Goal: Information Seeking & Learning: Check status

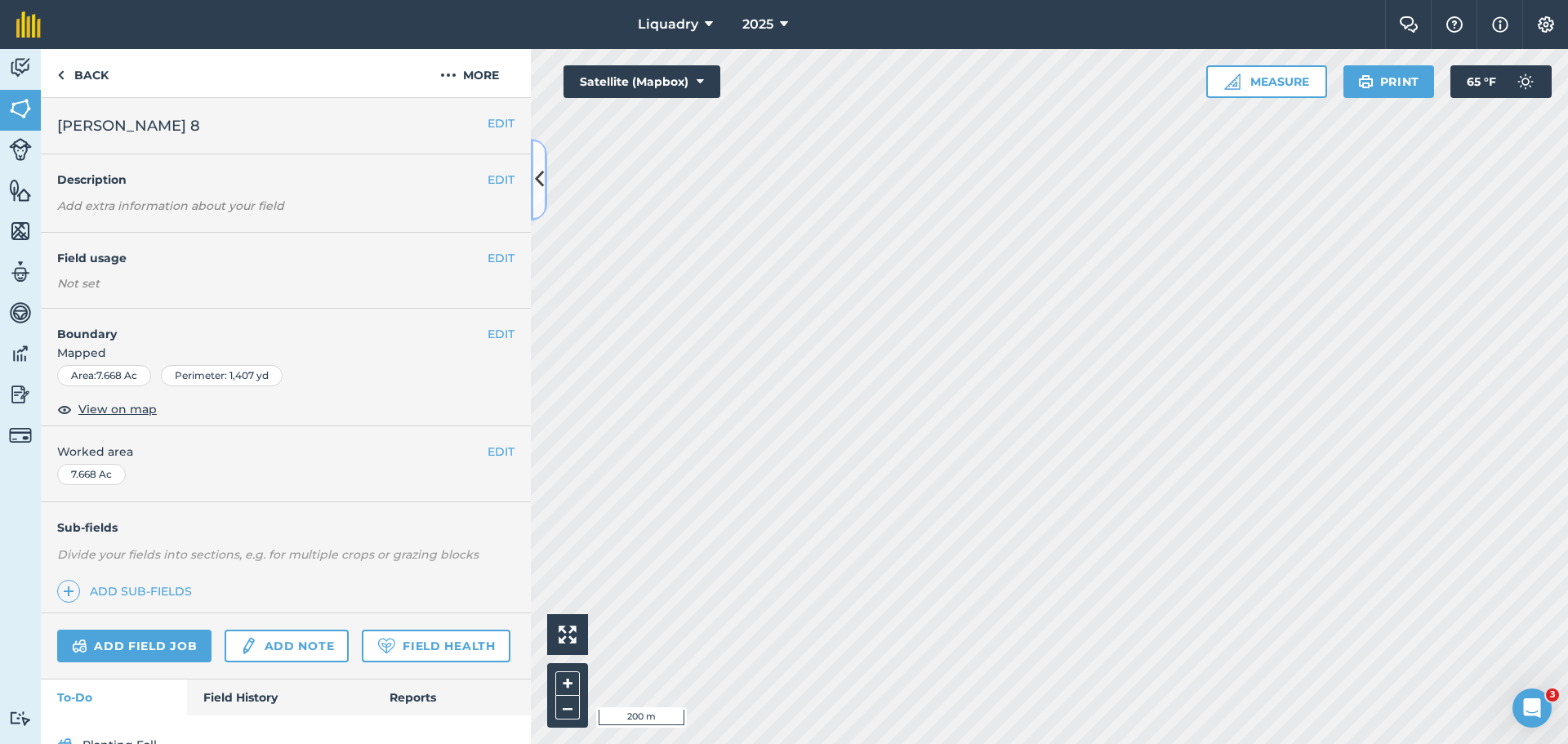
click at [539, 170] on icon at bounding box center [539, 179] width 9 height 28
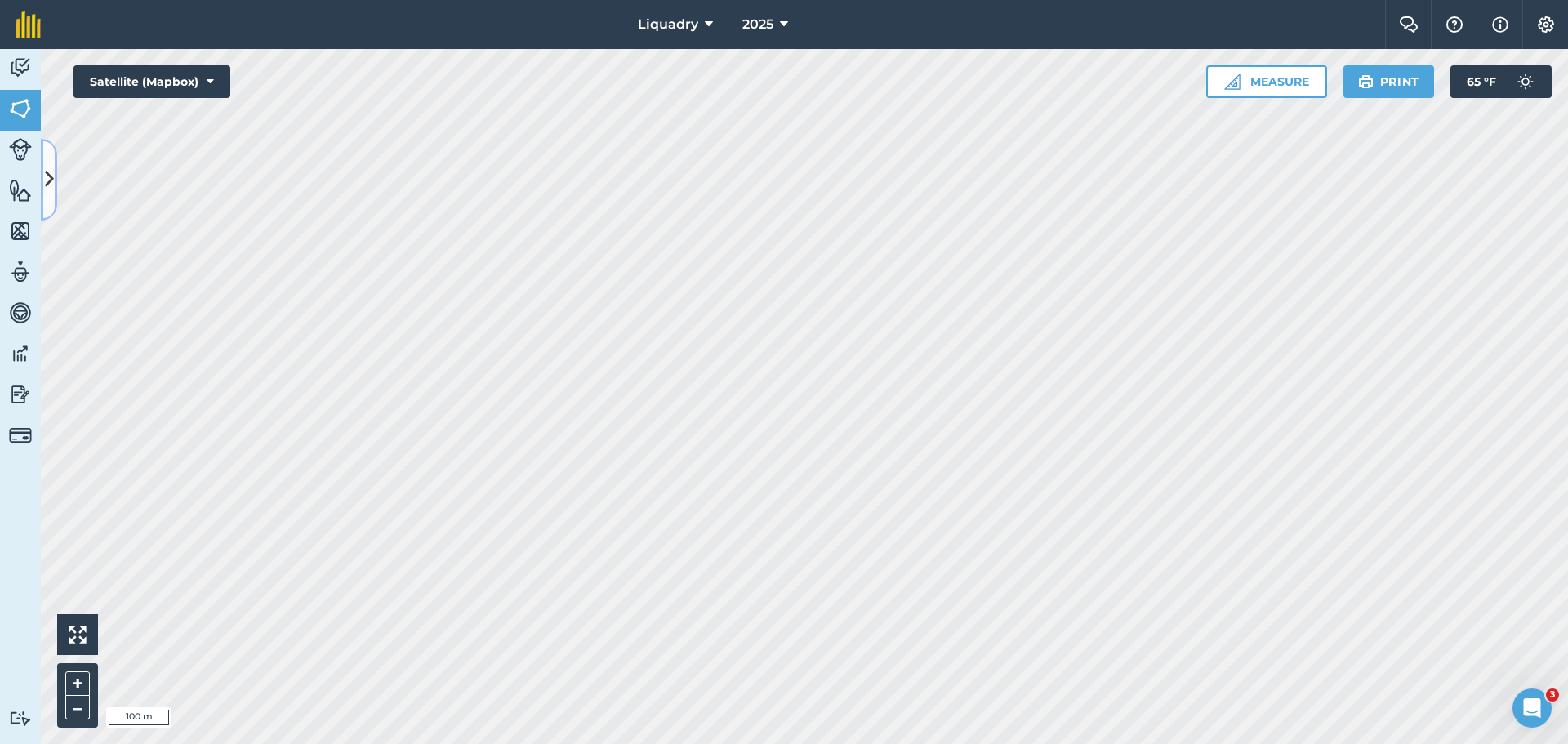
click at [54, 161] on button at bounding box center [49, 180] width 16 height 82
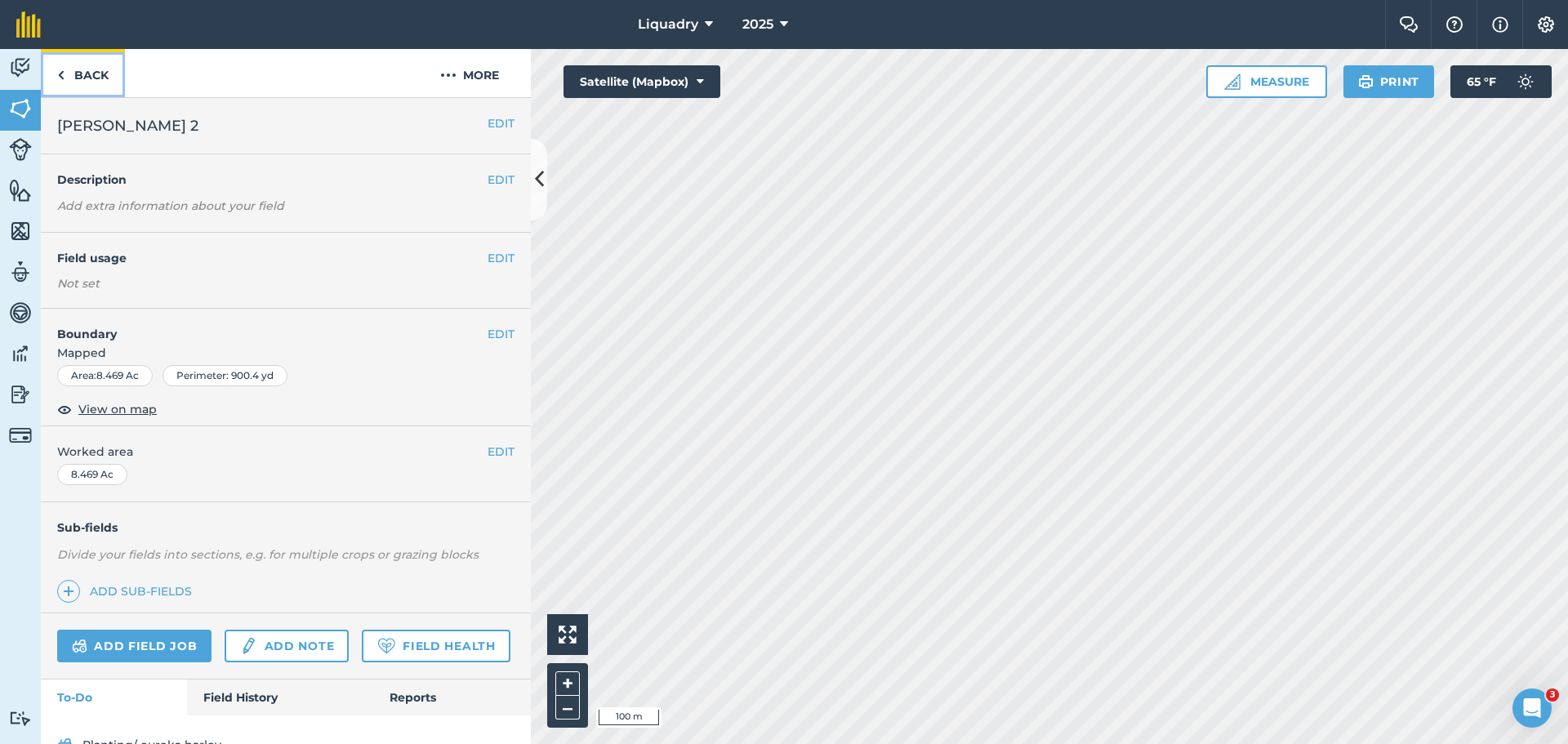
click at [96, 67] on link "Back" at bounding box center [83, 73] width 85 height 48
click at [26, 104] on img at bounding box center [20, 108] width 23 height 25
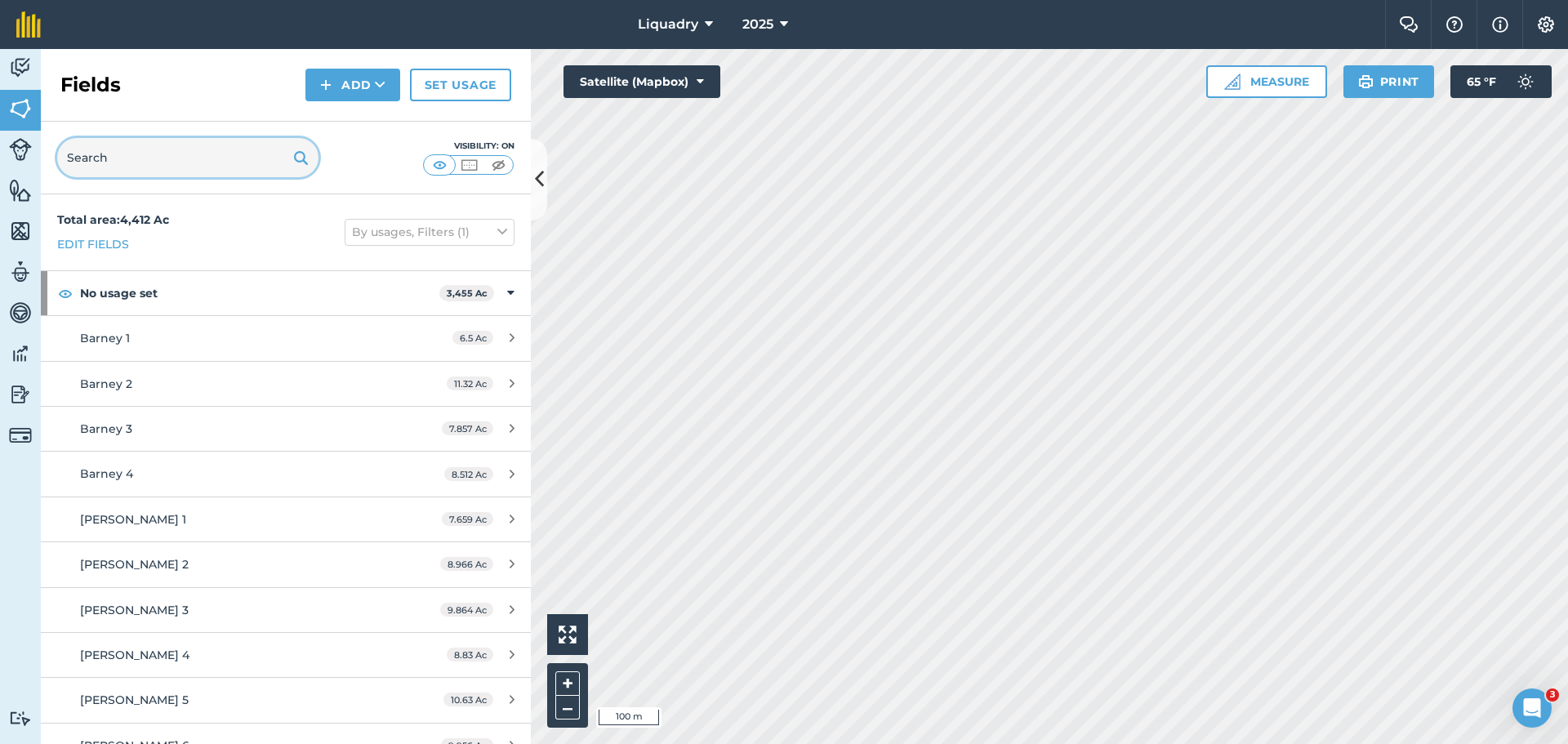
click at [190, 161] on input "text" at bounding box center [188, 158] width 261 height 39
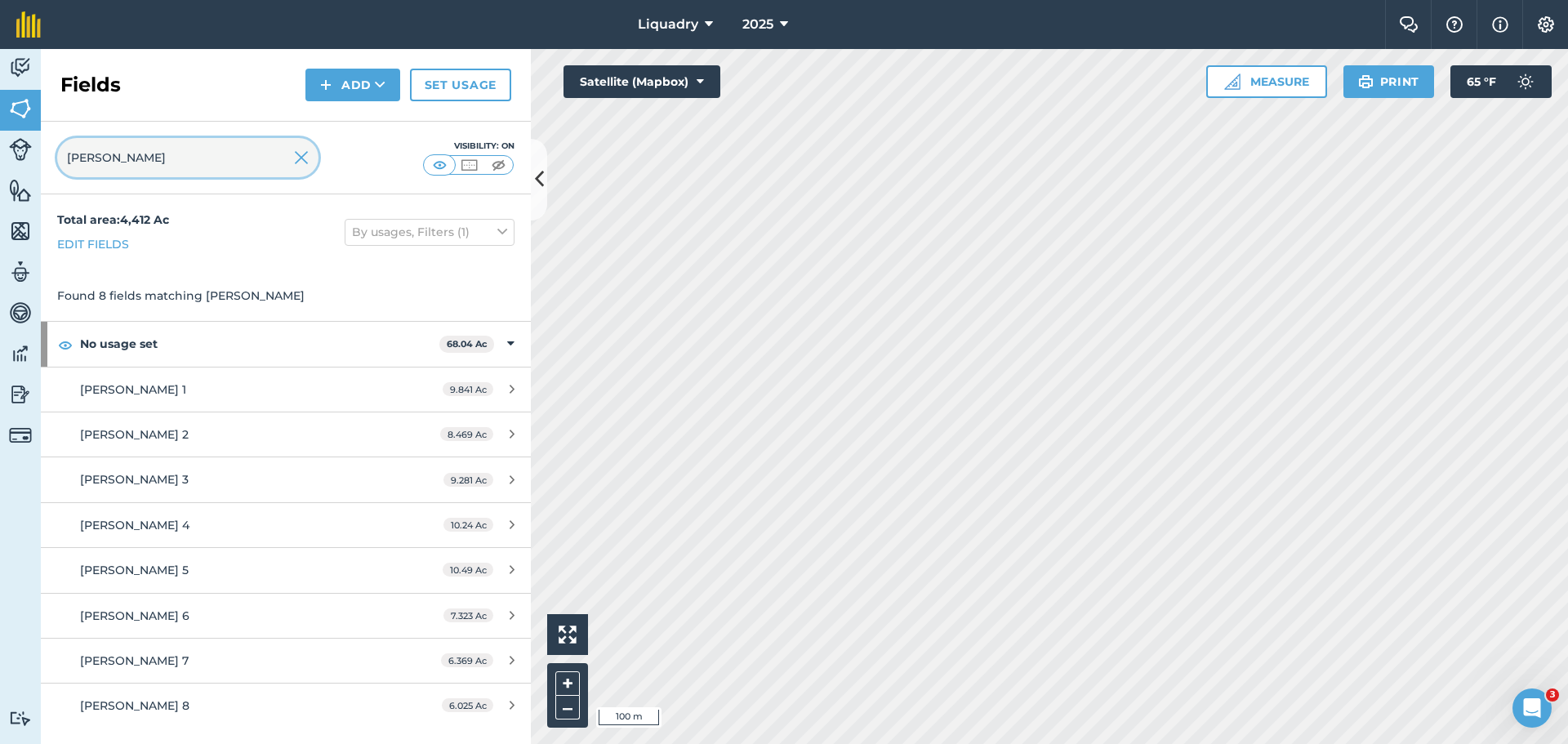
type input "[PERSON_NAME]"
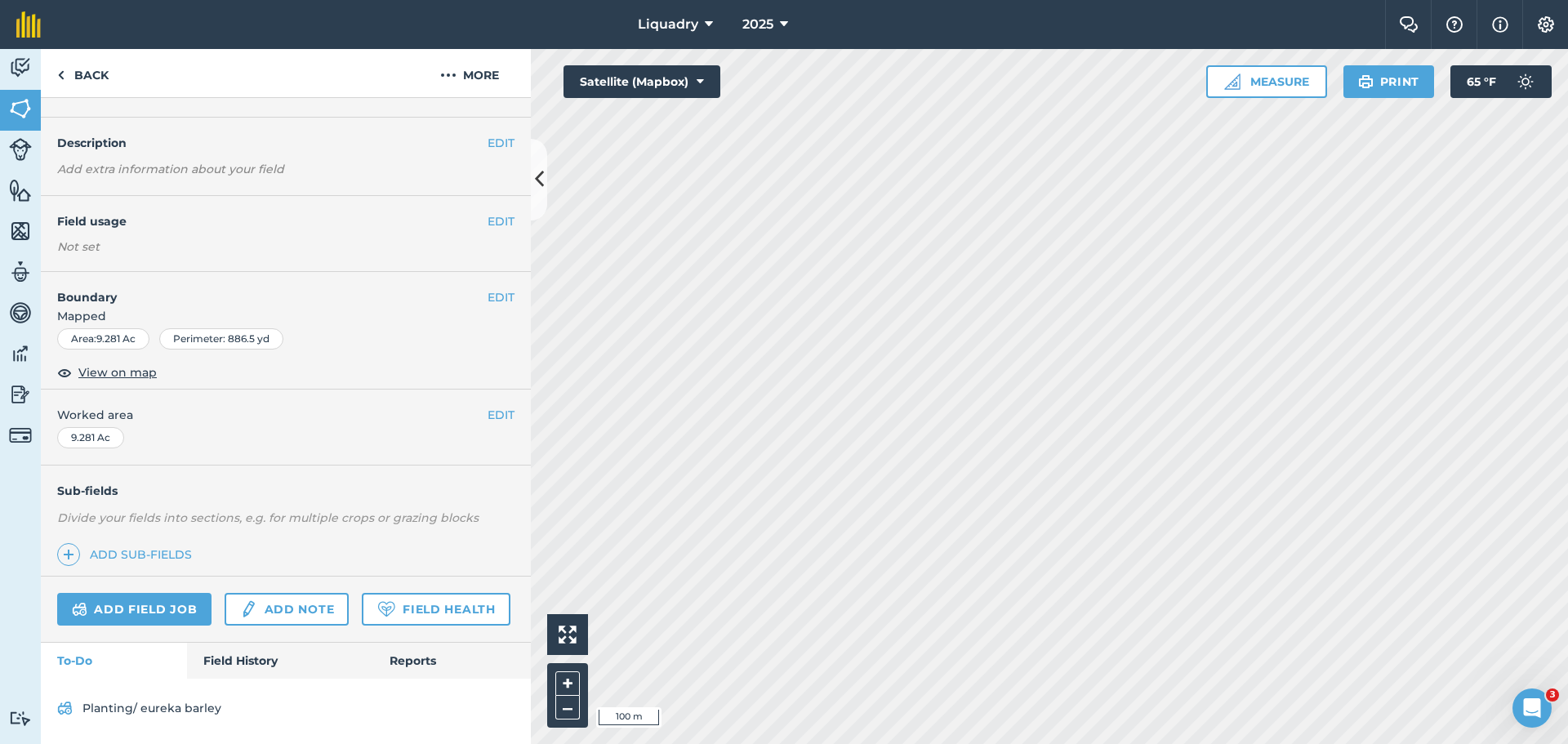
scroll to position [82, 0]
click at [248, 660] on link "Field History" at bounding box center [279, 661] width 185 height 36
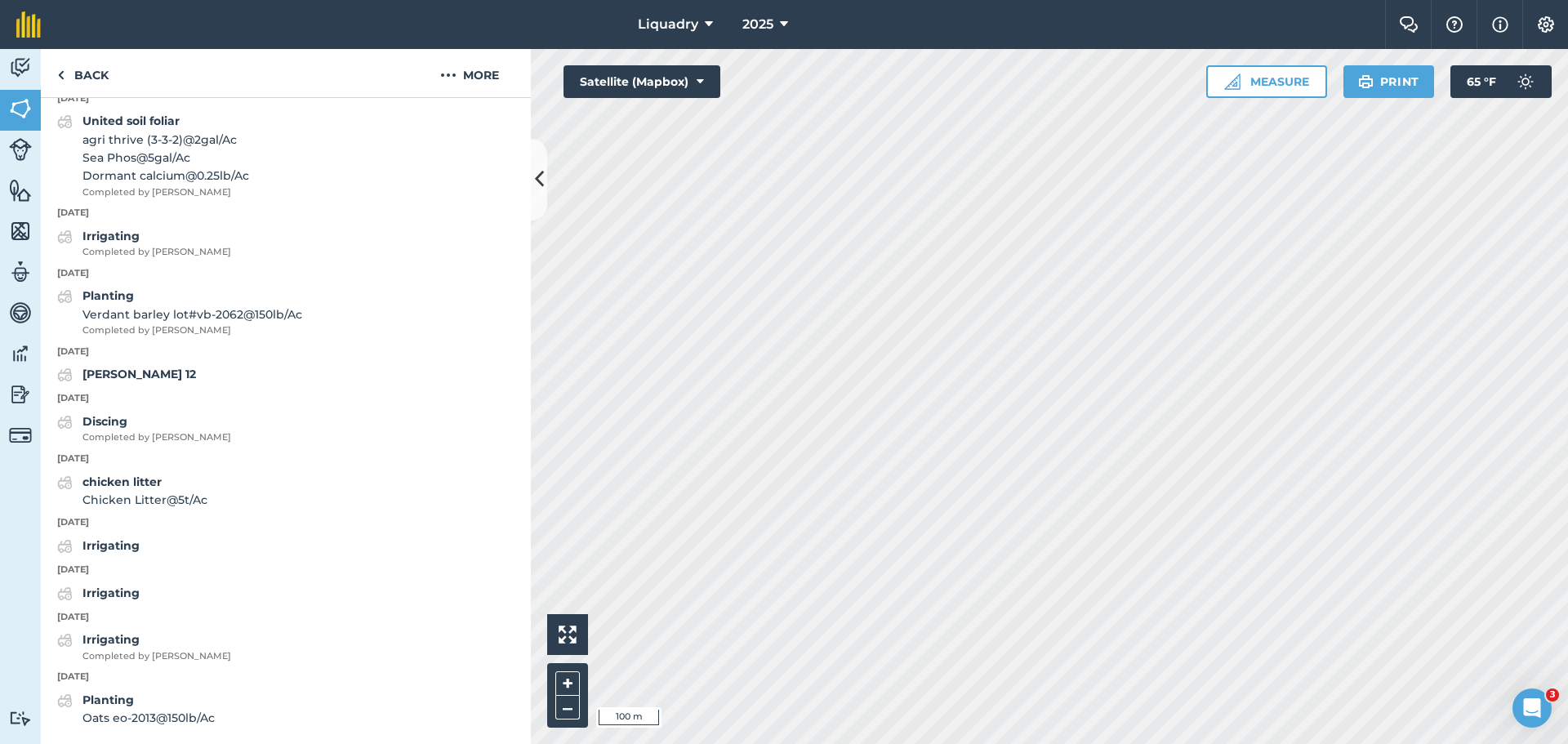
scroll to position [2304, 0]
click at [537, 177] on icon at bounding box center [539, 179] width 9 height 28
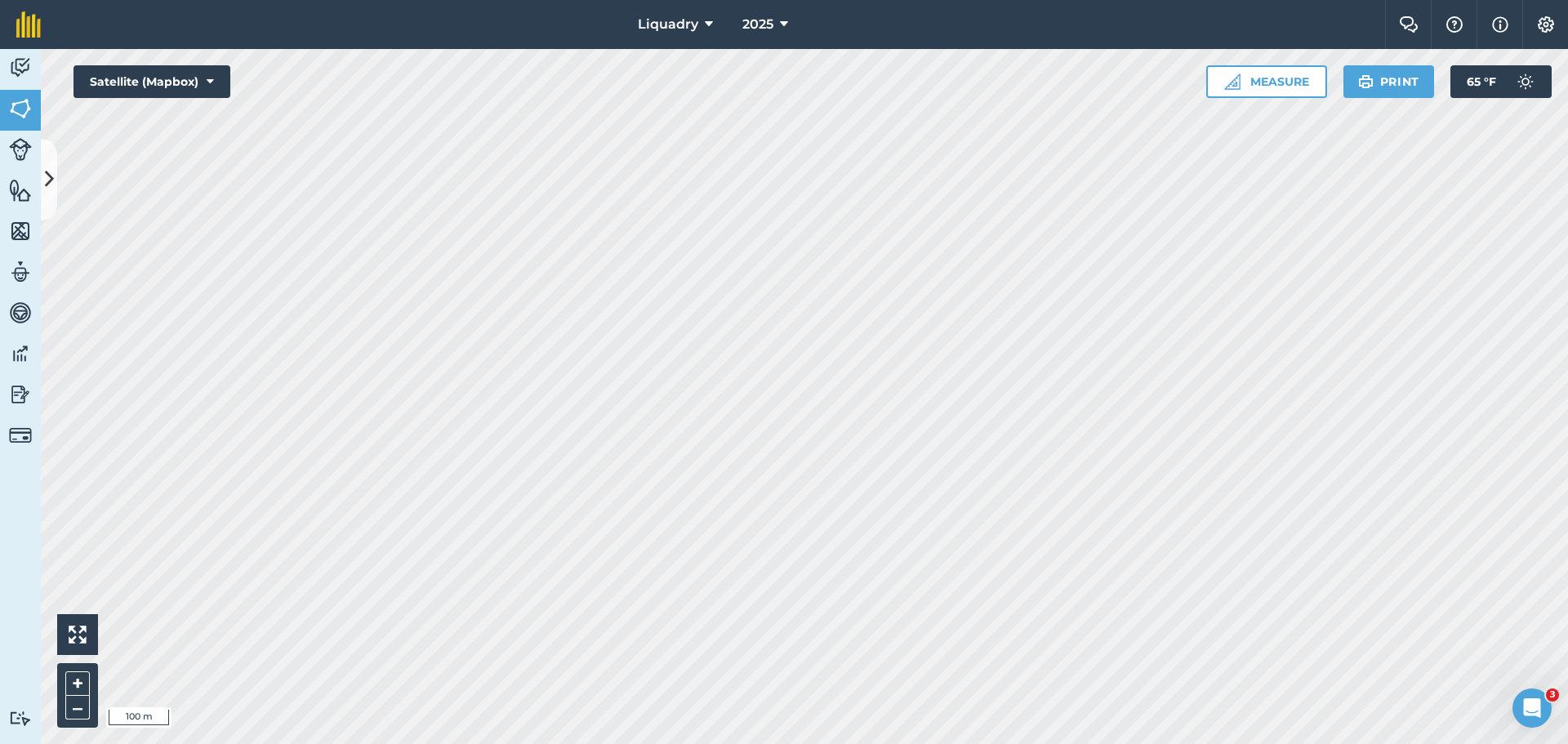
click at [705, 743] on html "Liquadry 2025 Farm Chat Help Info Settings Liquadry - 2025 Printed on [DATE] Fi…" at bounding box center [784, 372] width 1568 height 744
click at [53, 173] on icon at bounding box center [50, 179] width 9 height 28
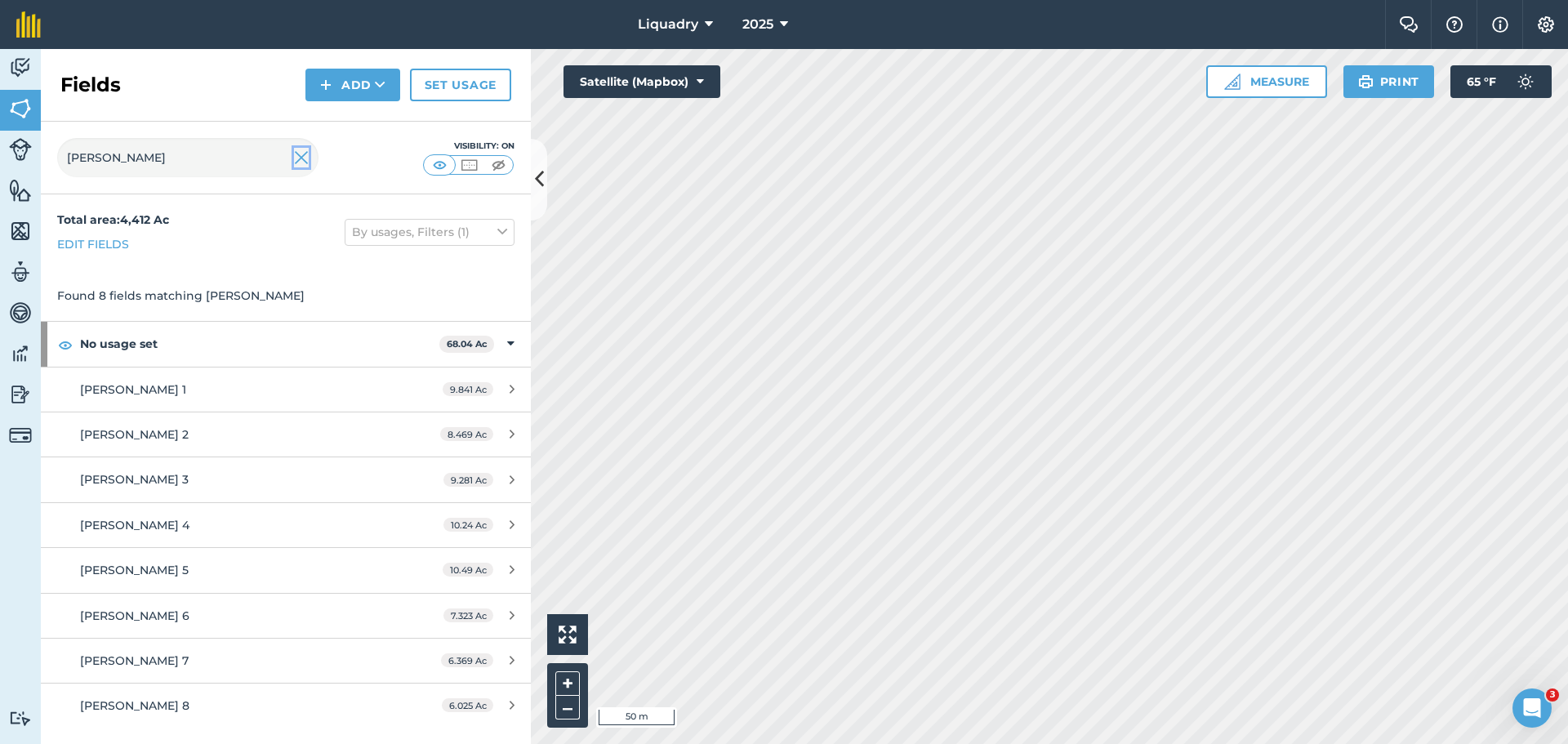
click at [295, 157] on img at bounding box center [301, 157] width 15 height 20
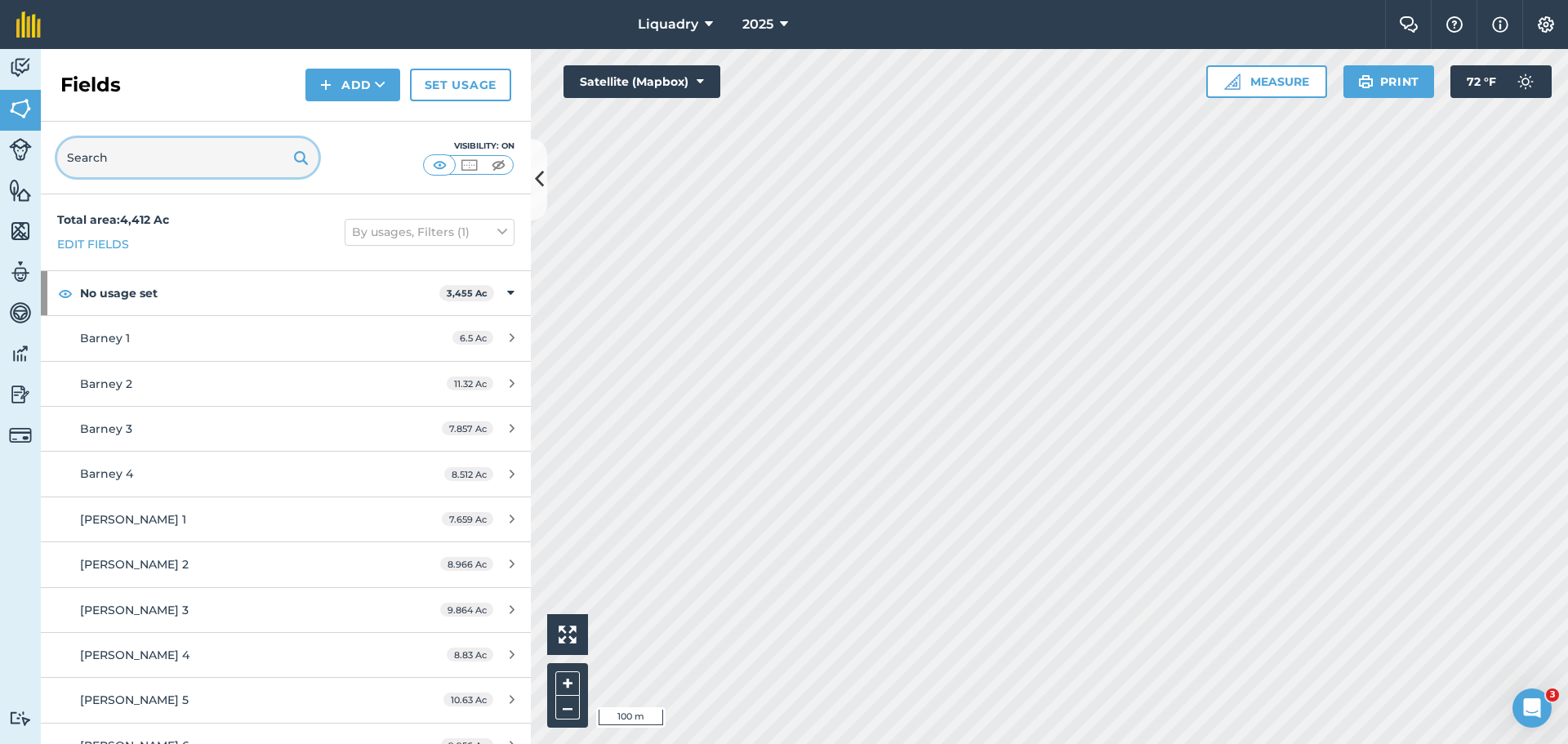
click at [224, 159] on input "text" at bounding box center [188, 158] width 261 height 39
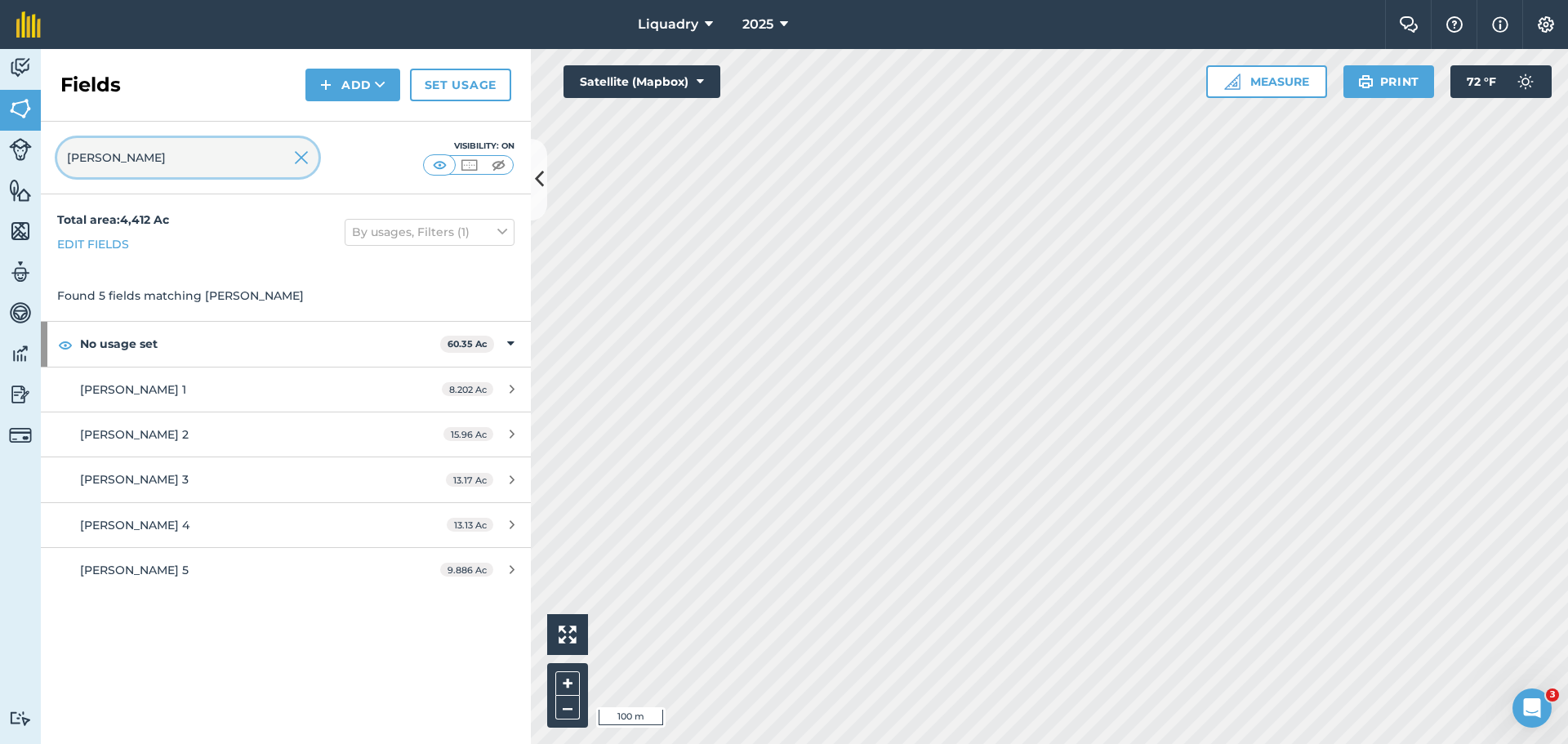
type input "[PERSON_NAME]"
click at [298, 154] on img at bounding box center [301, 157] width 15 height 20
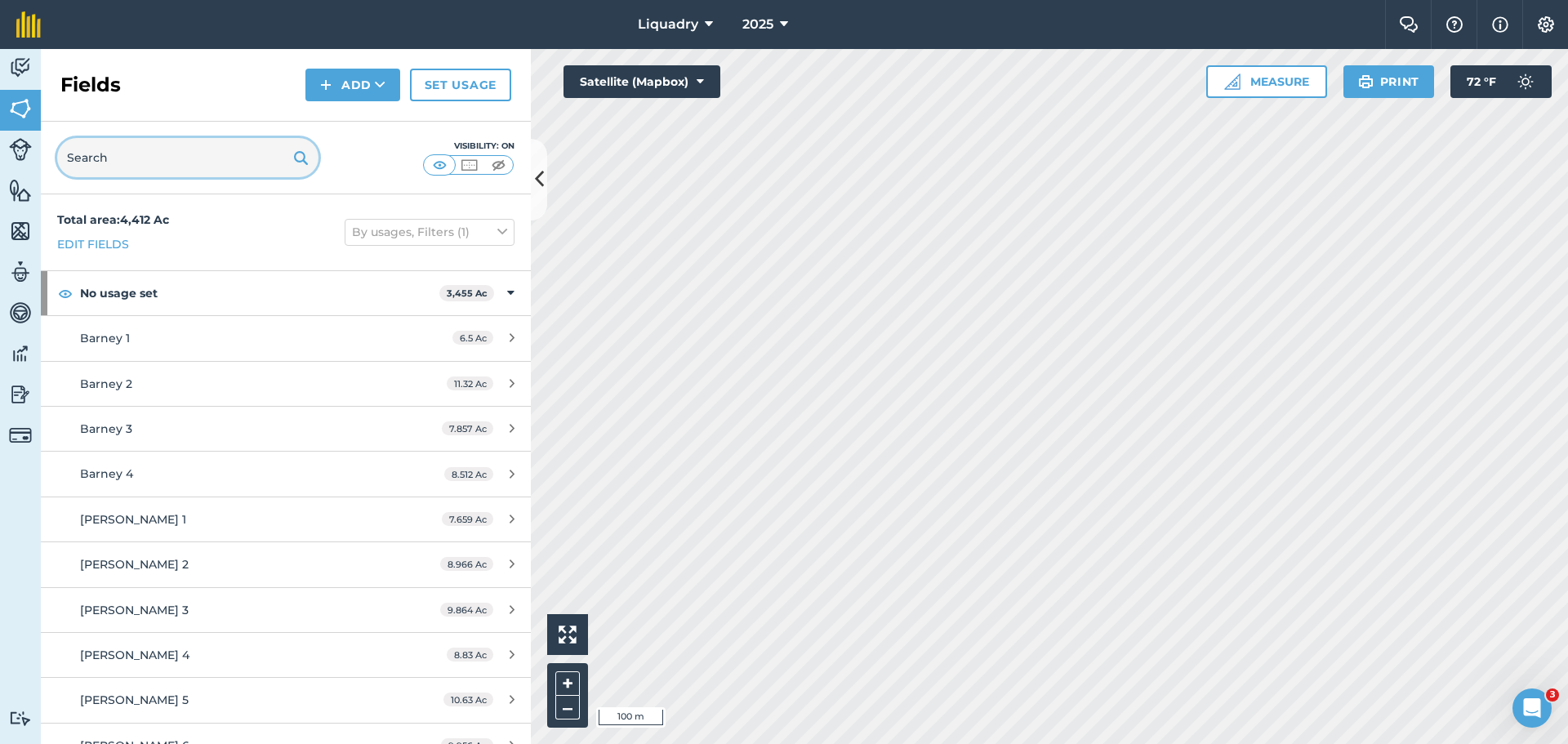
click at [231, 157] on input "text" at bounding box center [188, 158] width 261 height 39
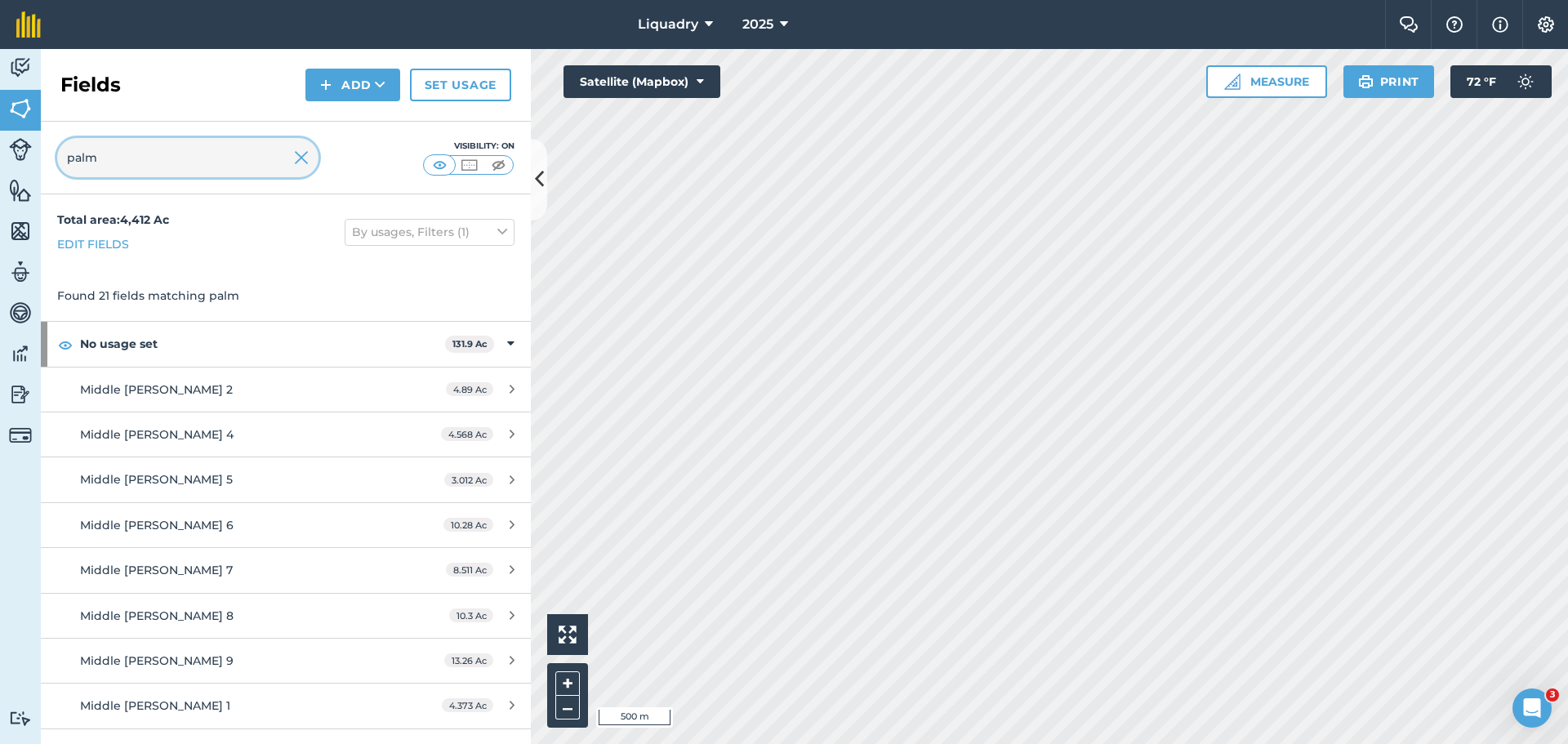
type input "palm"
click at [307, 161] on img at bounding box center [301, 157] width 15 height 20
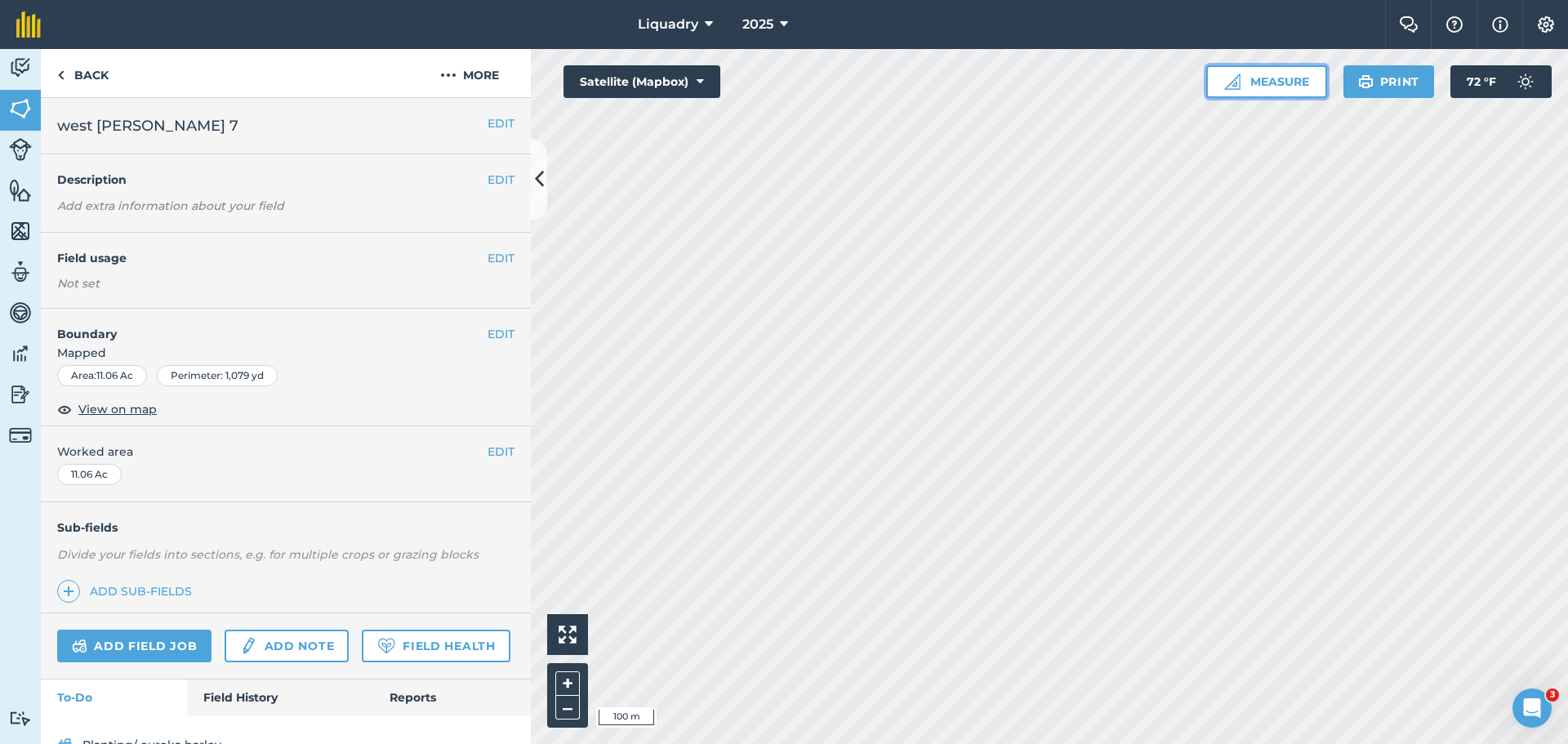
click at [1257, 79] on button "Measure" at bounding box center [1267, 82] width 121 height 32
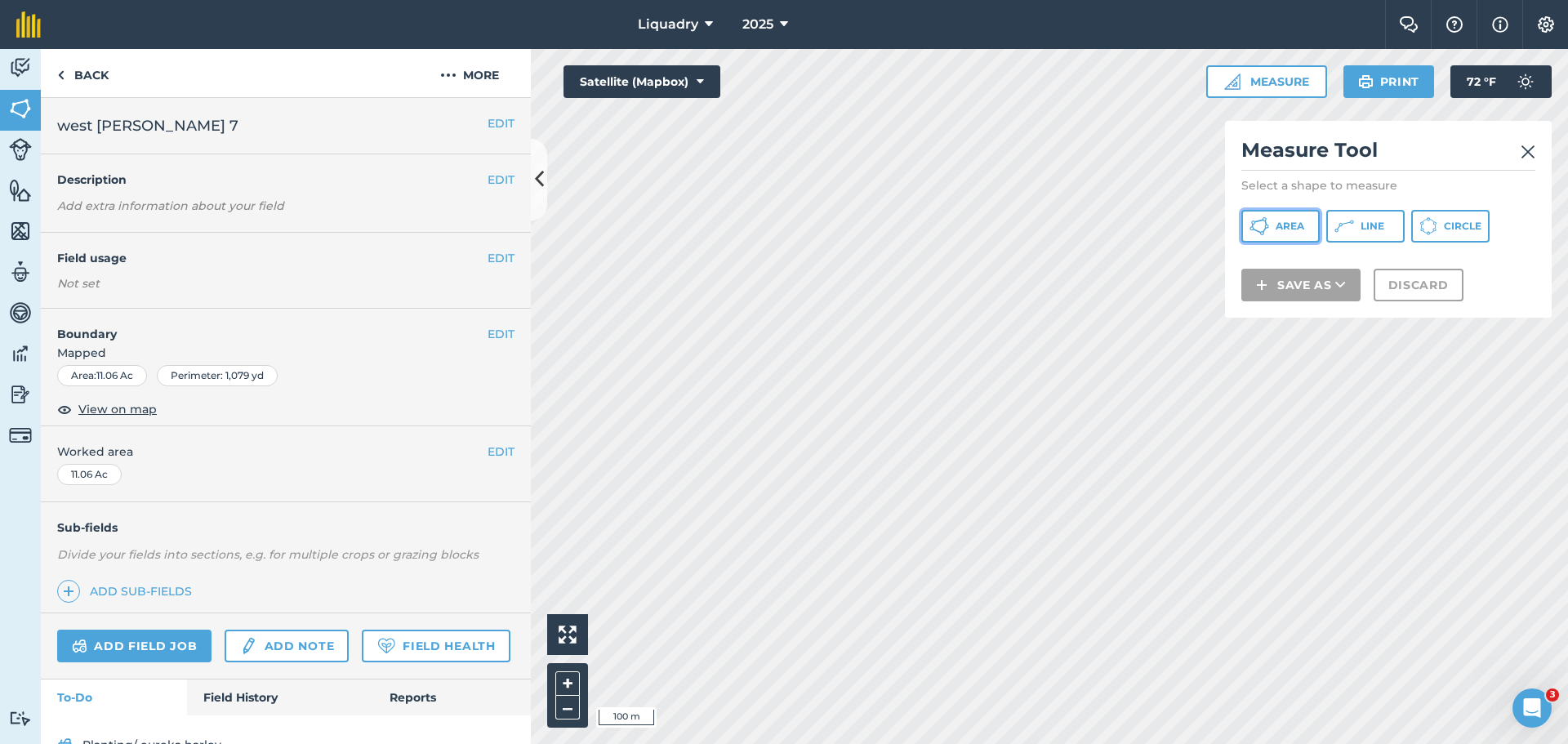
click at [1269, 227] on button "Area" at bounding box center [1281, 226] width 79 height 32
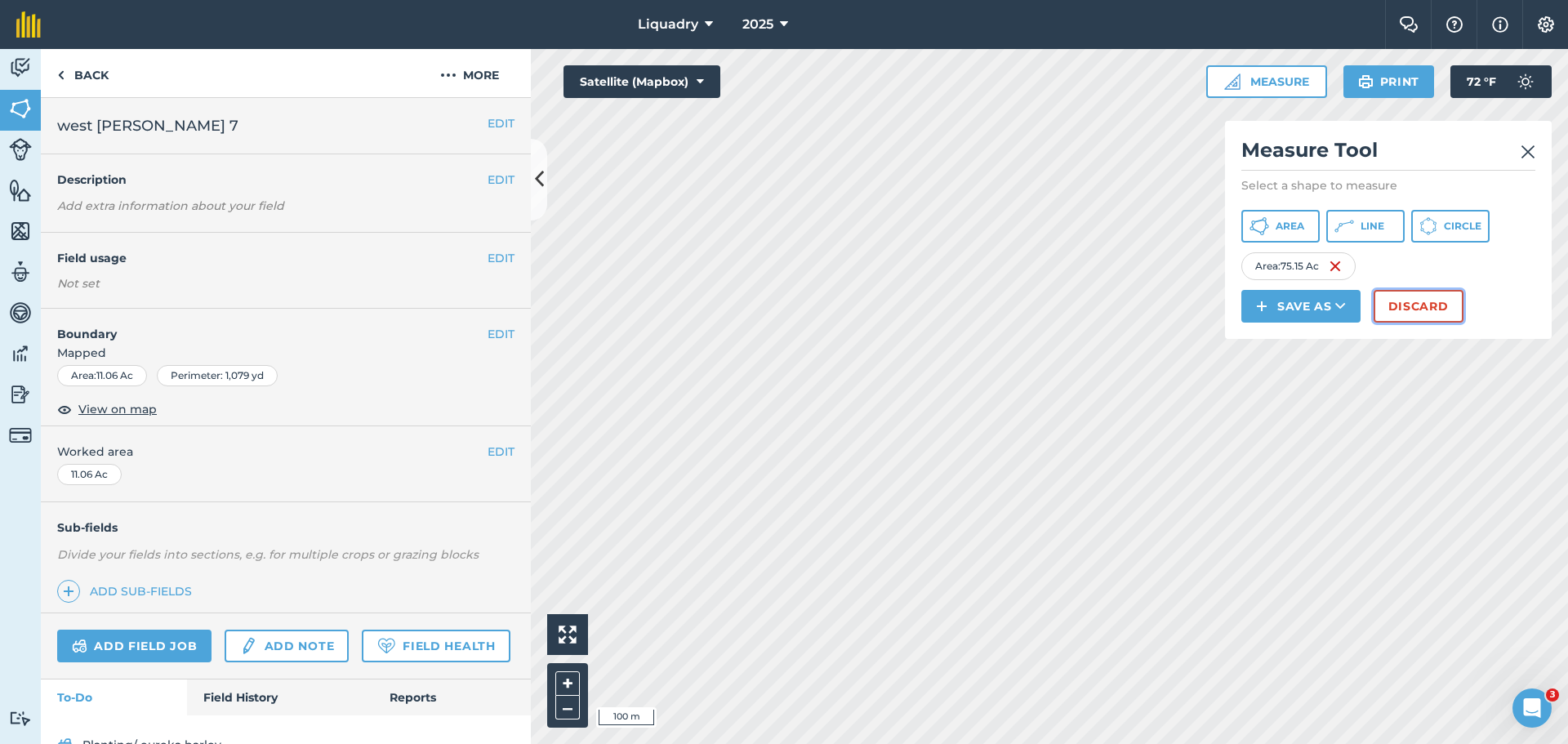
click at [1395, 304] on button "Discard" at bounding box center [1419, 307] width 90 height 32
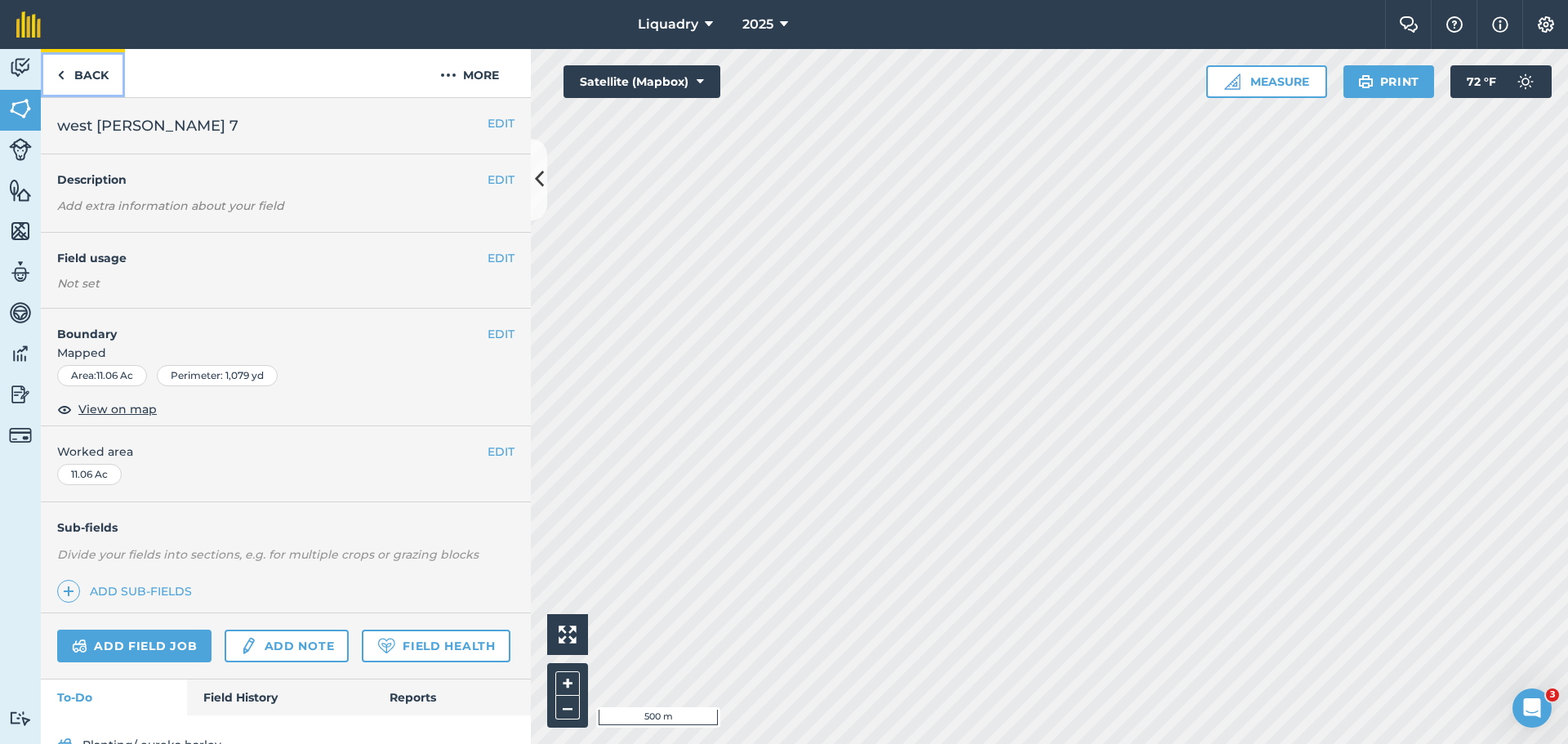
click at [79, 78] on link "Back" at bounding box center [83, 73] width 85 height 48
click at [85, 67] on link "Back" at bounding box center [83, 73] width 85 height 48
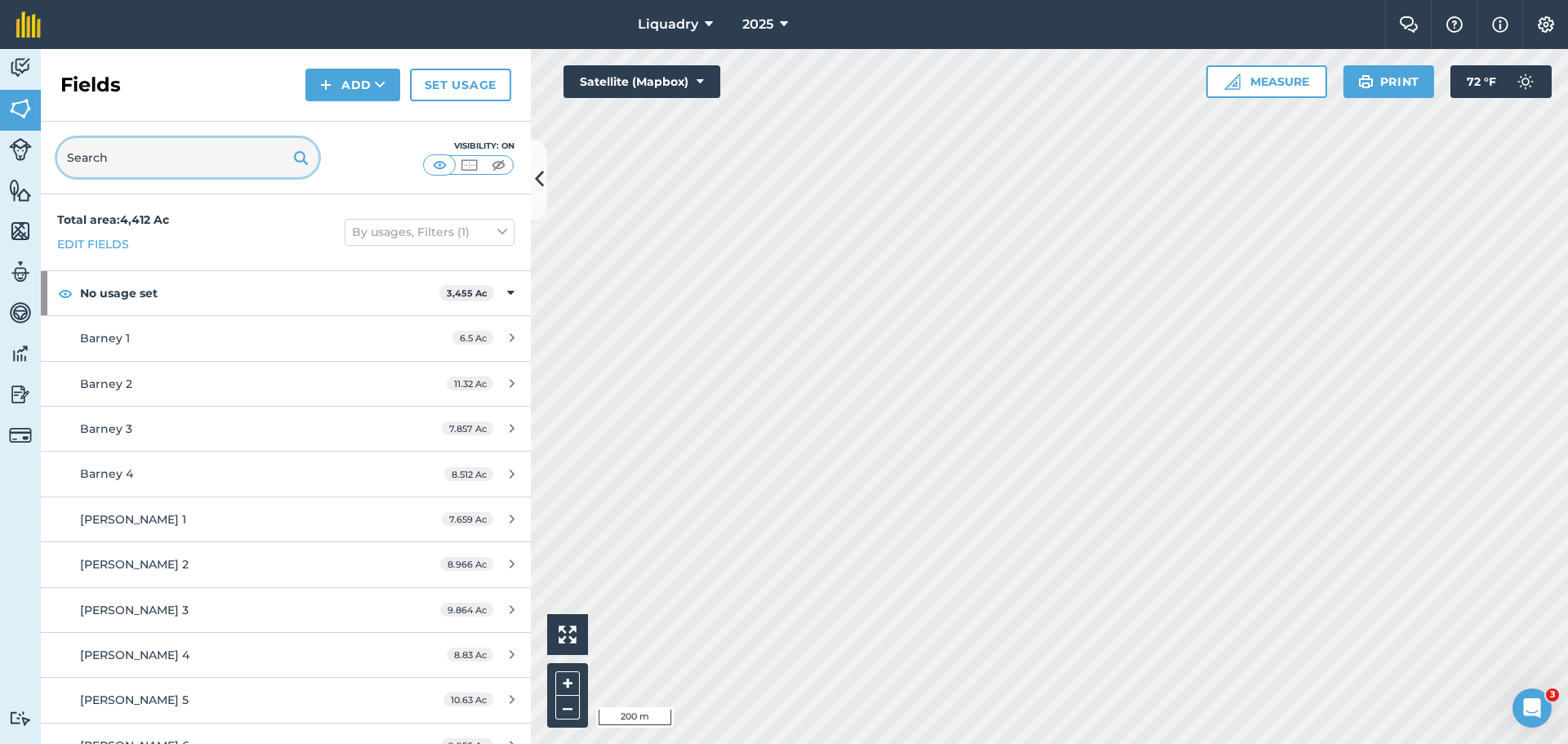
click at [171, 162] on input "text" at bounding box center [188, 158] width 261 height 39
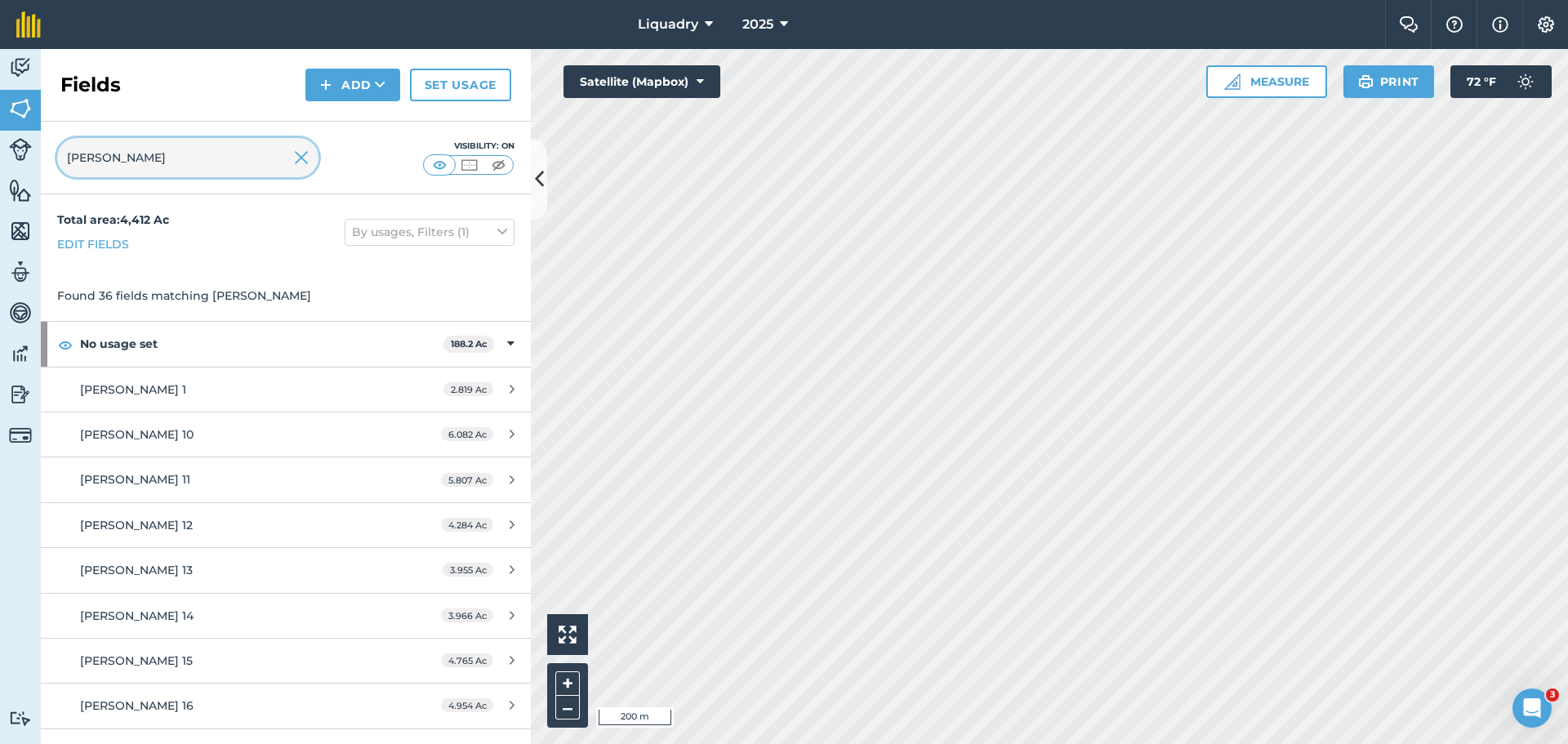
type input "[PERSON_NAME]"
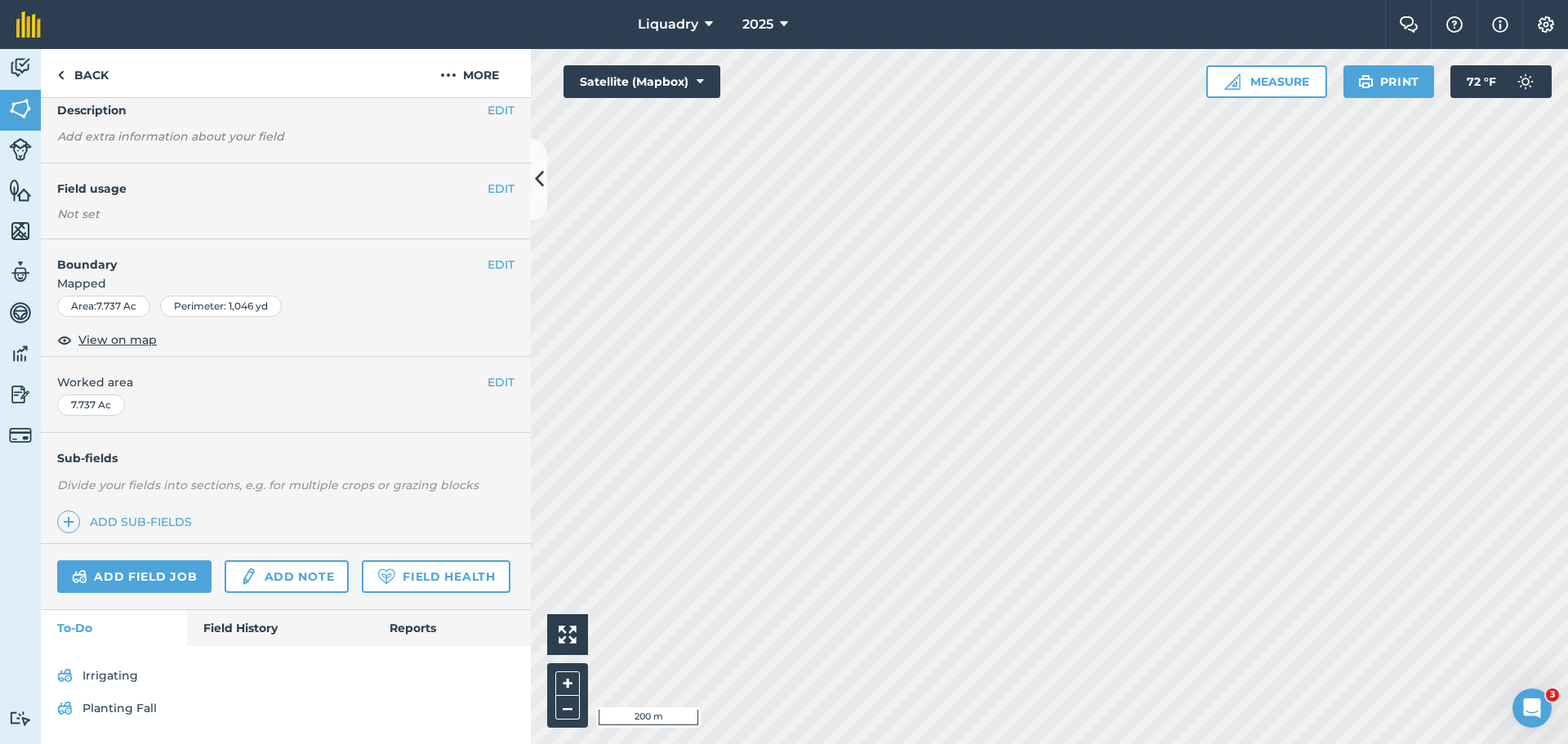
scroll to position [115, 0]
click at [254, 622] on link "Field History" at bounding box center [279, 628] width 185 height 36
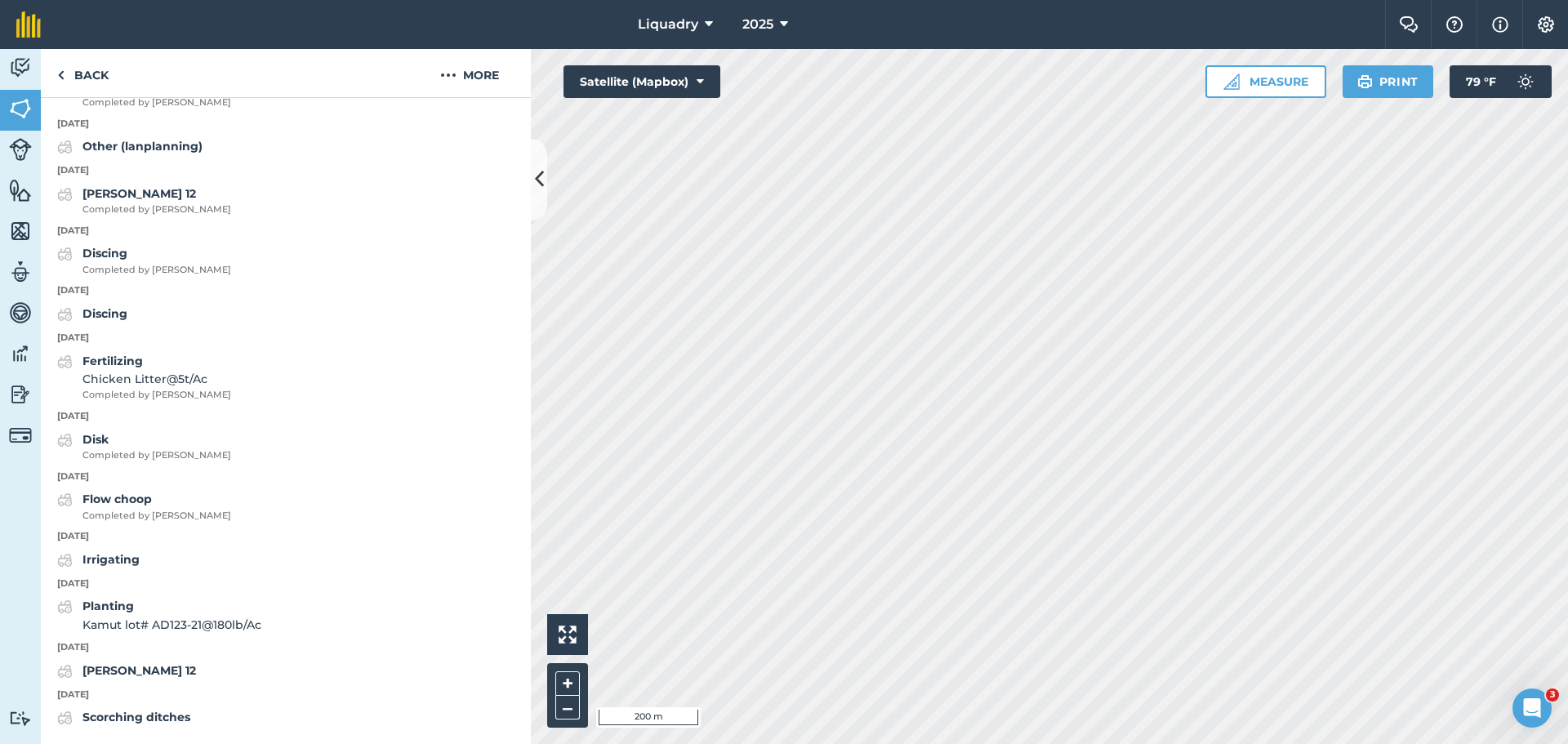
scroll to position [2043, 0]
click at [133, 618] on span "Kamut lot# AD123-21 @ 180 lb / Ac" at bounding box center [172, 624] width 178 height 18
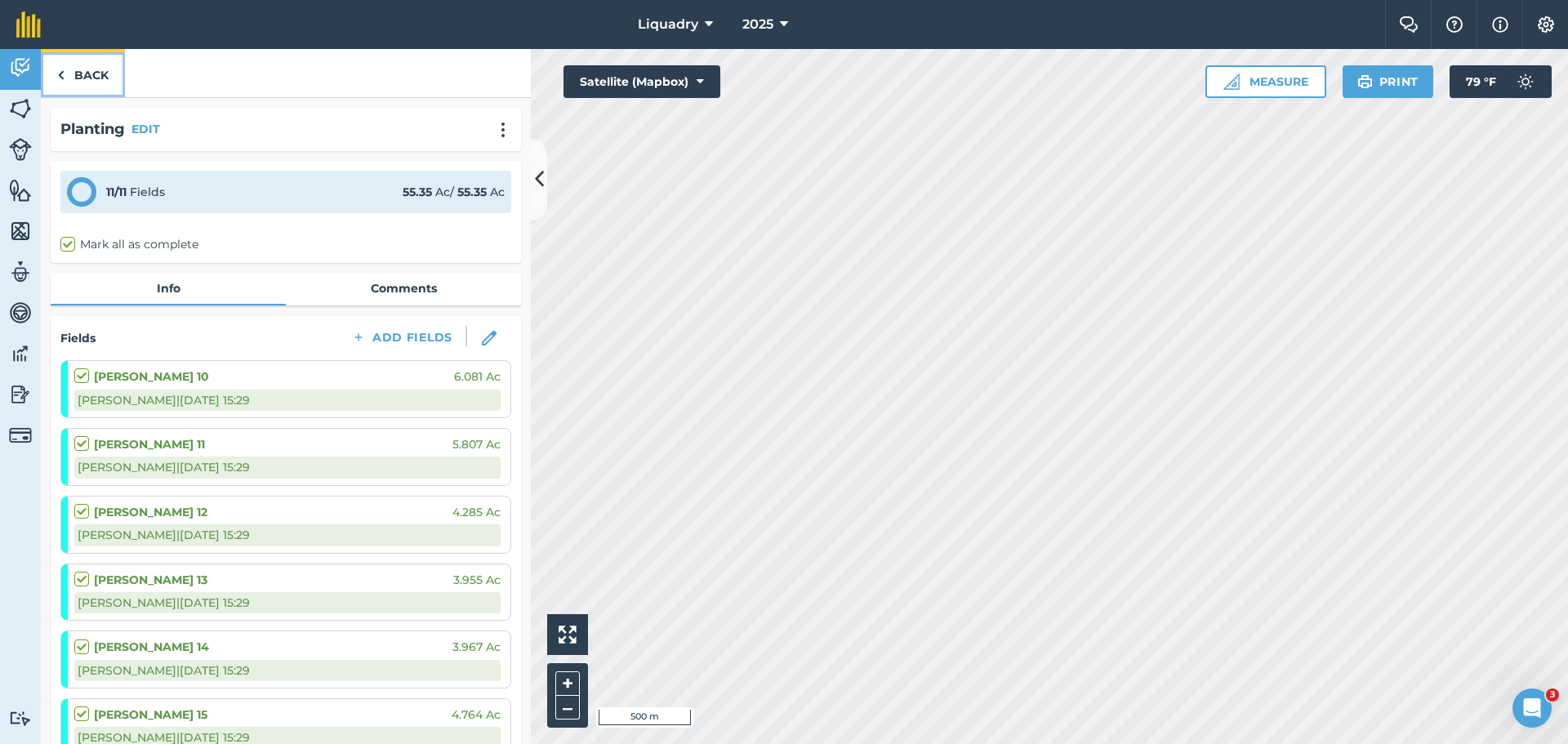
click at [92, 82] on link "Back" at bounding box center [83, 73] width 85 height 48
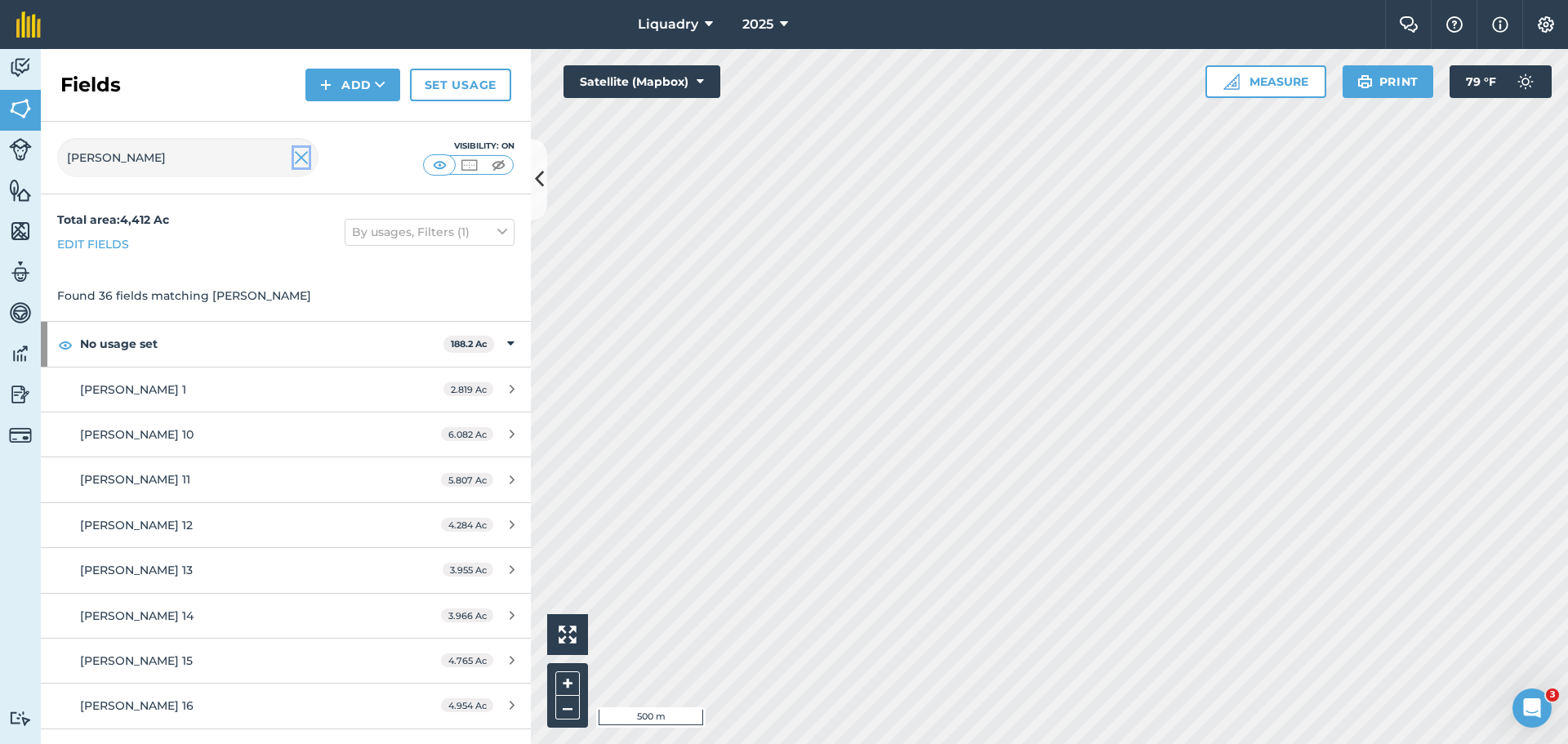
click at [302, 154] on img at bounding box center [301, 157] width 15 height 20
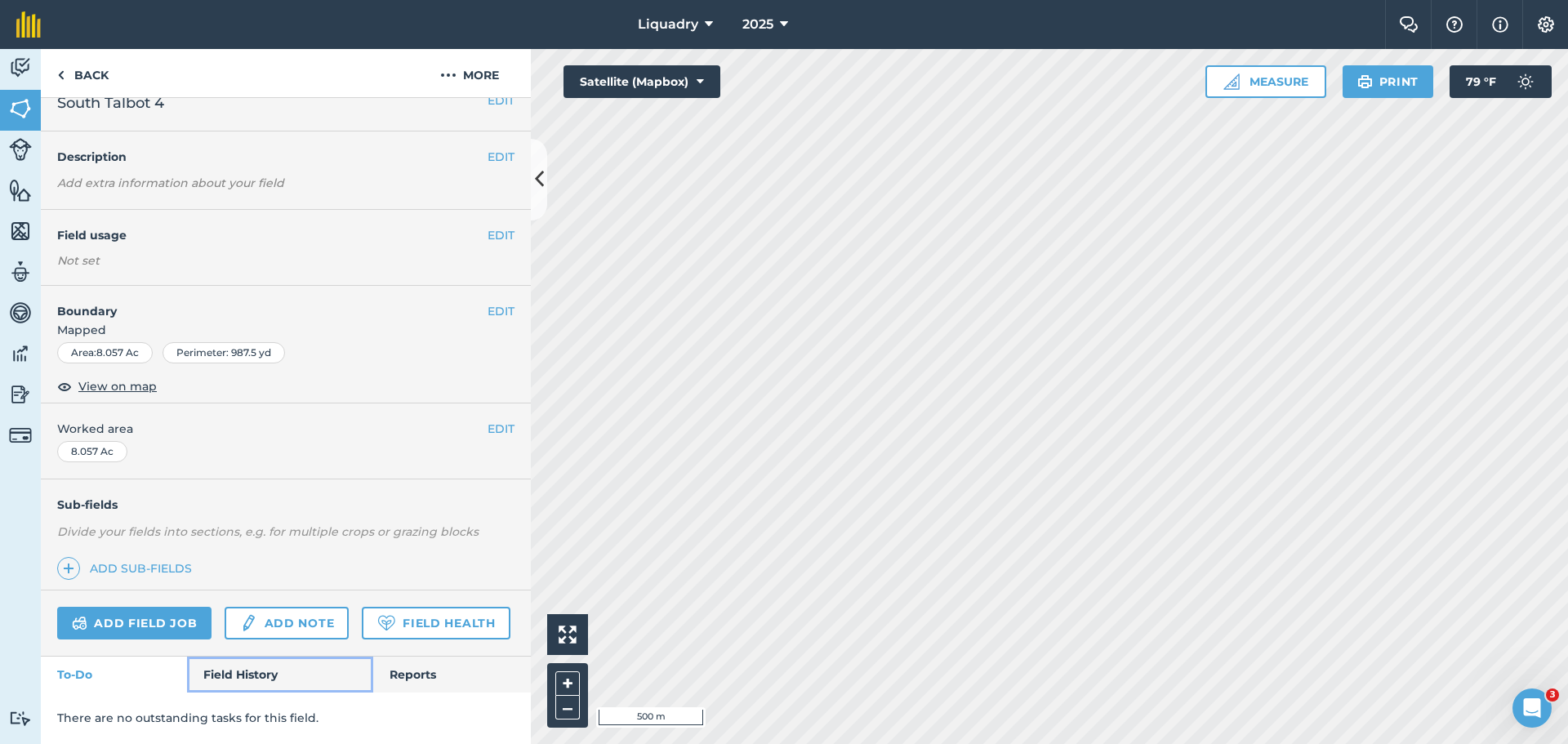
click at [256, 663] on link "Field History" at bounding box center [279, 675] width 185 height 36
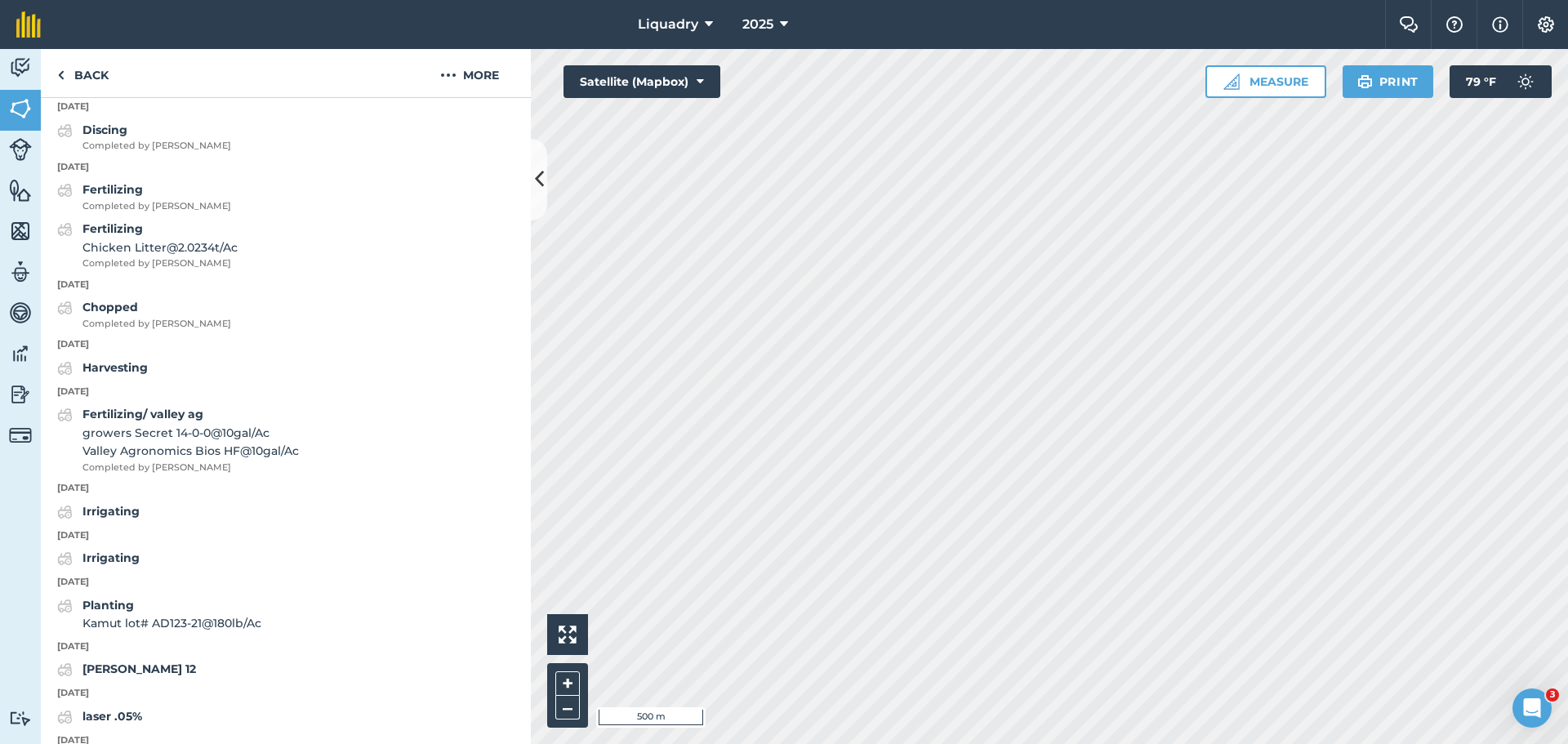
scroll to position [1730, 0]
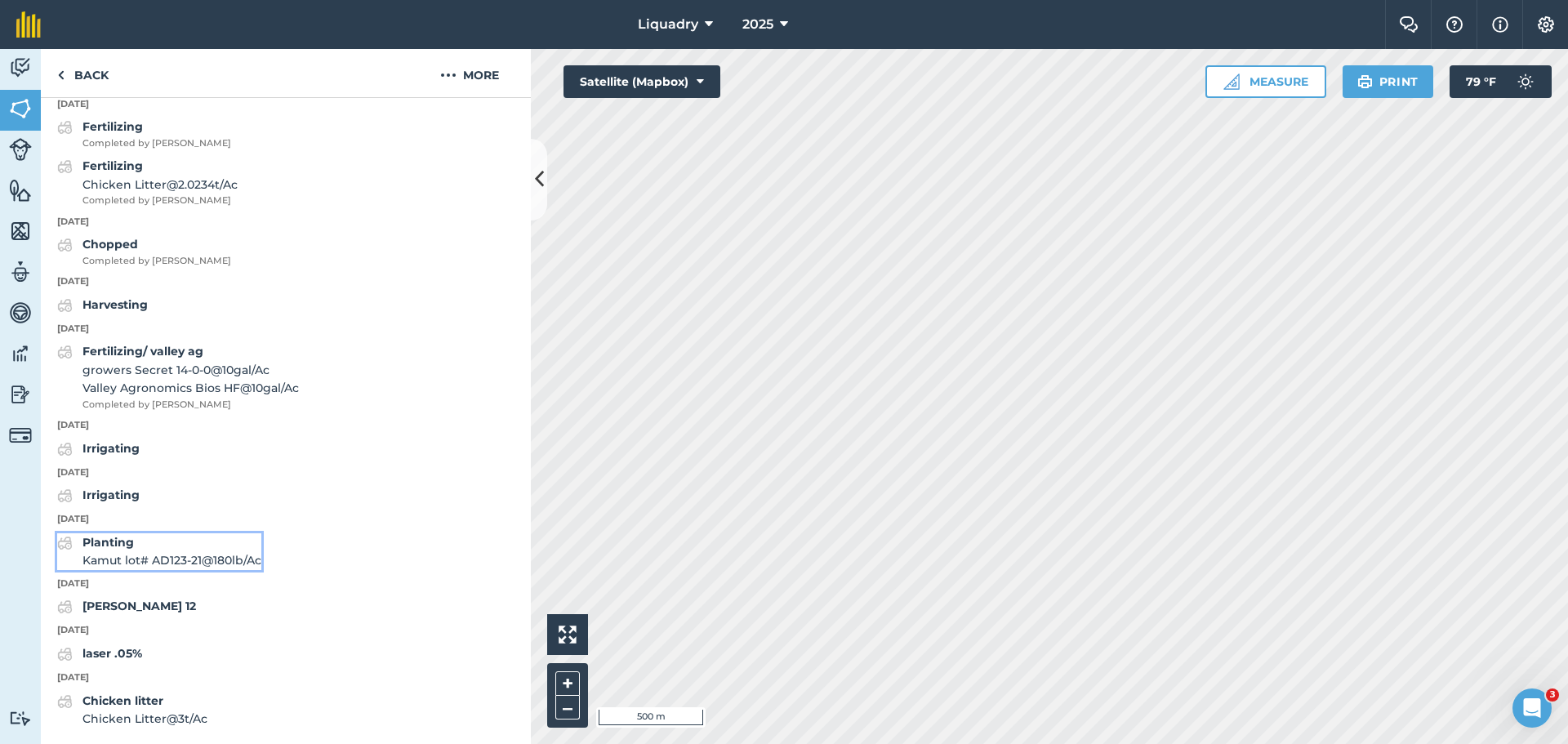
click at [184, 554] on span "Kamut lot# AD123-21 @ 180 lb / Ac" at bounding box center [172, 560] width 178 height 18
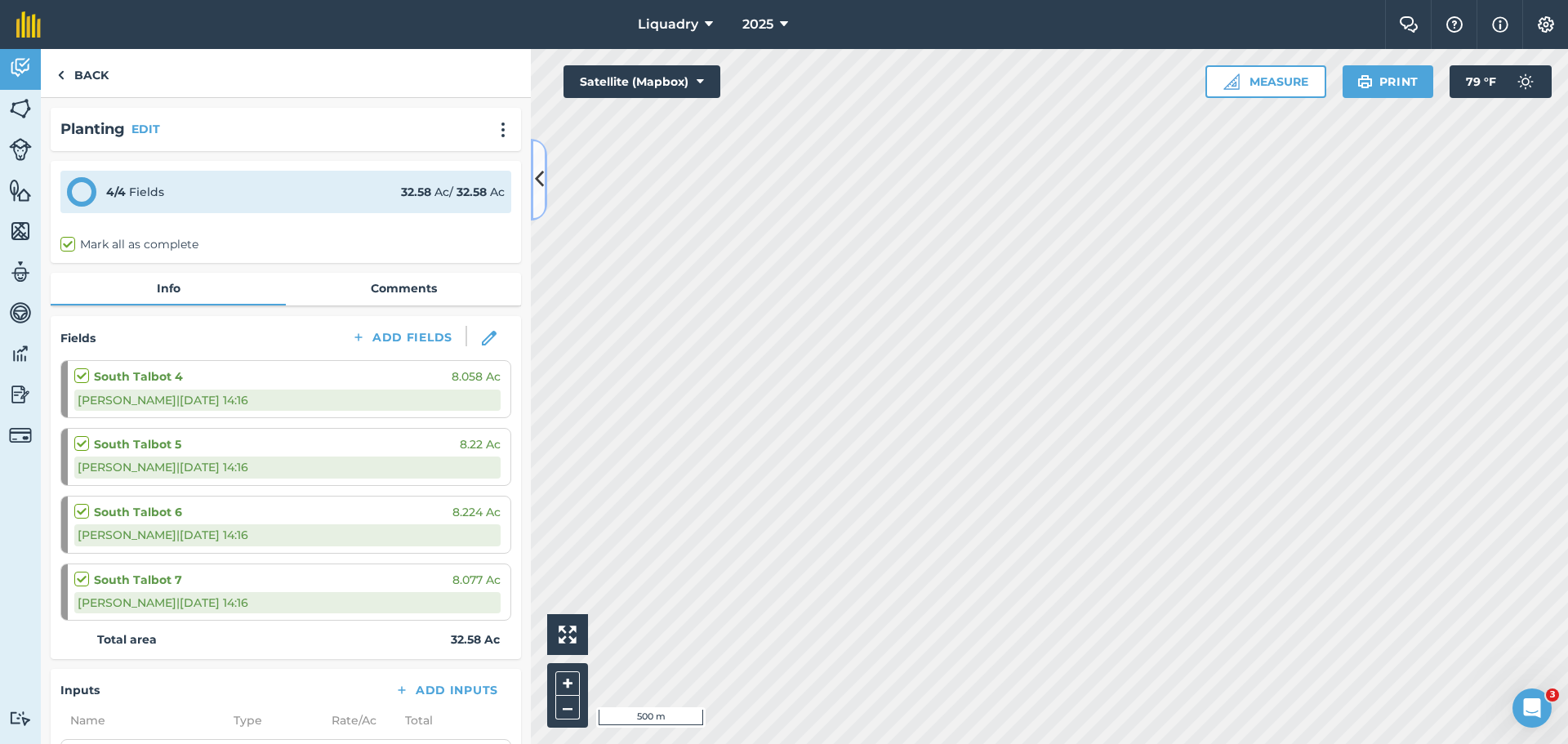
click at [531, 167] on button at bounding box center [539, 180] width 16 height 82
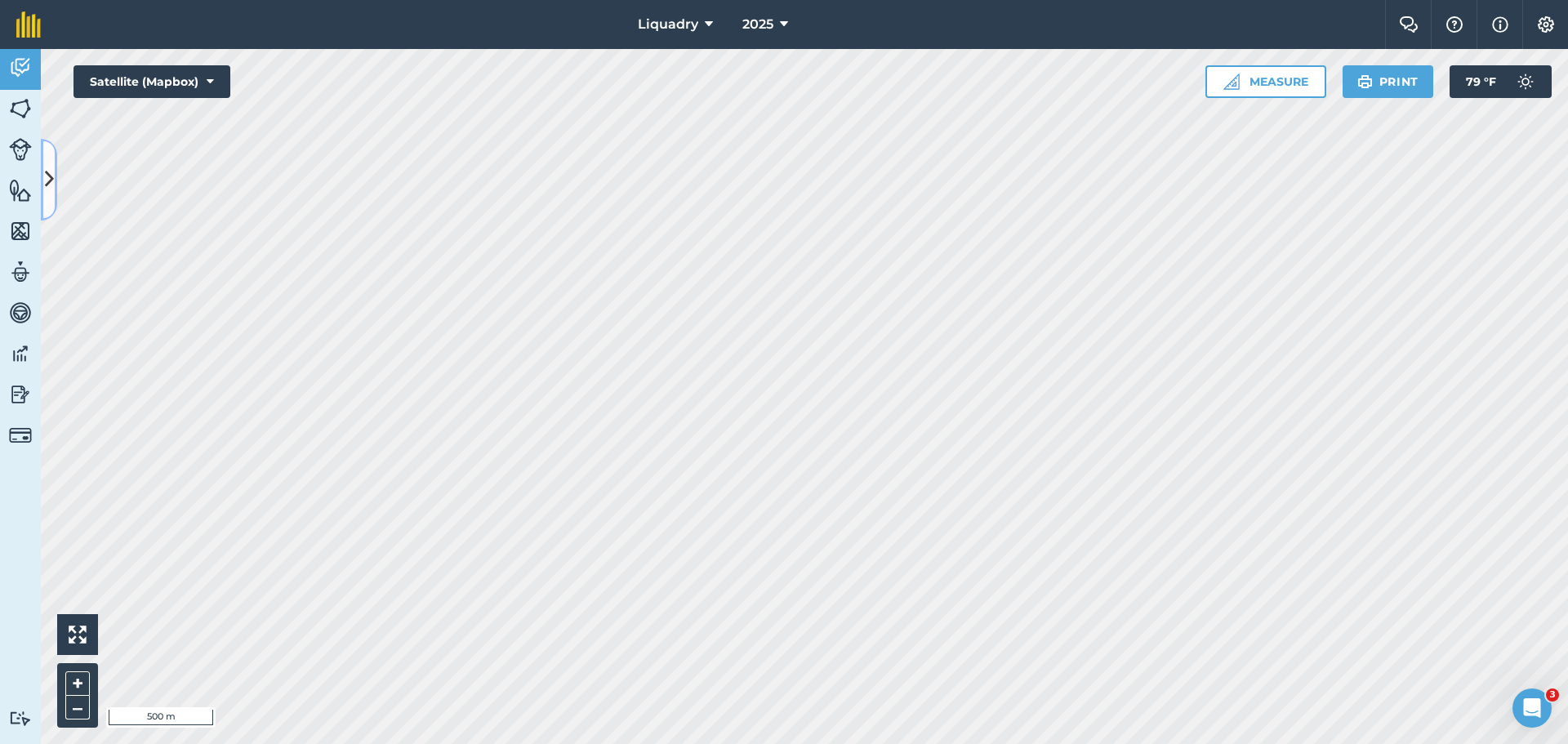
click at [50, 185] on icon at bounding box center [50, 179] width 9 height 28
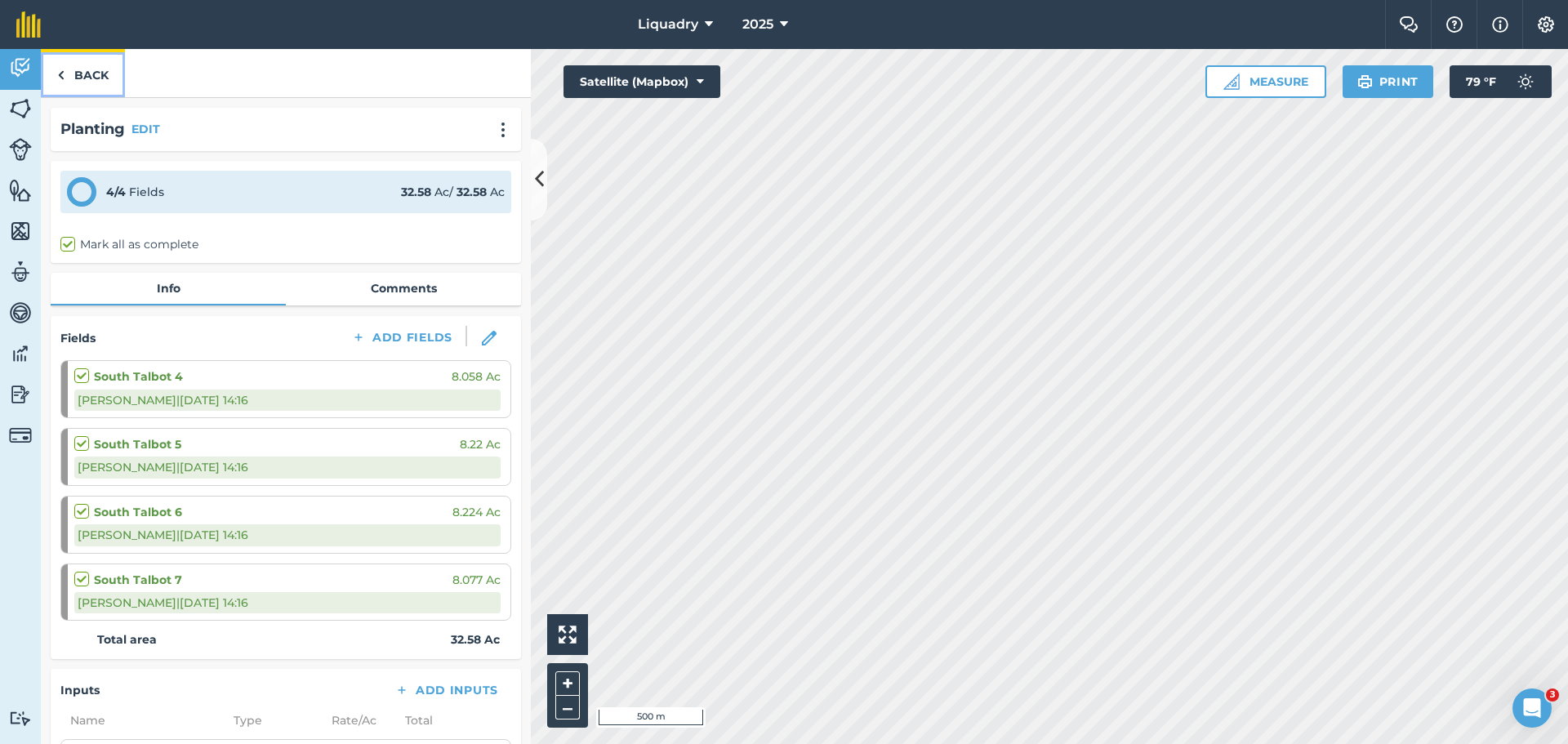
click at [79, 82] on link "Back" at bounding box center [83, 73] width 85 height 48
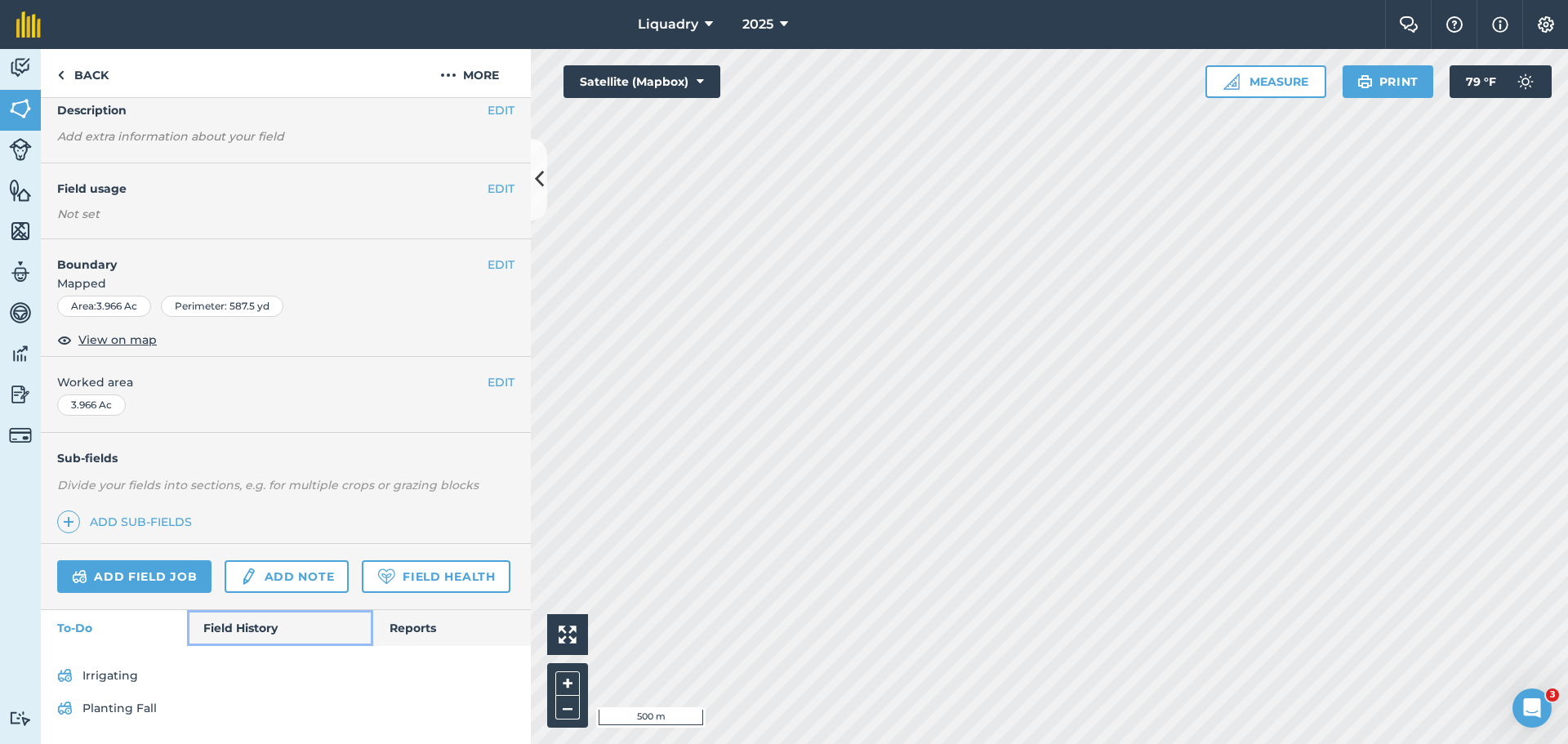
click at [256, 612] on link "Field History" at bounding box center [279, 628] width 185 height 36
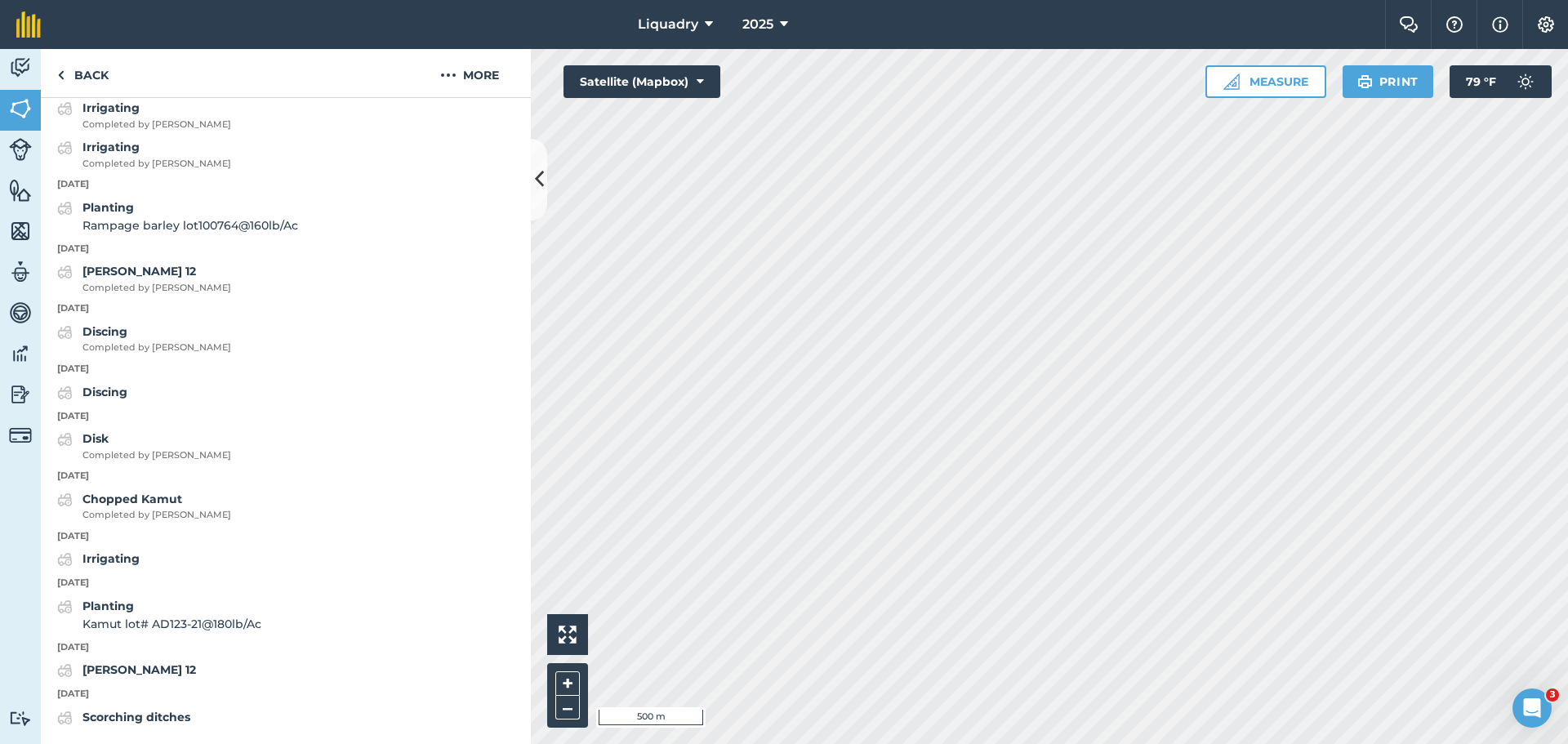
scroll to position [2045, 0]
click at [164, 616] on span "Kamut lot# AD123-21 @ 180 lb / Ac" at bounding box center [172, 624] width 178 height 18
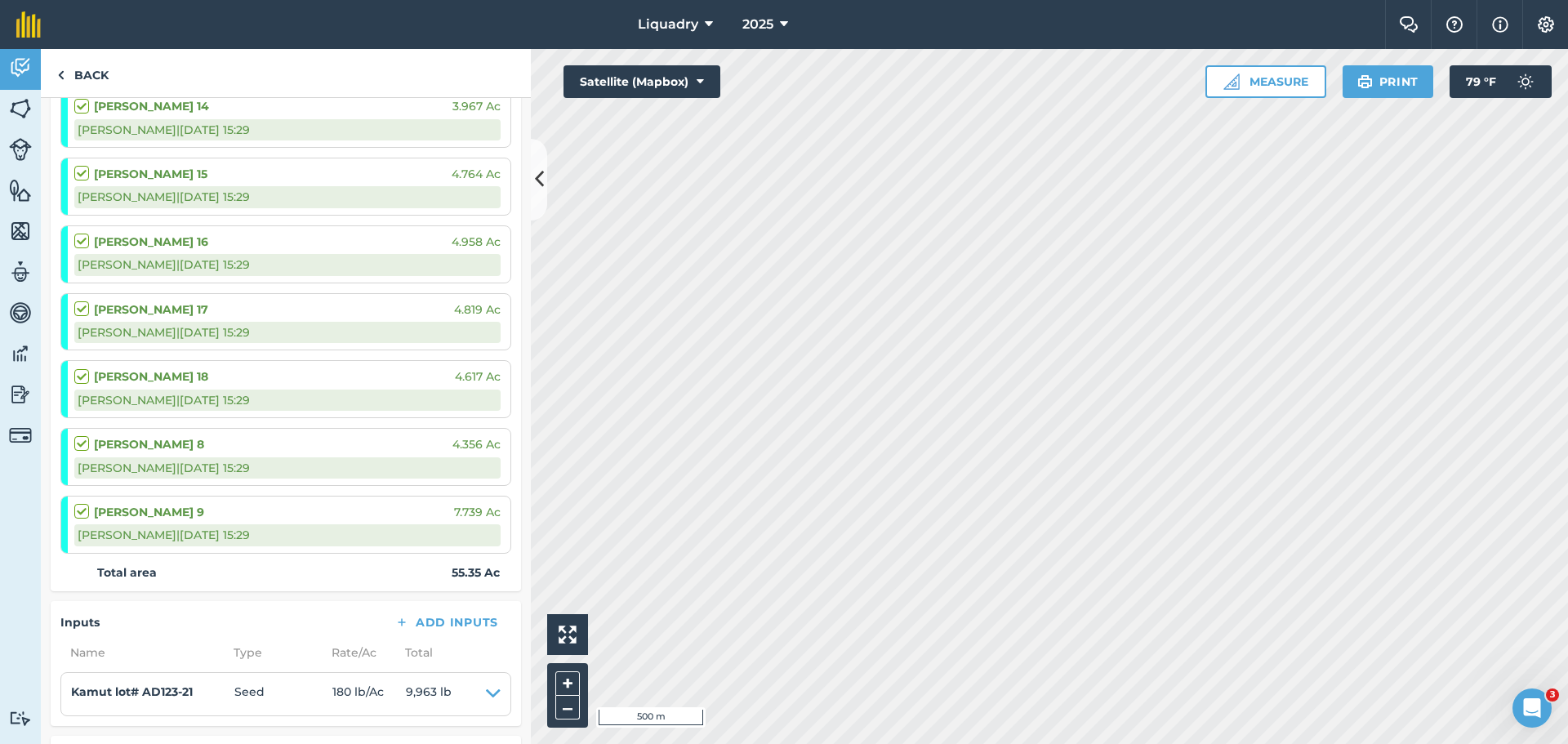
scroll to position [521, 0]
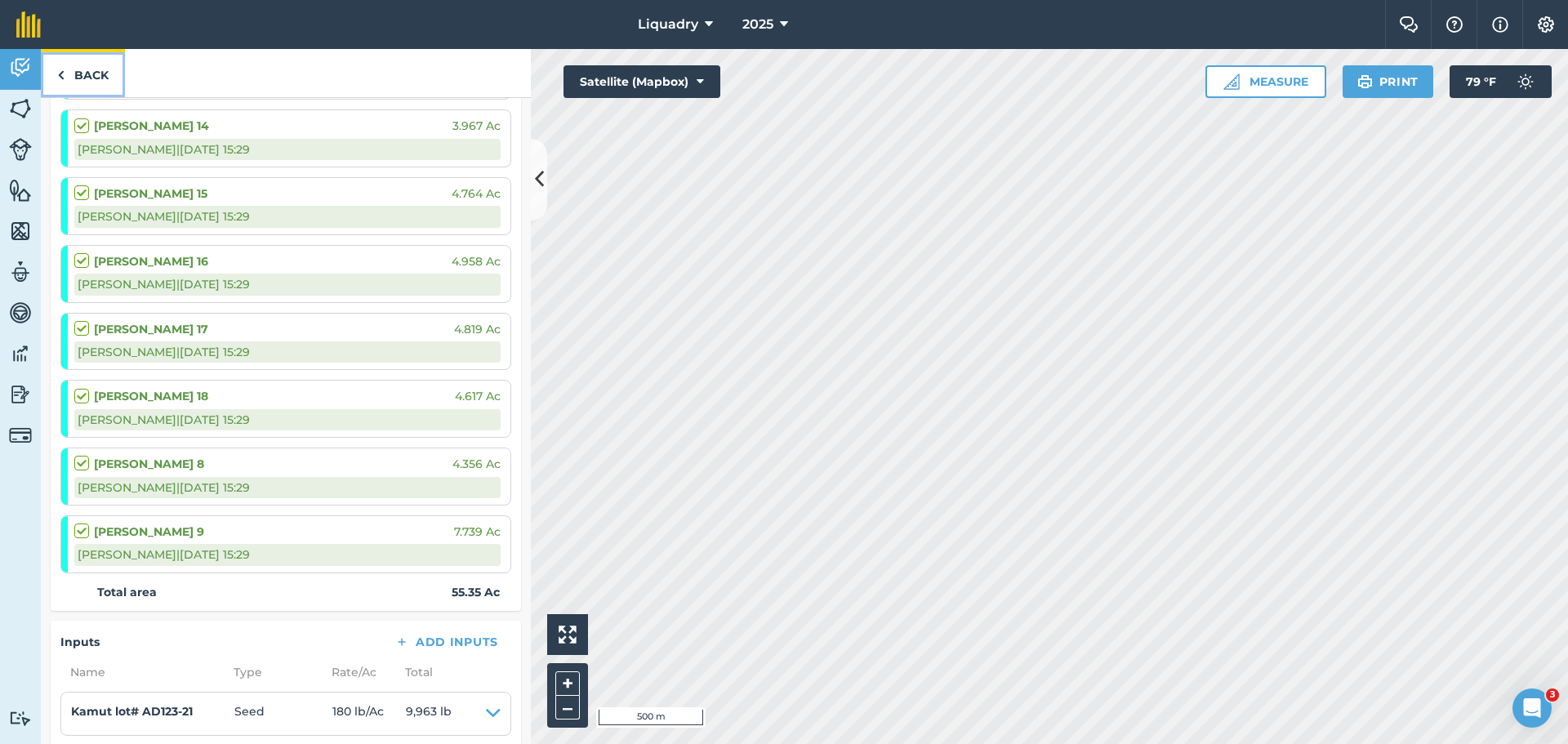
click at [72, 71] on link "Back" at bounding box center [83, 73] width 85 height 48
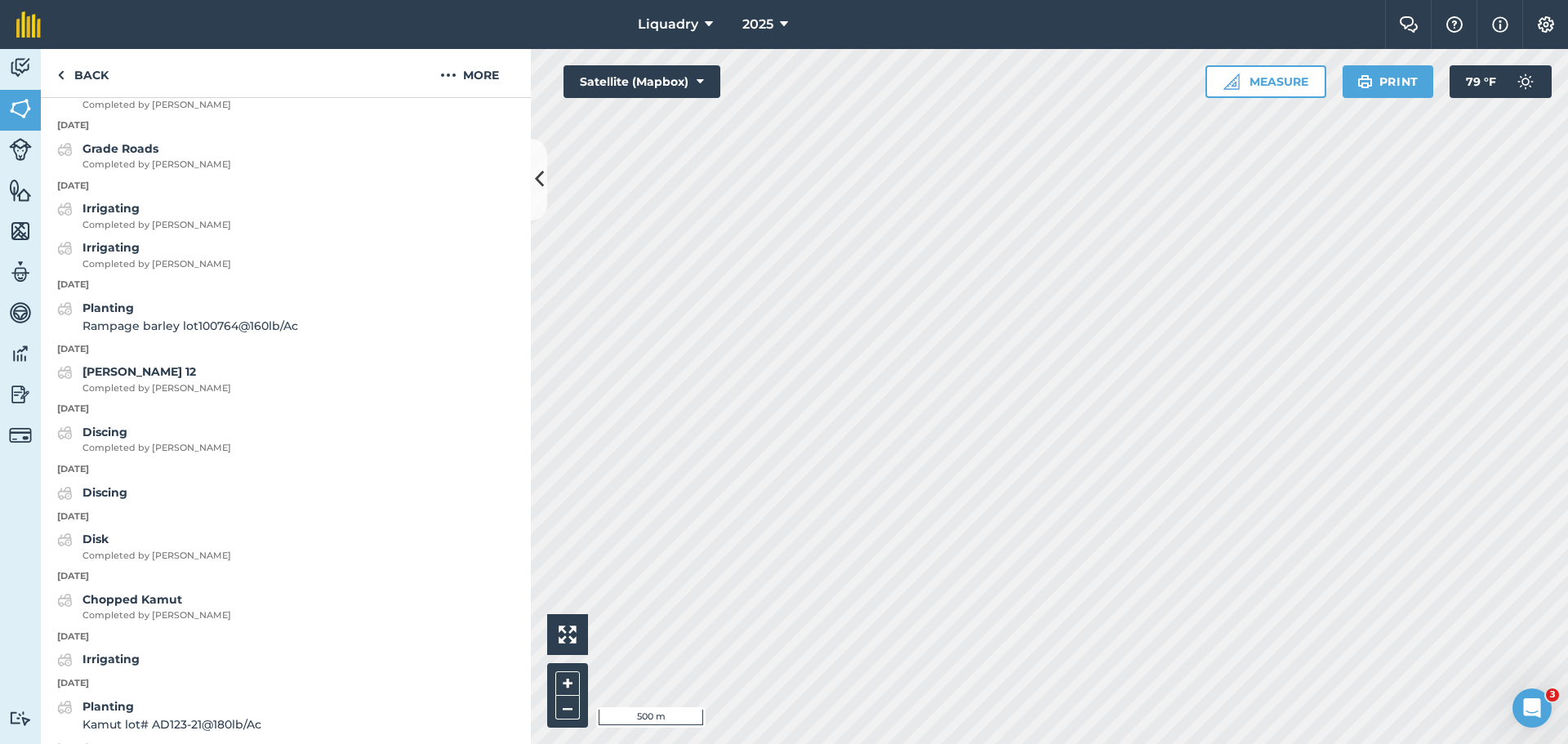
scroll to position [2045, 0]
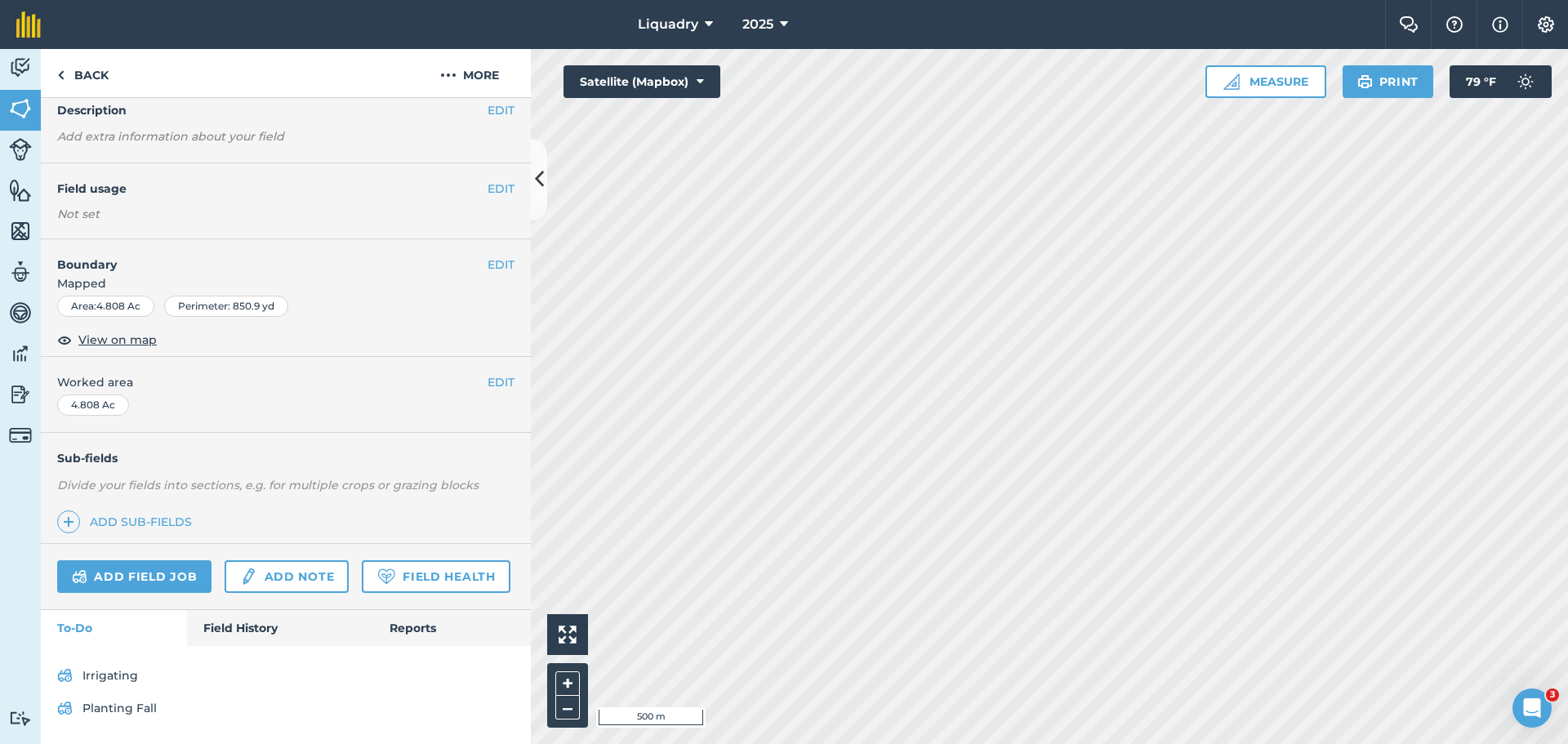
scroll to position [115, 0]
click at [221, 620] on link "Field History" at bounding box center [279, 628] width 185 height 36
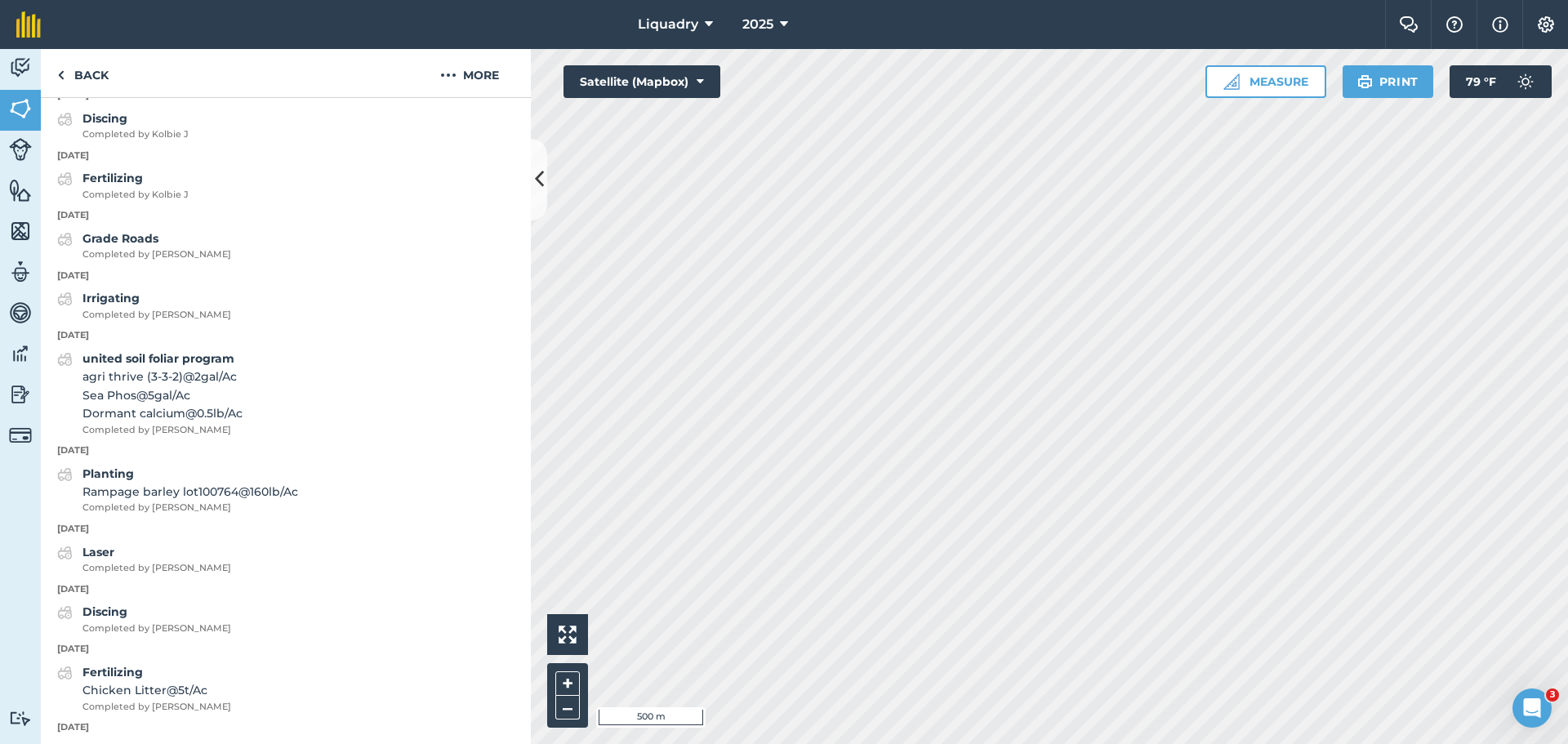
scroll to position [2084, 0]
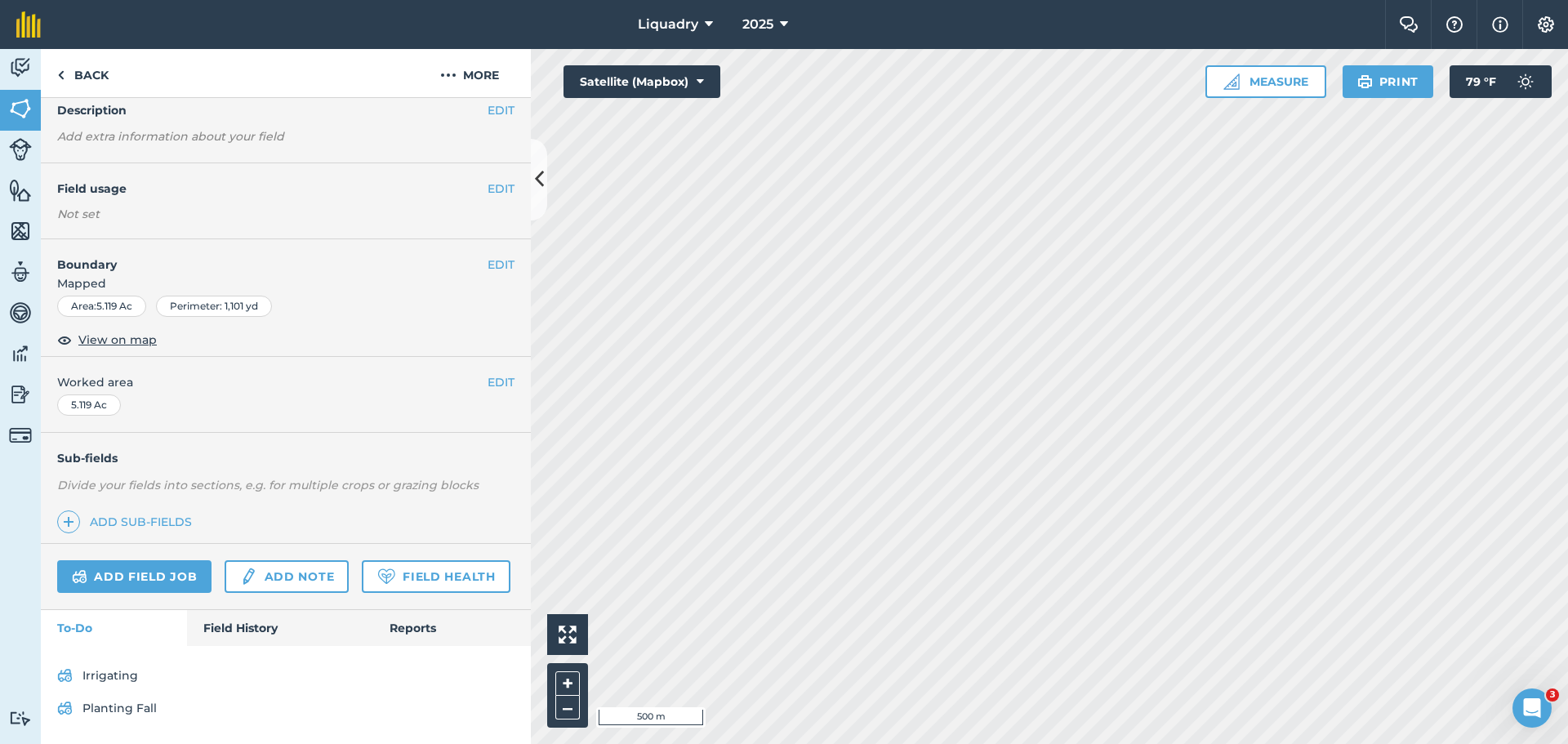
scroll to position [115, 0]
click at [242, 626] on link "Field History" at bounding box center [279, 628] width 185 height 36
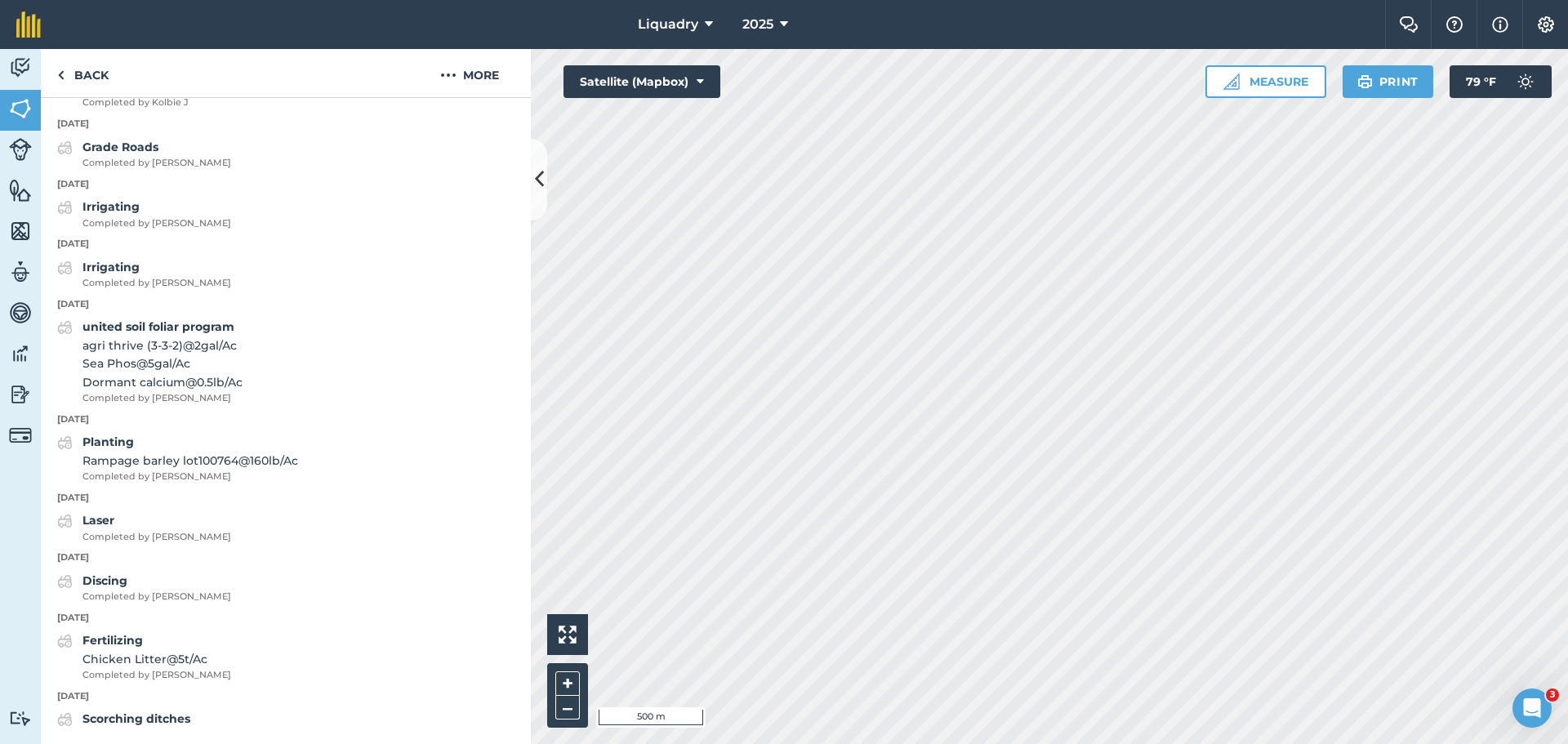
scroll to position [1984, 0]
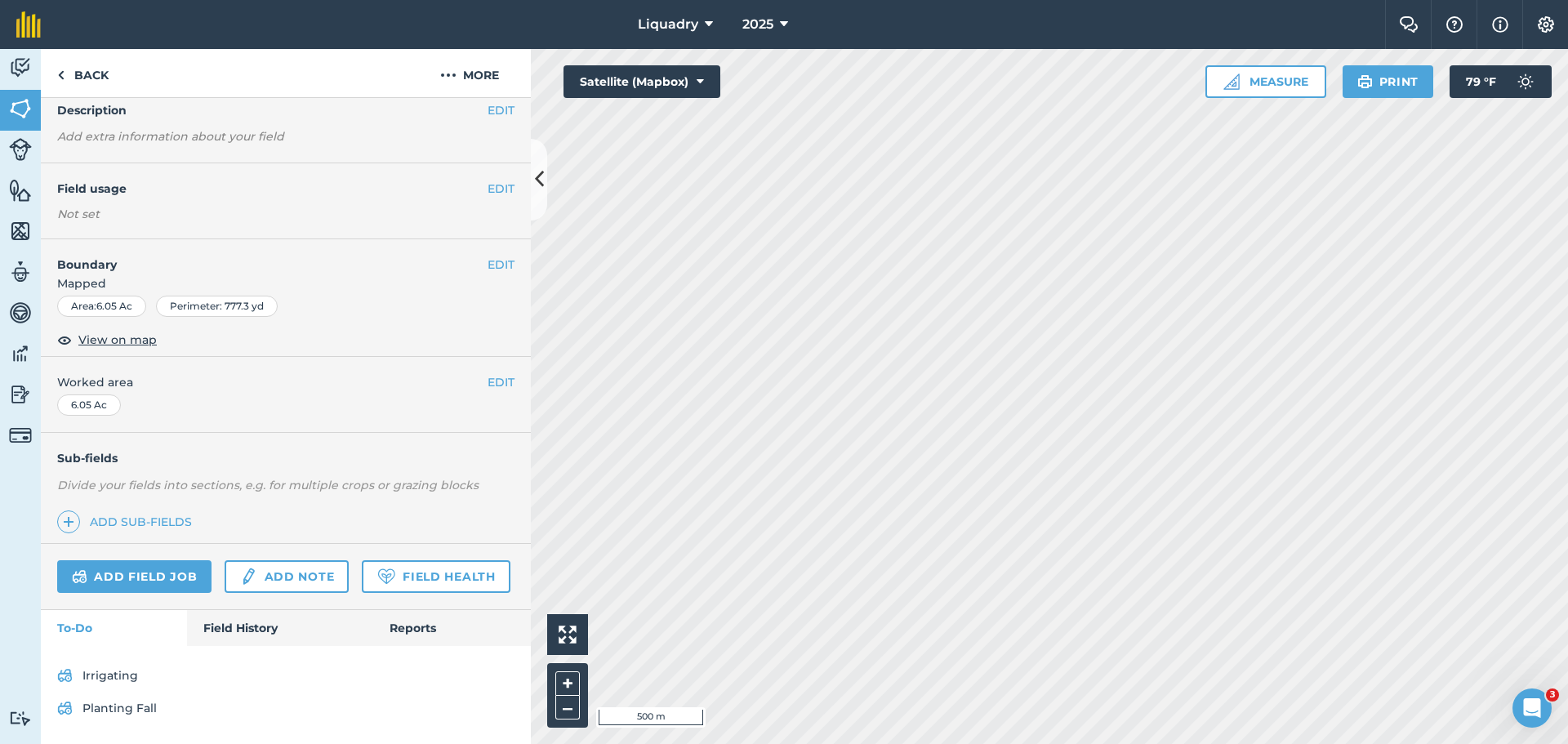
scroll to position [115, 0]
click at [253, 622] on link "Field History" at bounding box center [279, 628] width 185 height 36
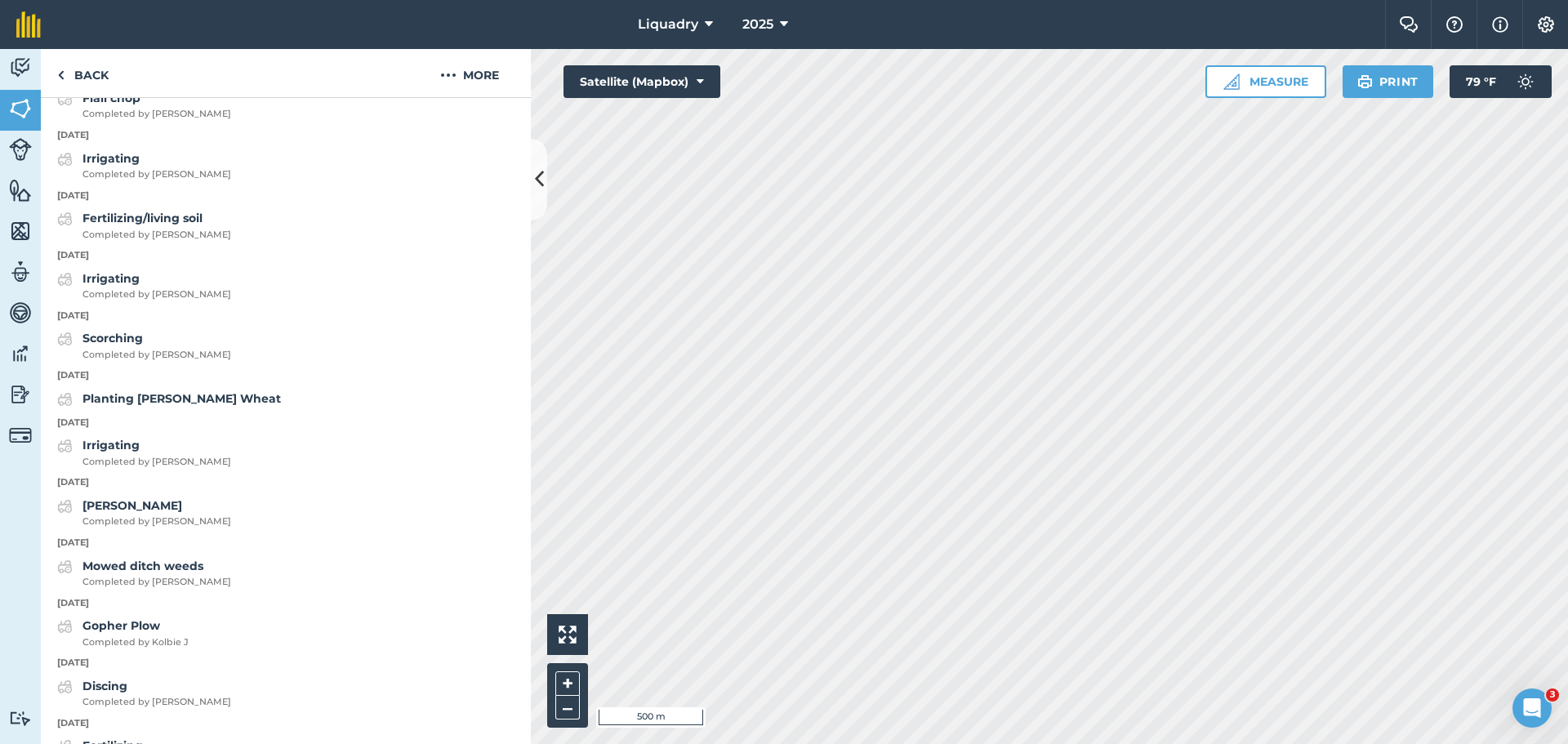
scroll to position [1368, 0]
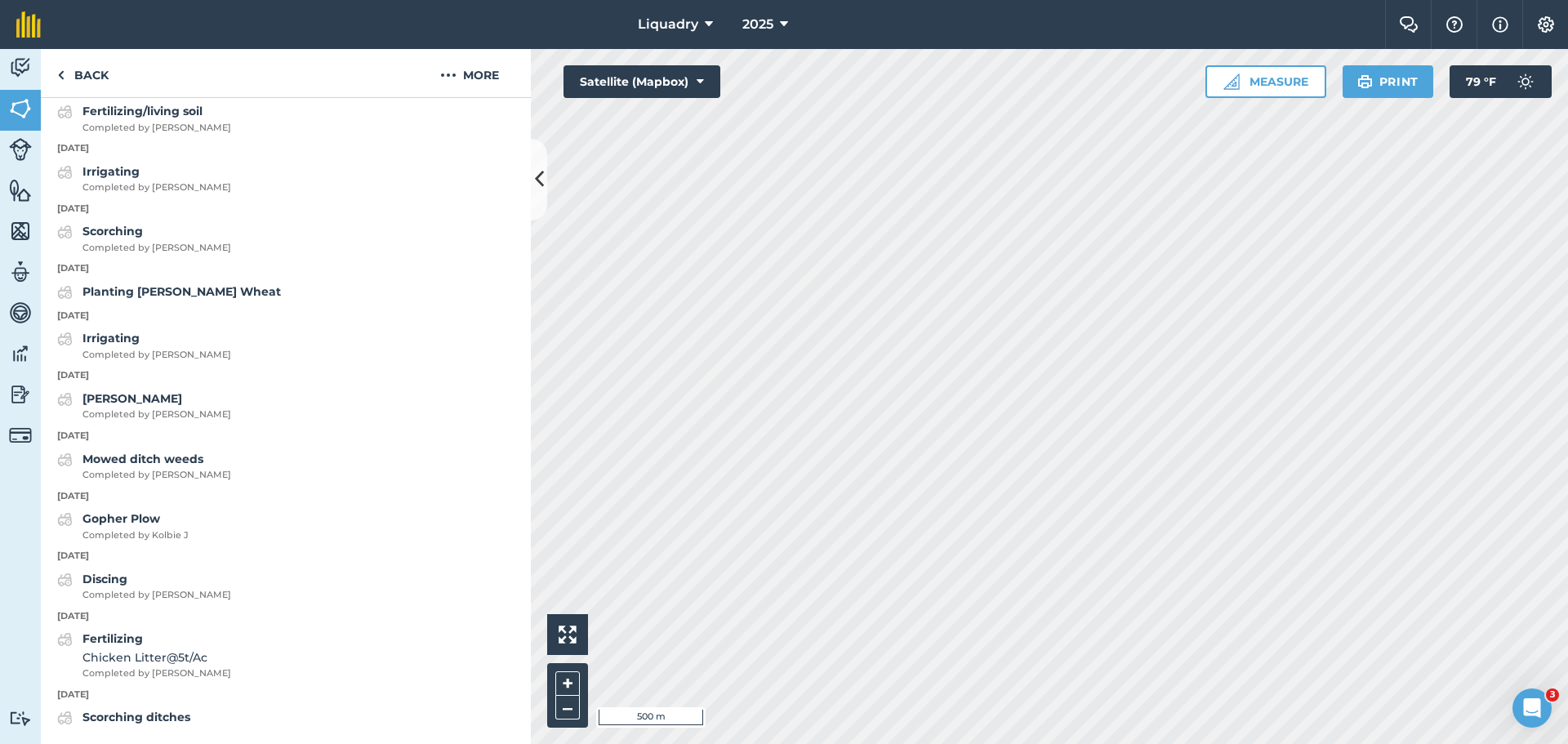
scroll to position [115, 0]
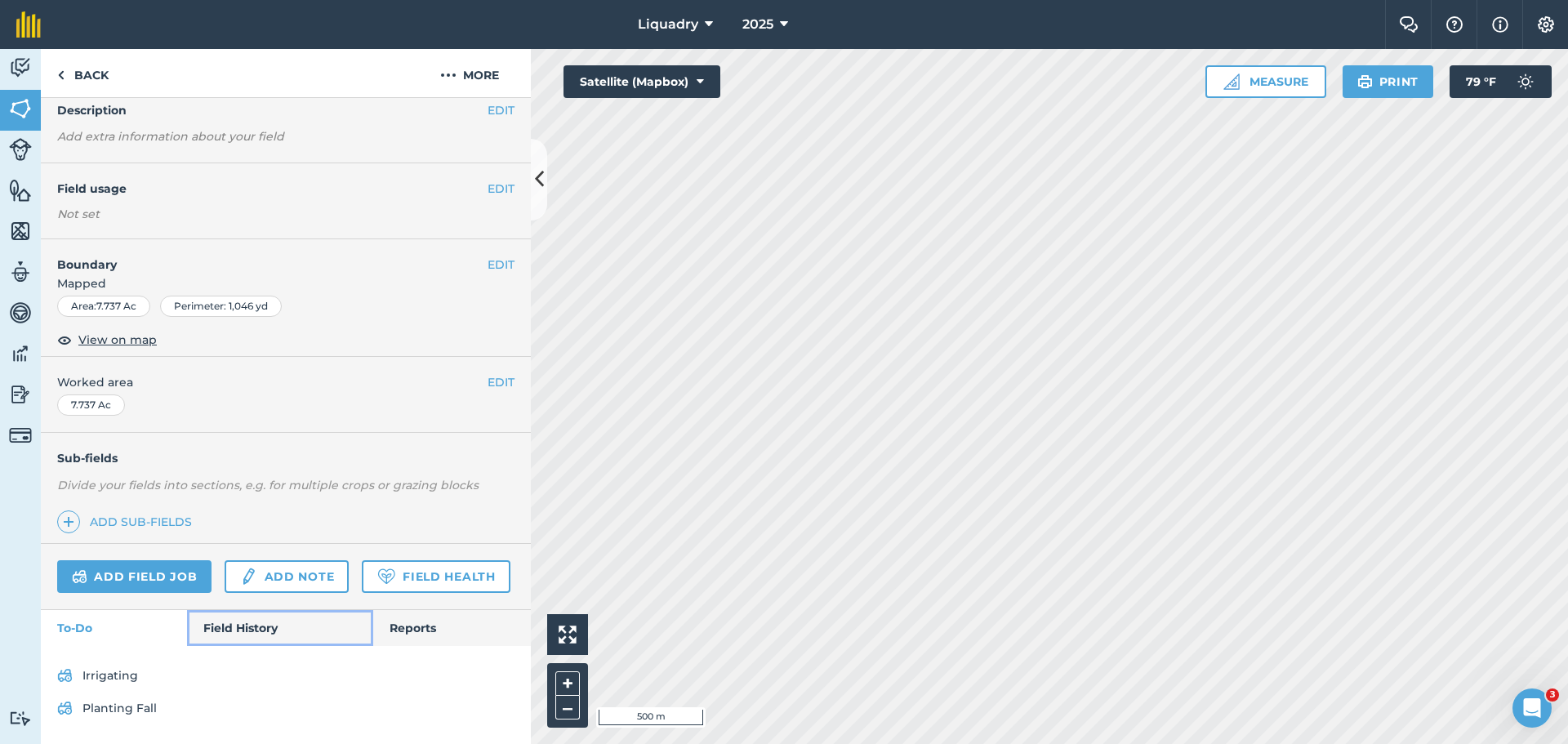
click at [234, 621] on link "Field History" at bounding box center [279, 628] width 185 height 36
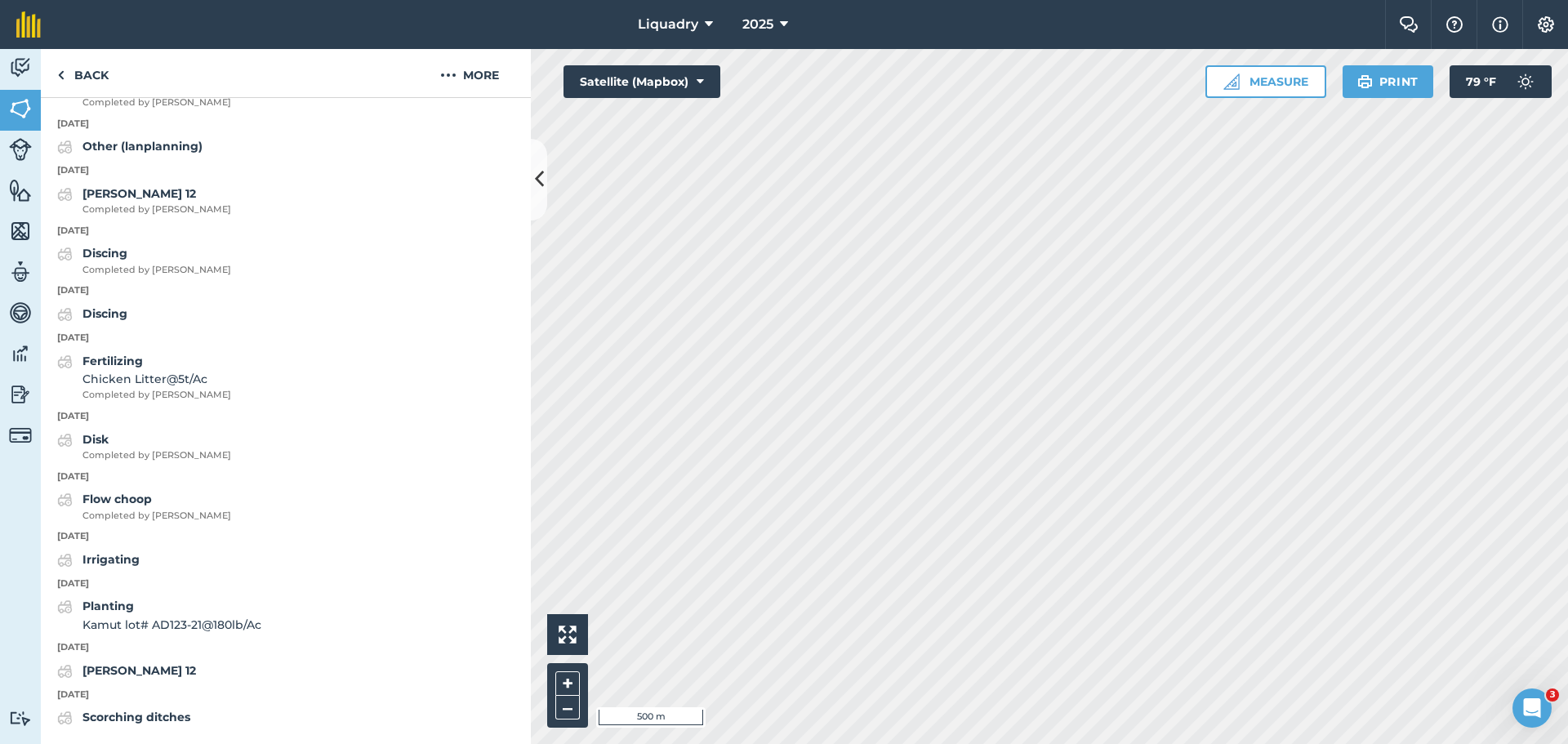
scroll to position [1961, 0]
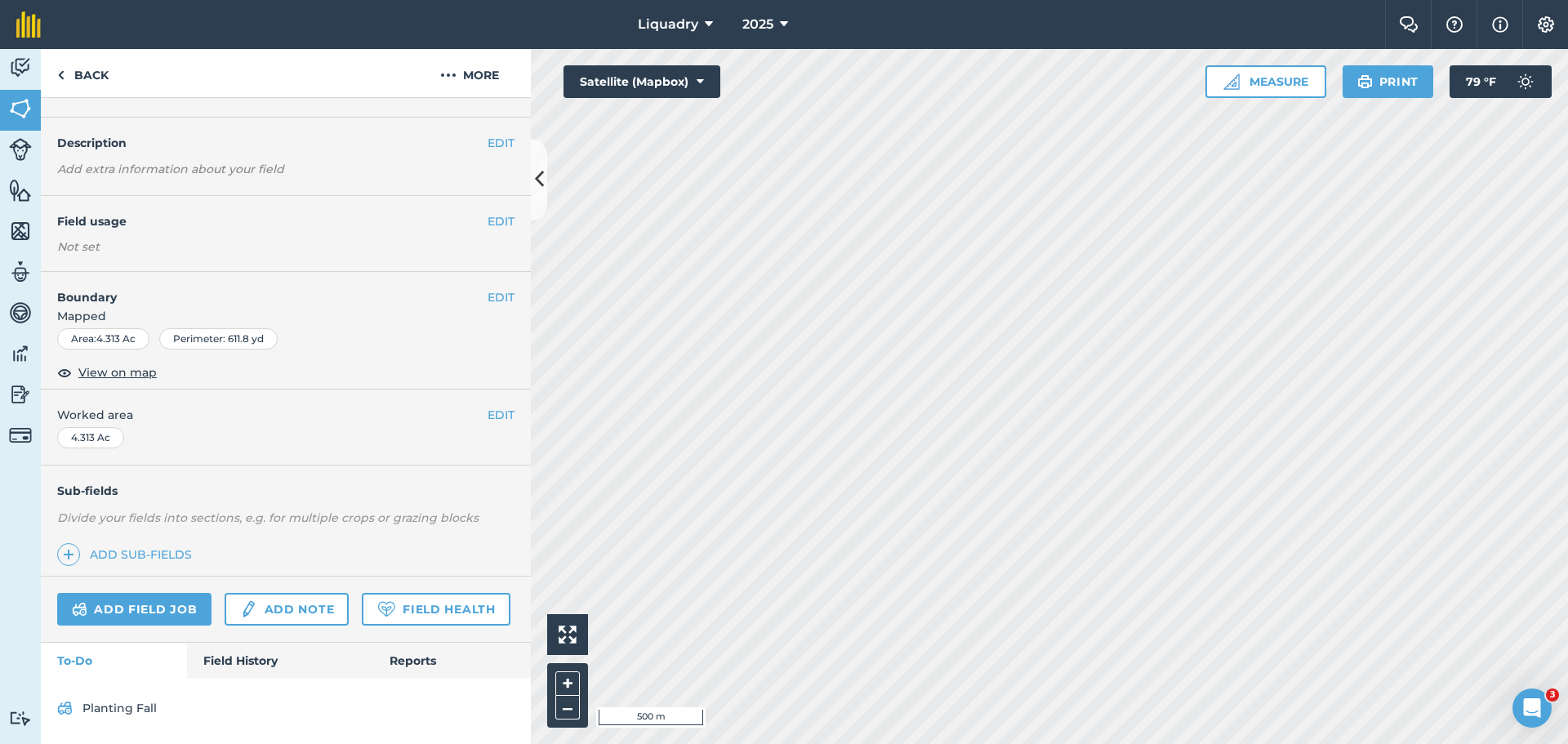
scroll to position [83, 0]
click at [243, 655] on link "Field History" at bounding box center [279, 661] width 185 height 36
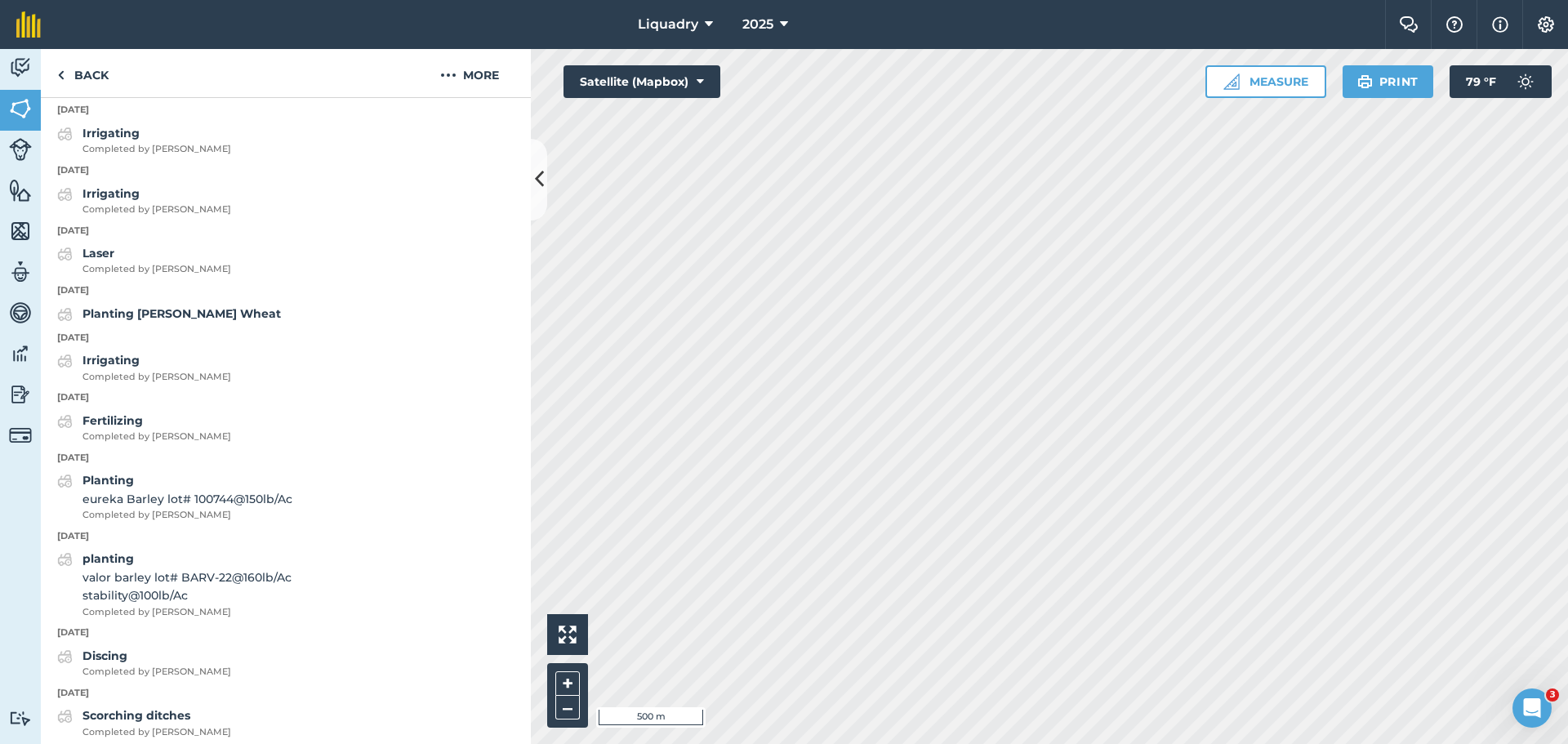
scroll to position [1435, 0]
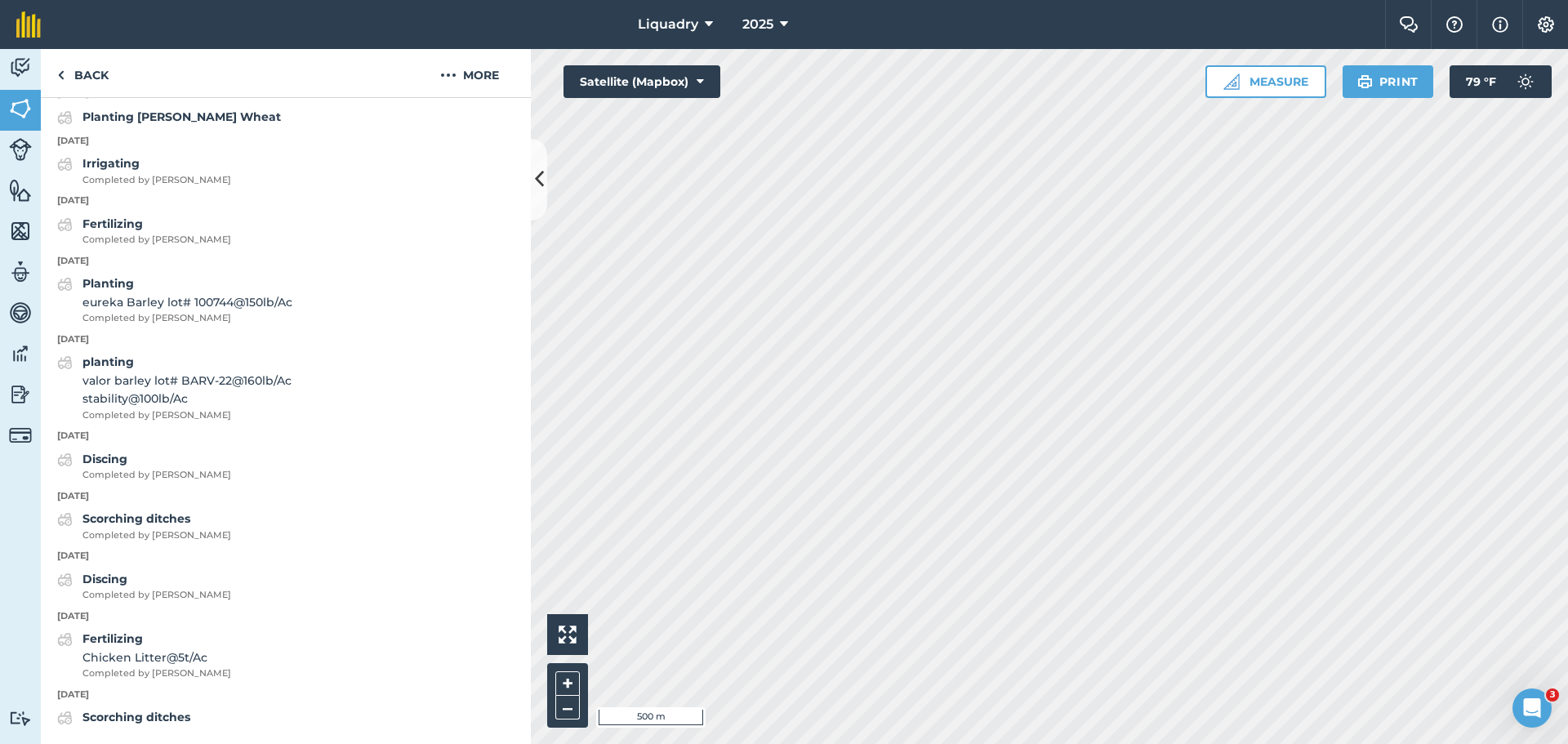
scroll to position [115, 0]
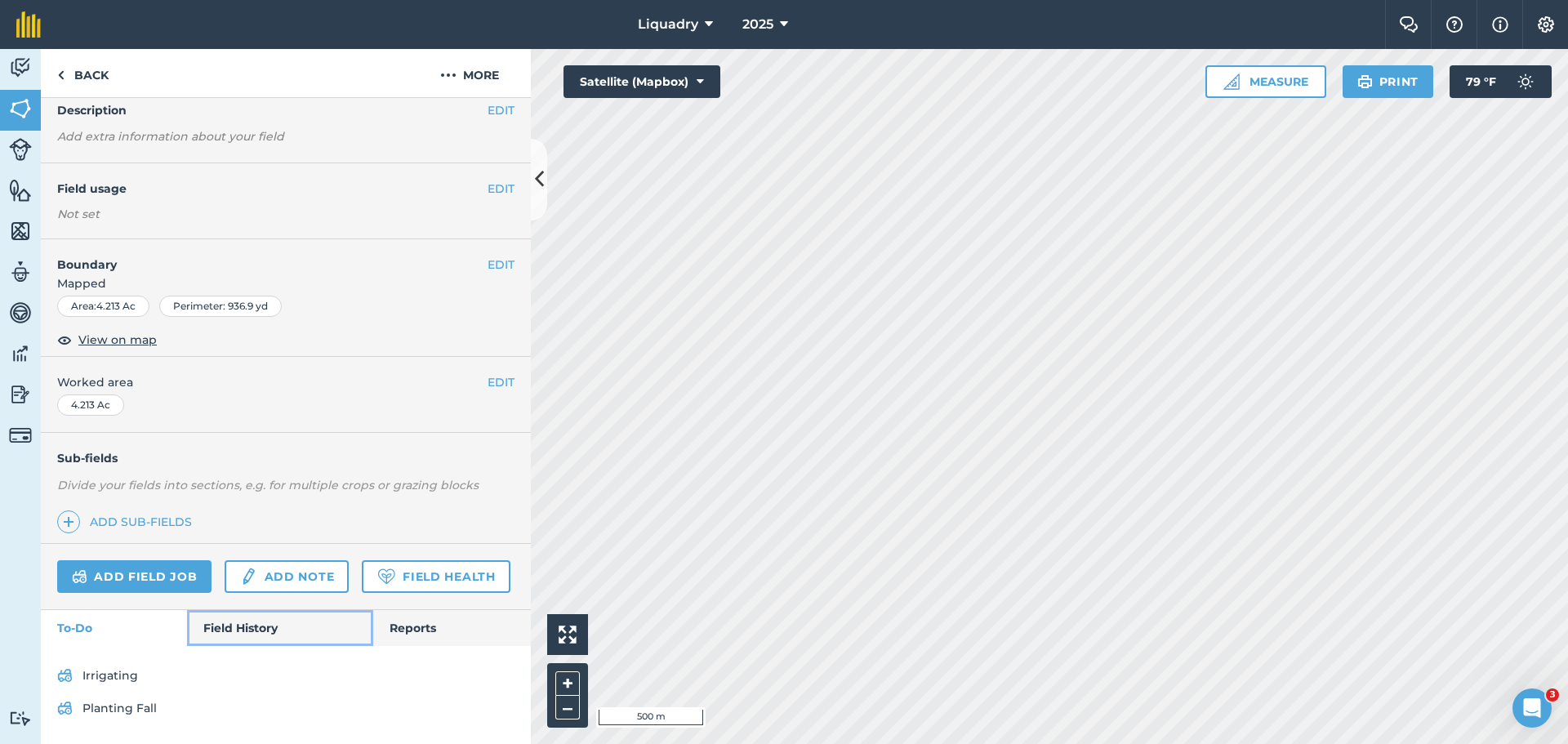
click at [271, 626] on link "Field History" at bounding box center [279, 628] width 185 height 36
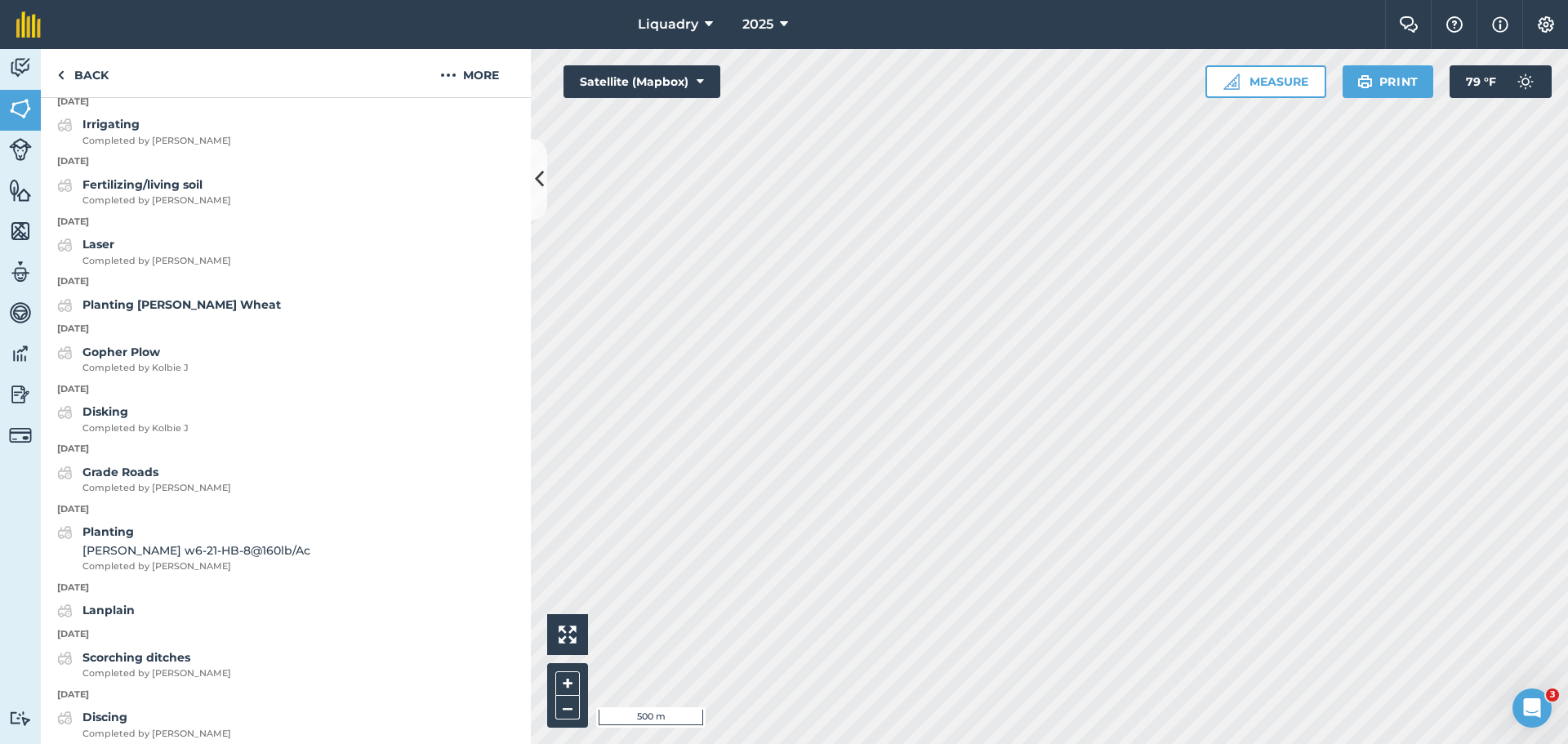
scroll to position [1206, 0]
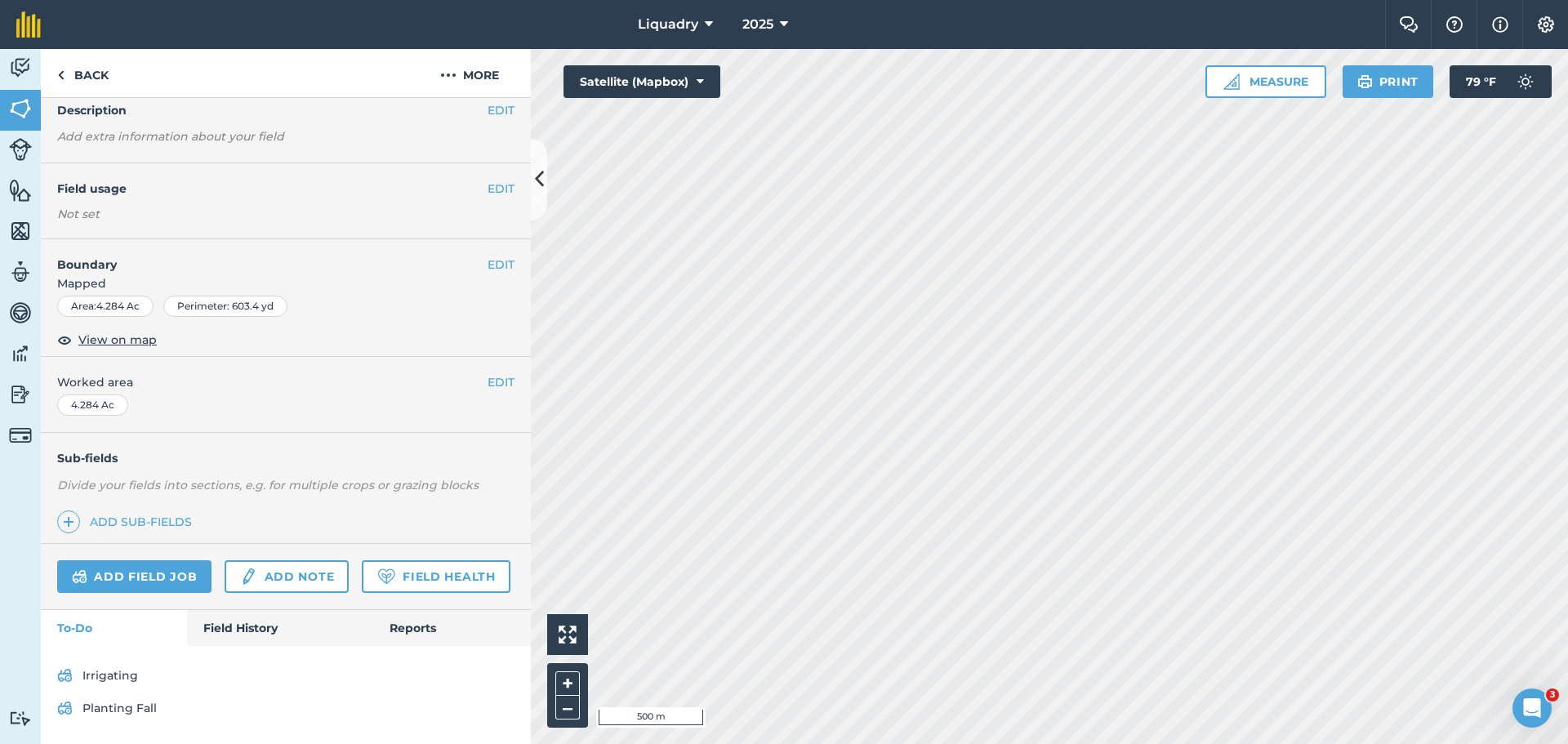
scroll to position [115, 0]
click at [217, 618] on link "Field History" at bounding box center [279, 628] width 185 height 36
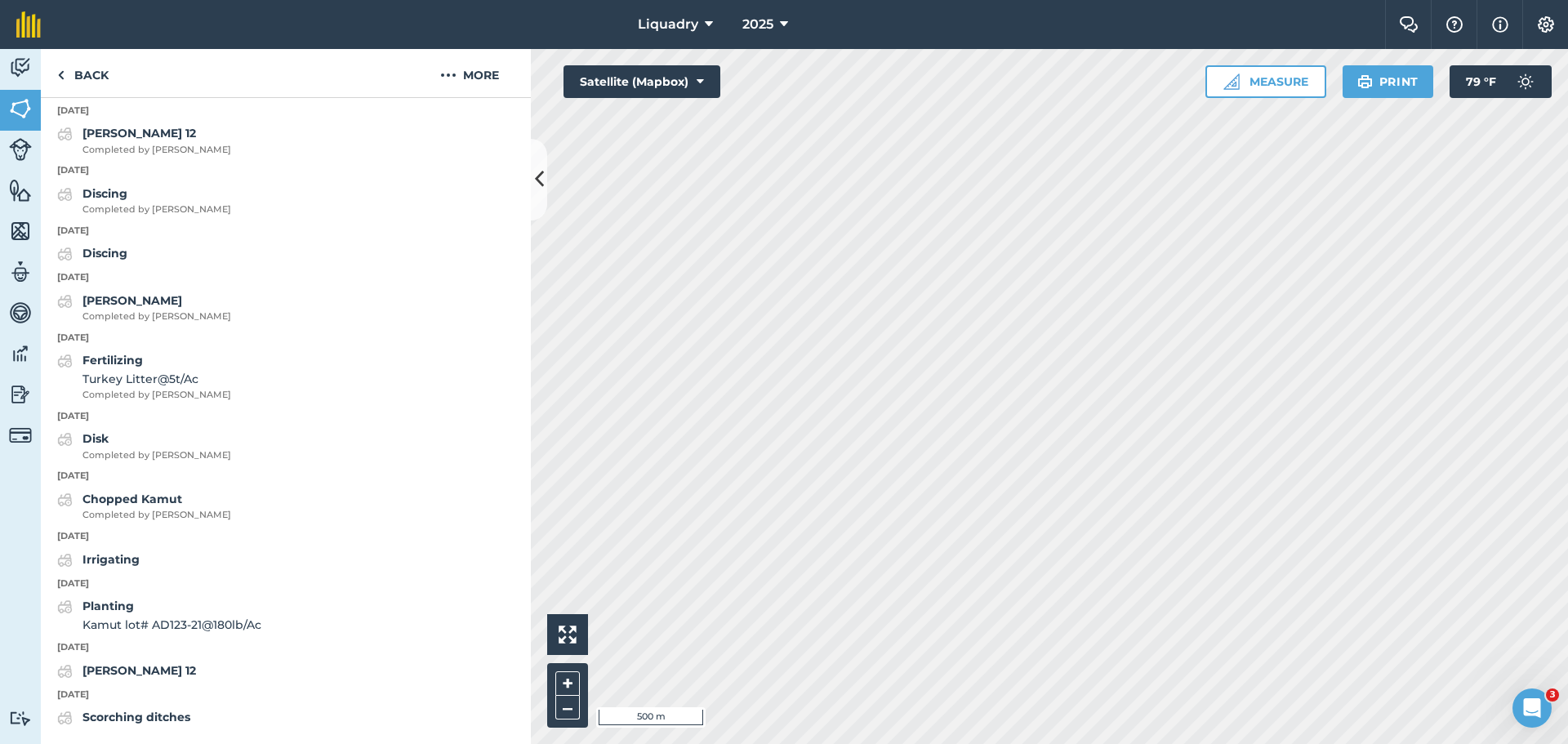
scroll to position [2351, 0]
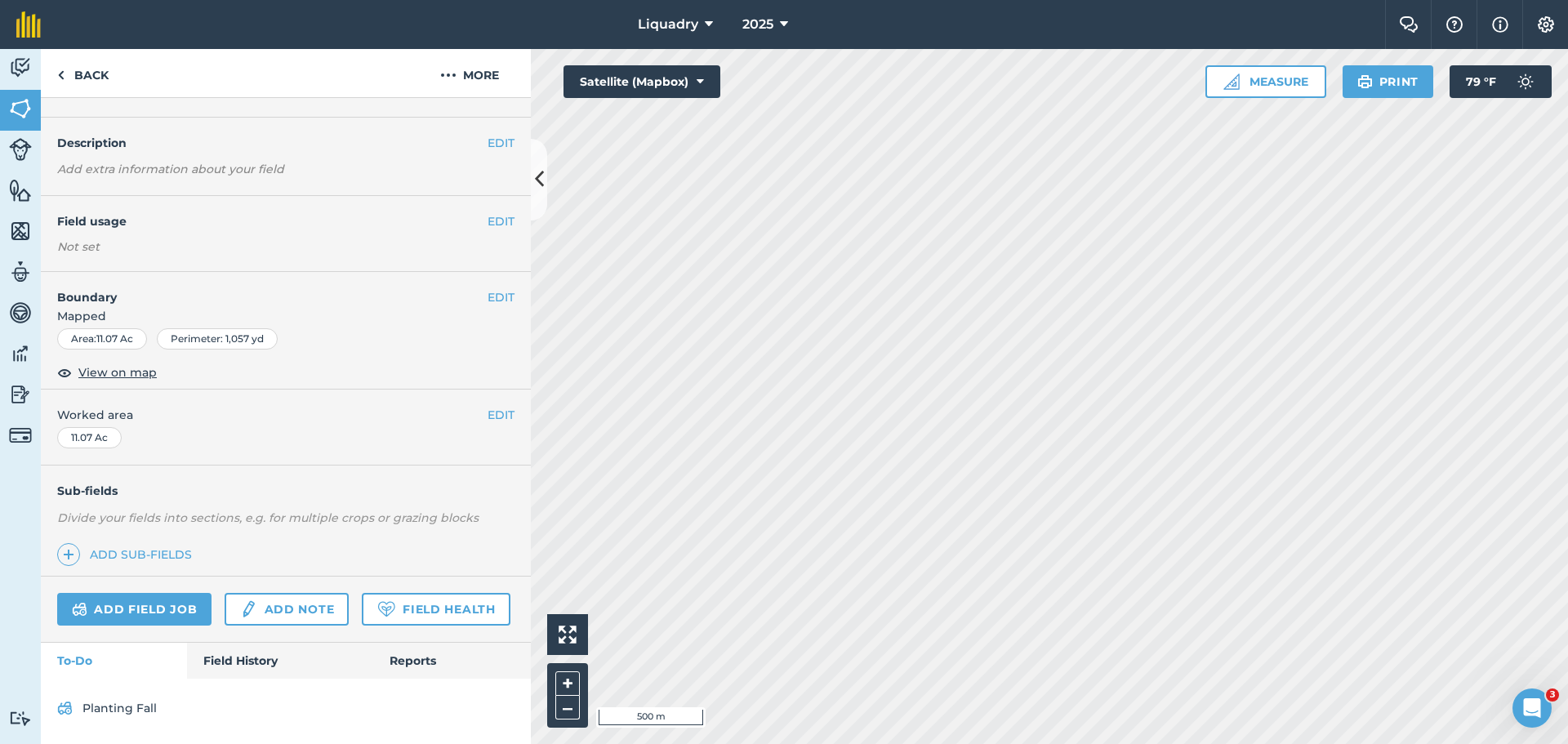
scroll to position [83, 0]
click at [244, 658] on link "Field History" at bounding box center [279, 661] width 185 height 36
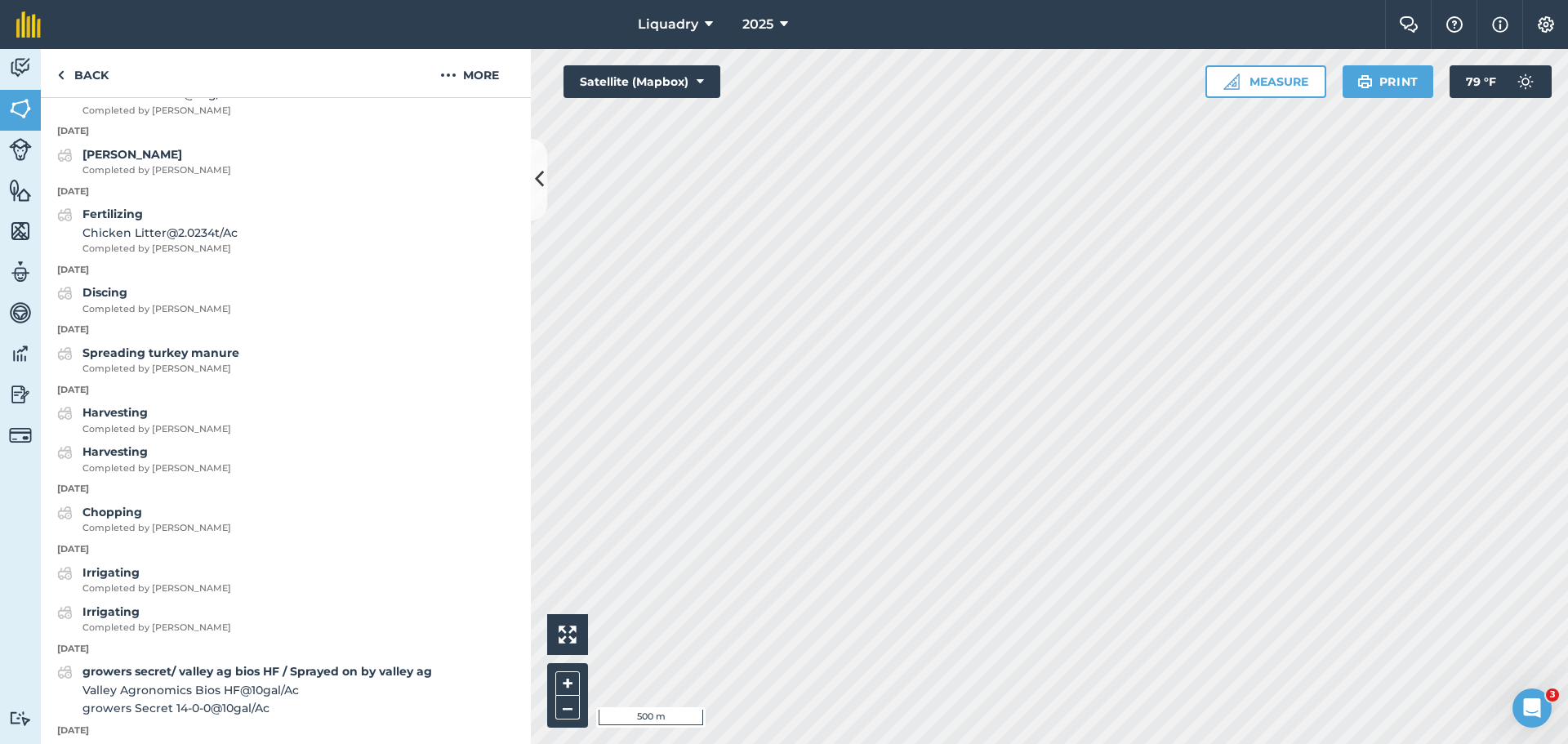
scroll to position [2553, 0]
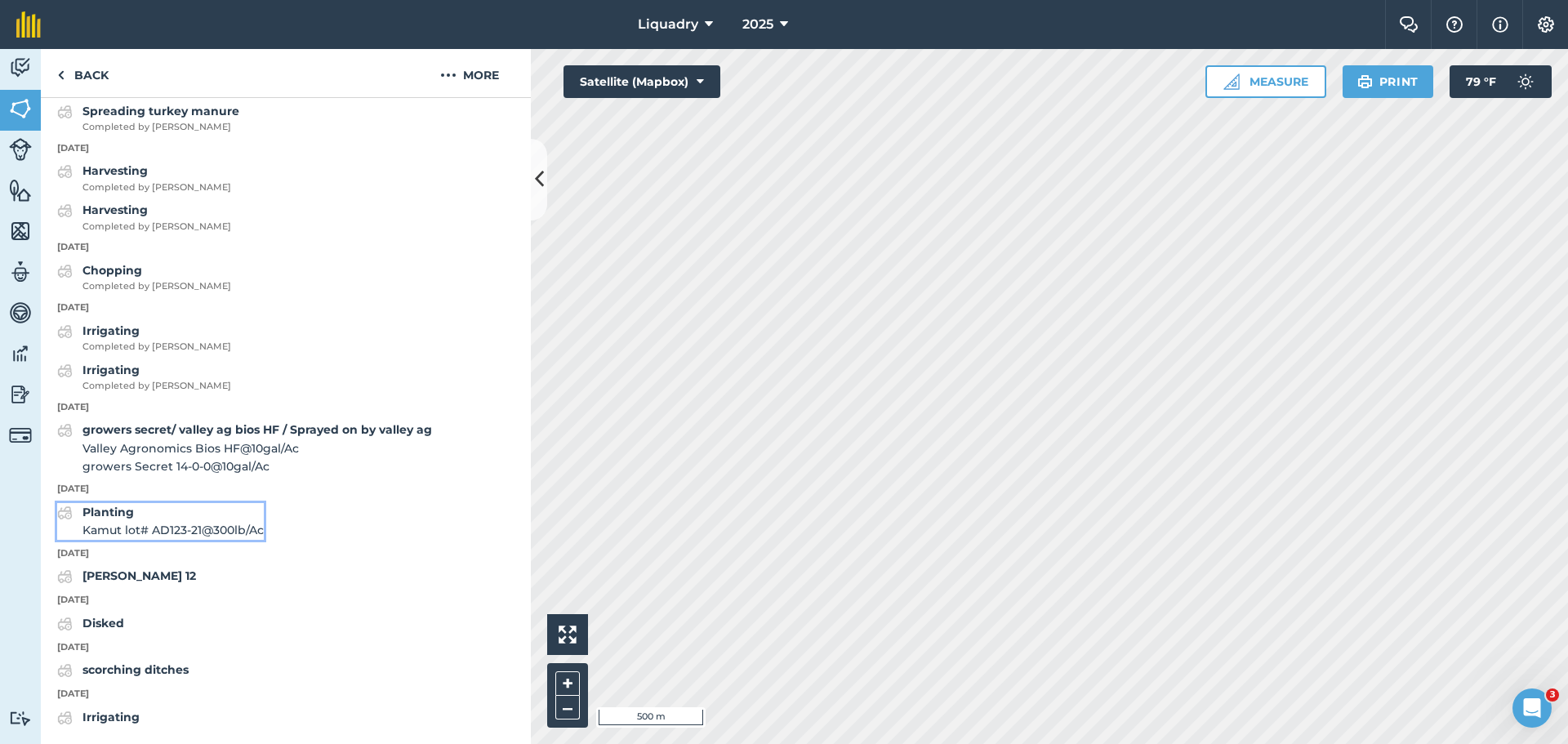
click at [133, 524] on span "Kamut lot# AD123-21 @ 300 lb / Ac" at bounding box center [173, 530] width 181 height 18
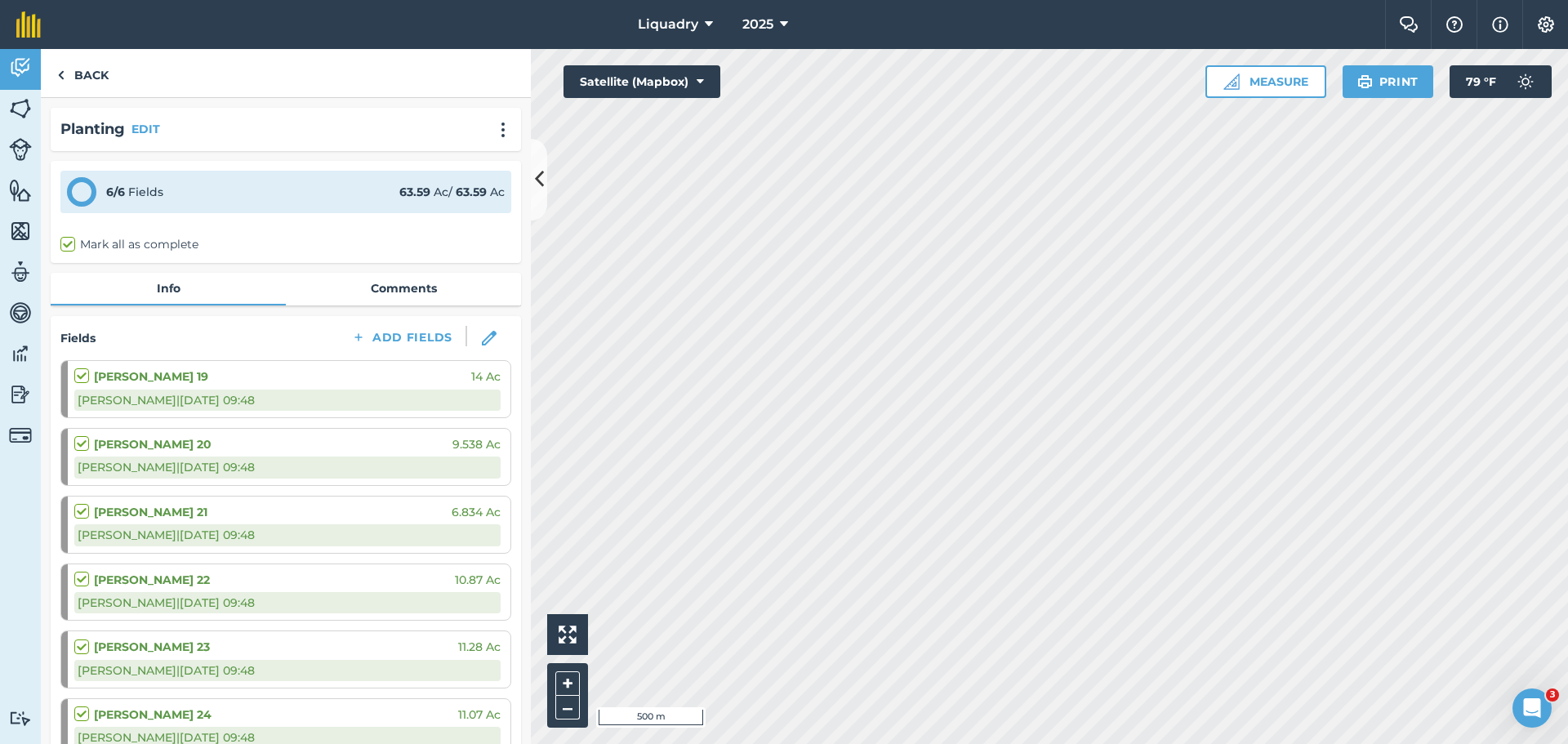
scroll to position [82, 0]
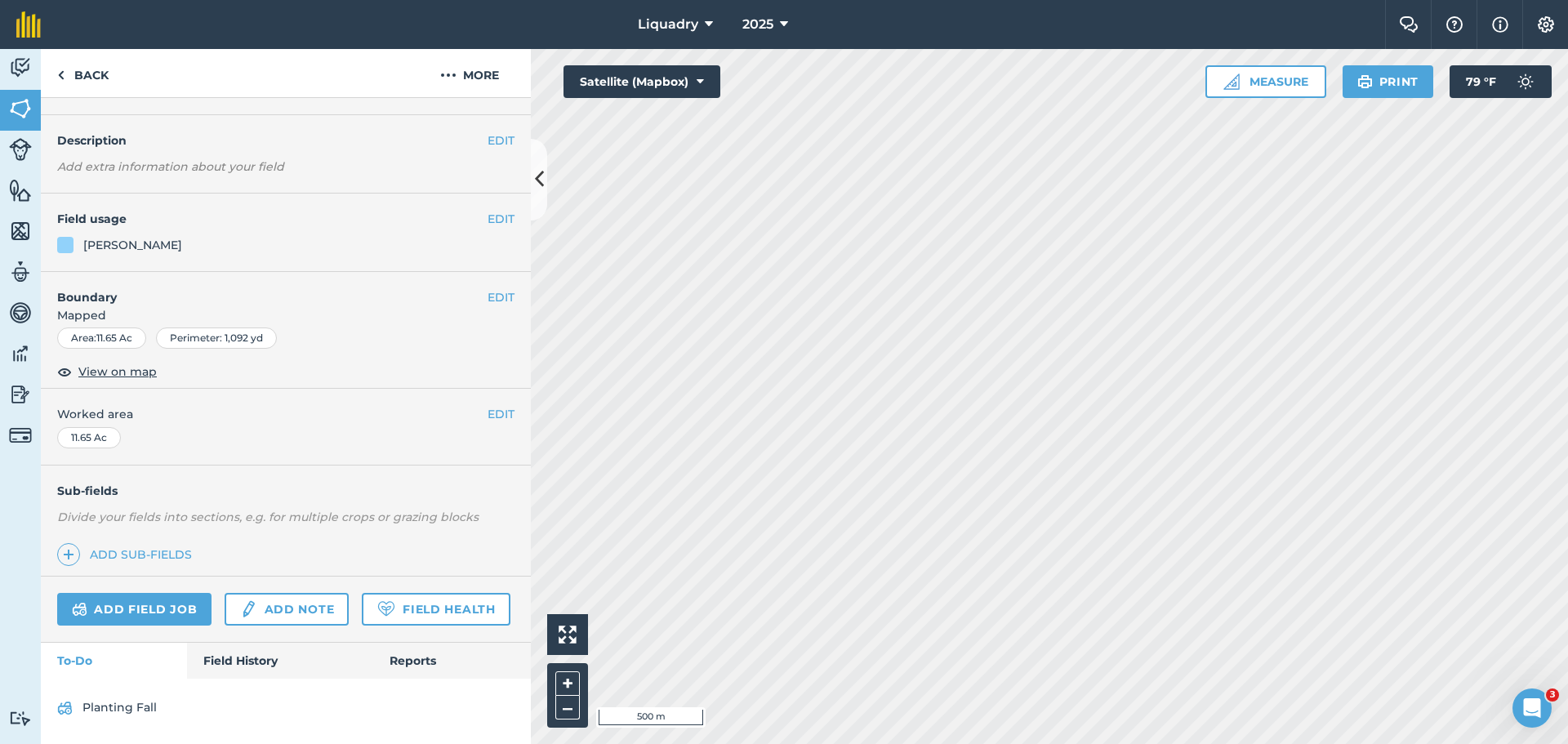
scroll to position [85, 0]
click at [261, 665] on link "Field History" at bounding box center [279, 661] width 185 height 36
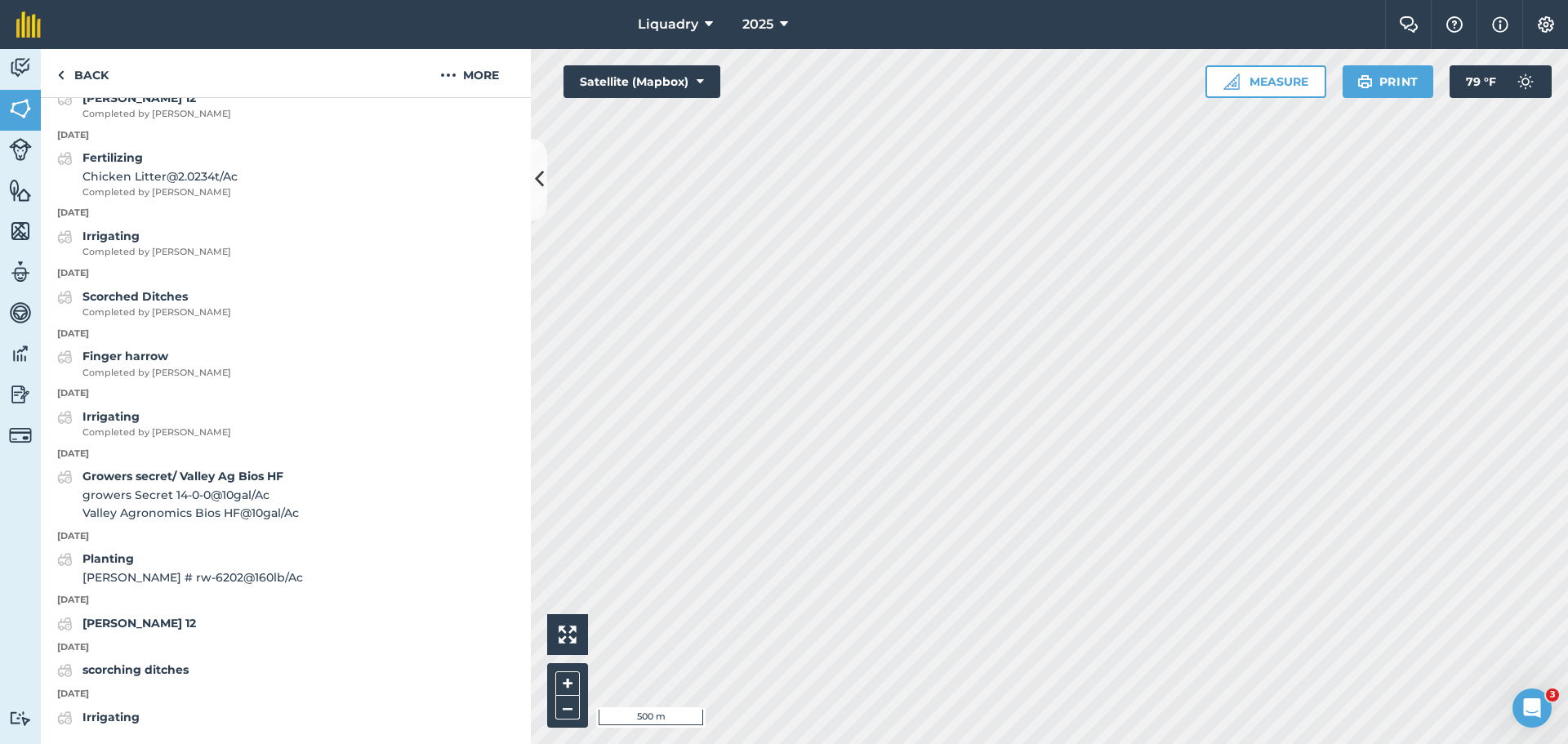
scroll to position [1765, 0]
click at [156, 576] on span "[PERSON_NAME] # rw-6202 @ 160 lb / Ac" at bounding box center [193, 577] width 220 height 18
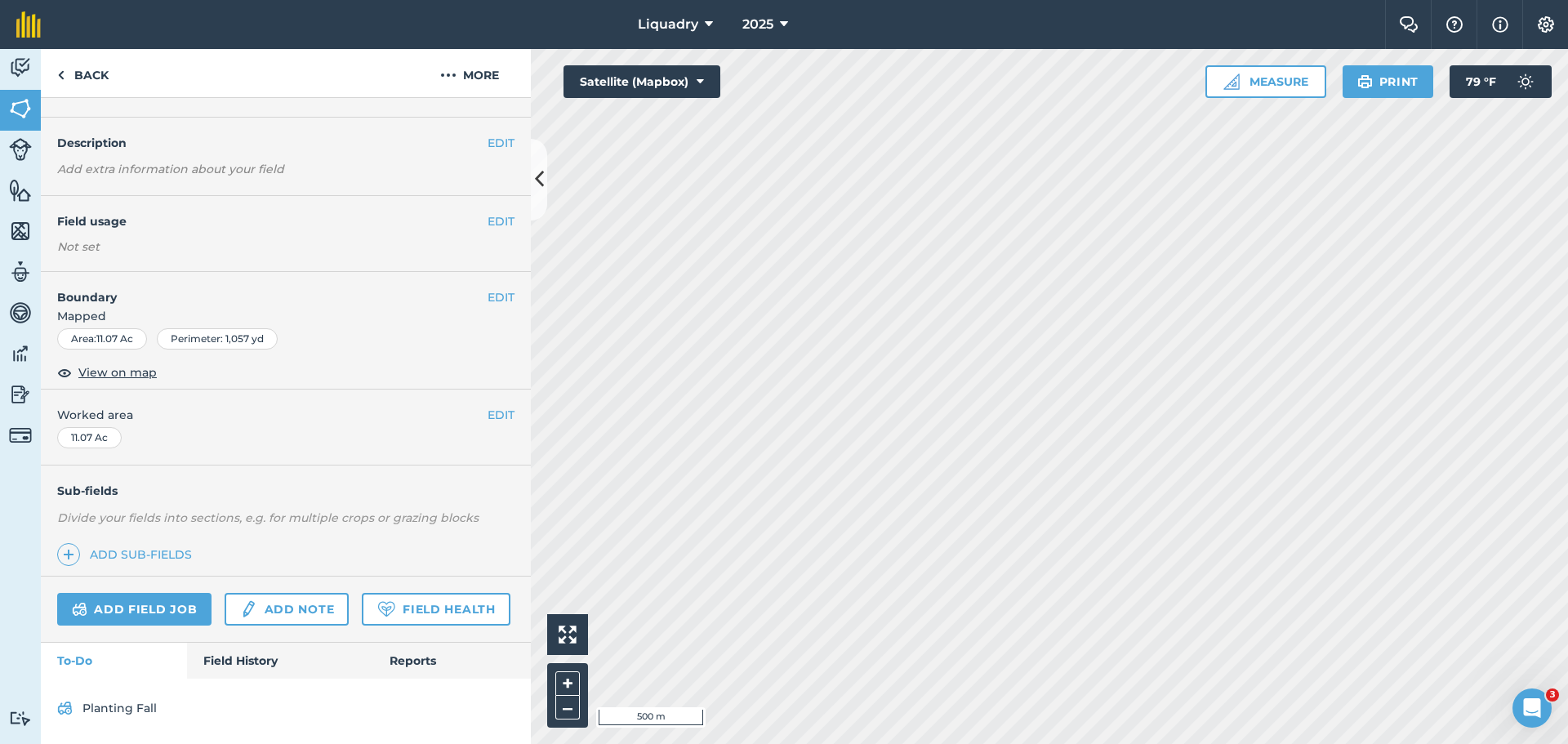
scroll to position [83, 0]
click at [208, 657] on link "Field History" at bounding box center [279, 661] width 185 height 36
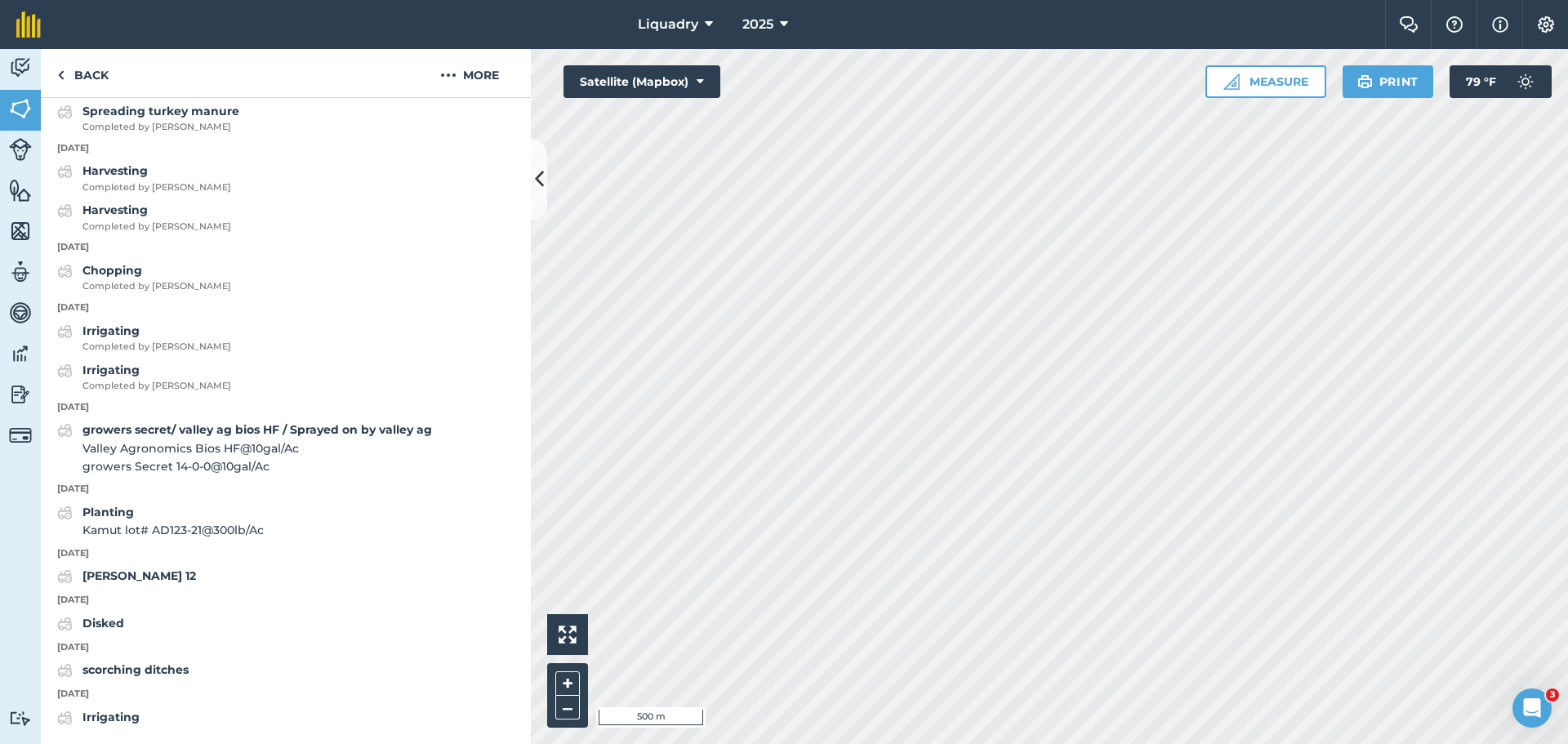
scroll to position [2553, 0]
click at [103, 515] on strong "Planting" at bounding box center [108, 512] width 51 height 15
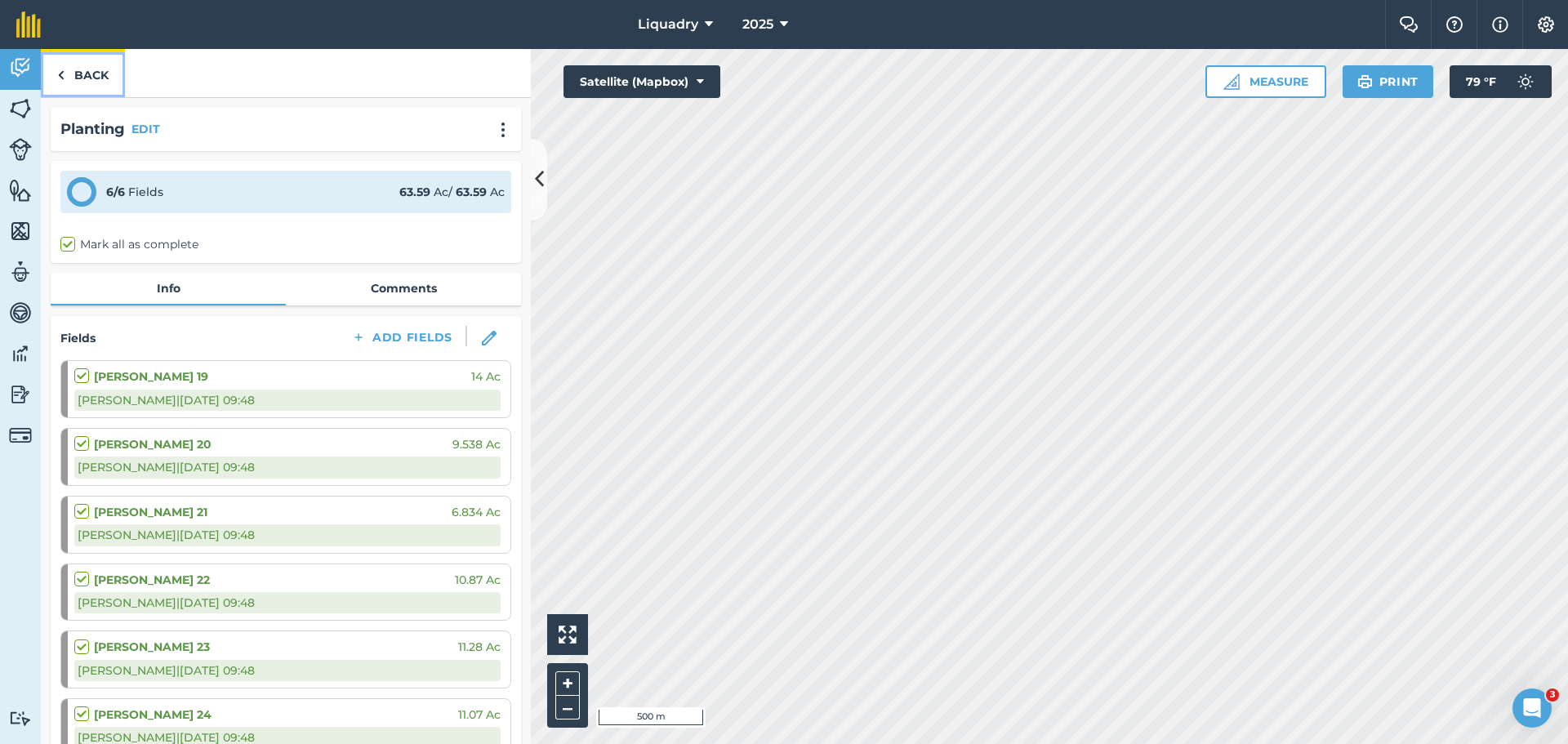
click at [79, 72] on link "Back" at bounding box center [83, 73] width 85 height 48
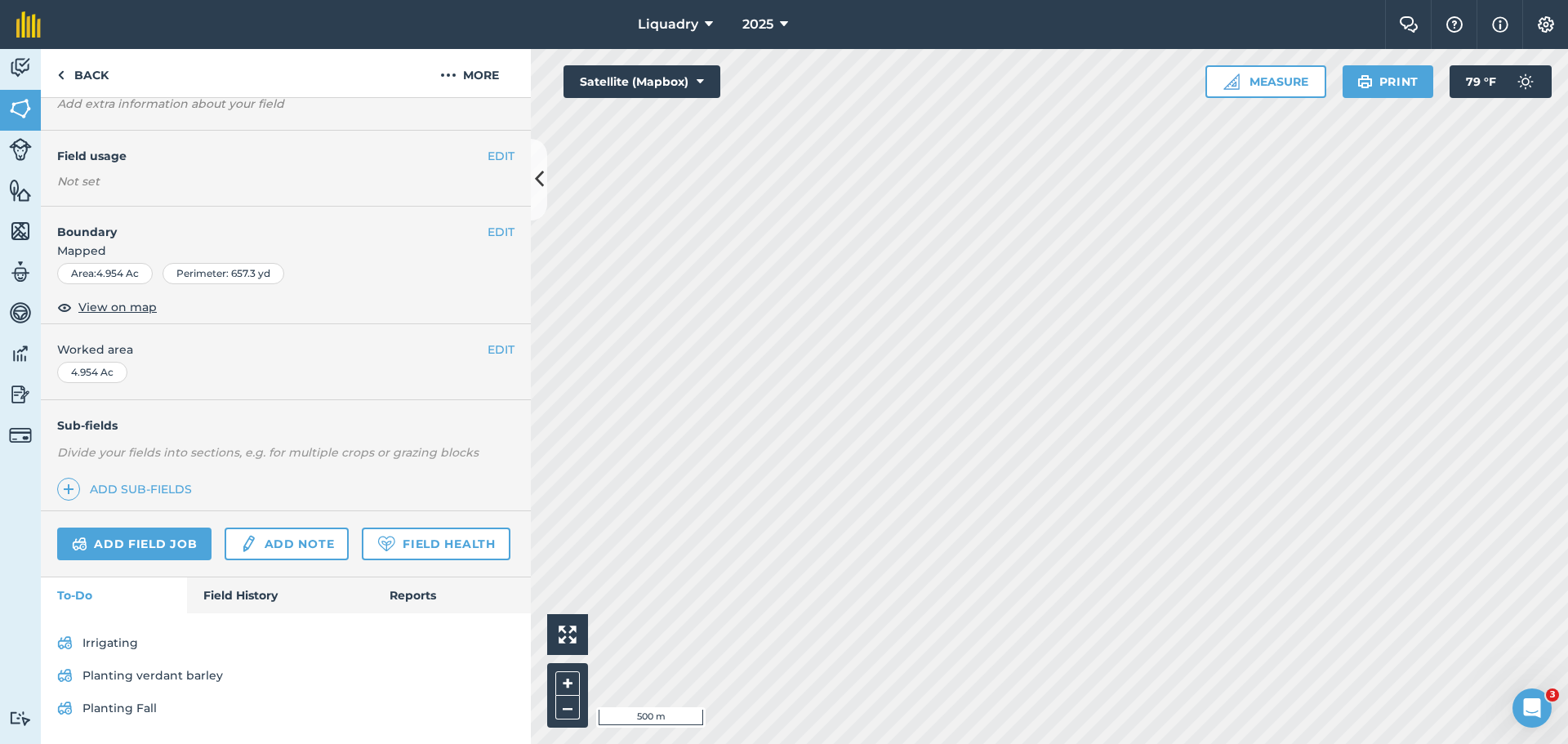
scroll to position [148, 0]
click at [251, 596] on link "Field History" at bounding box center [279, 595] width 185 height 36
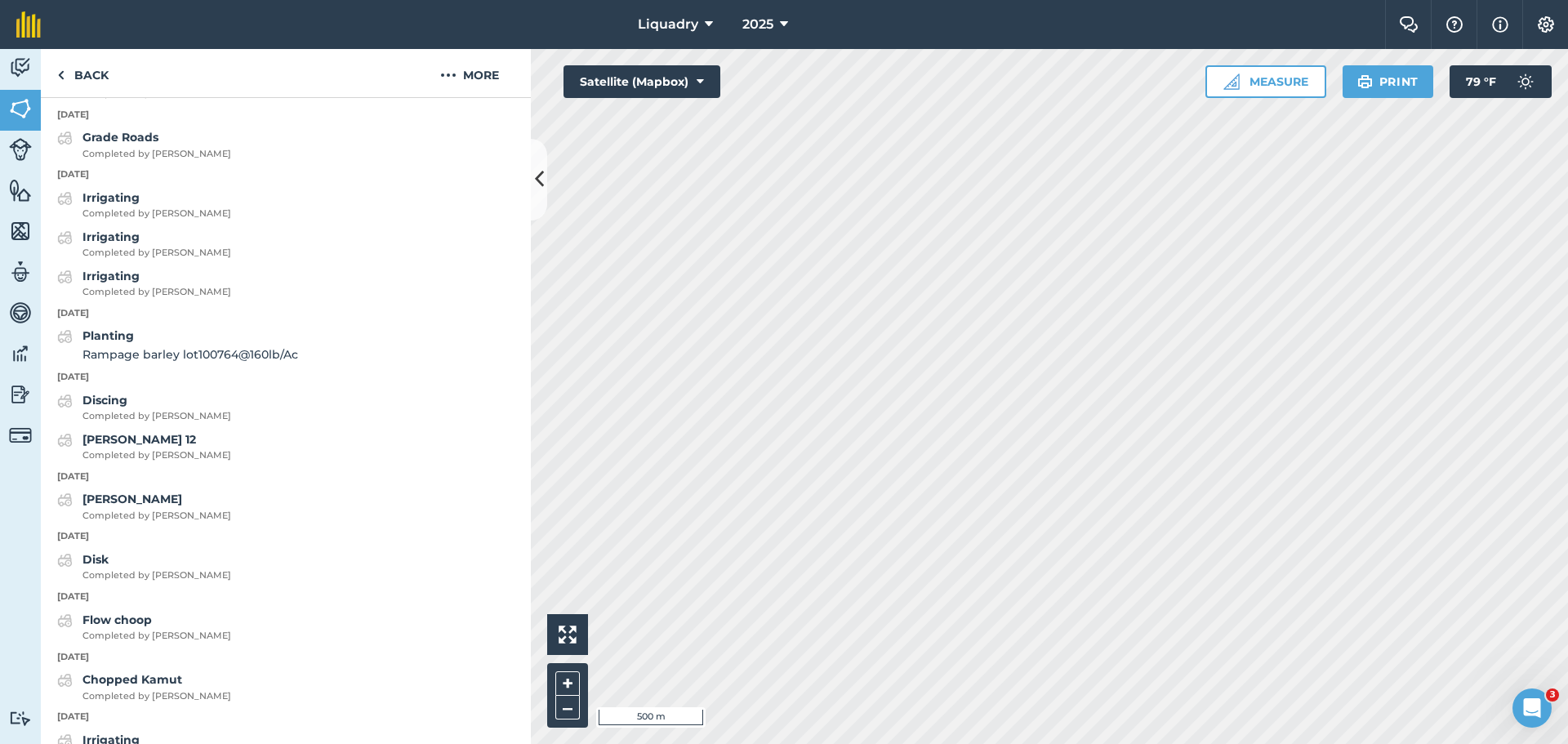
scroll to position [1997, 0]
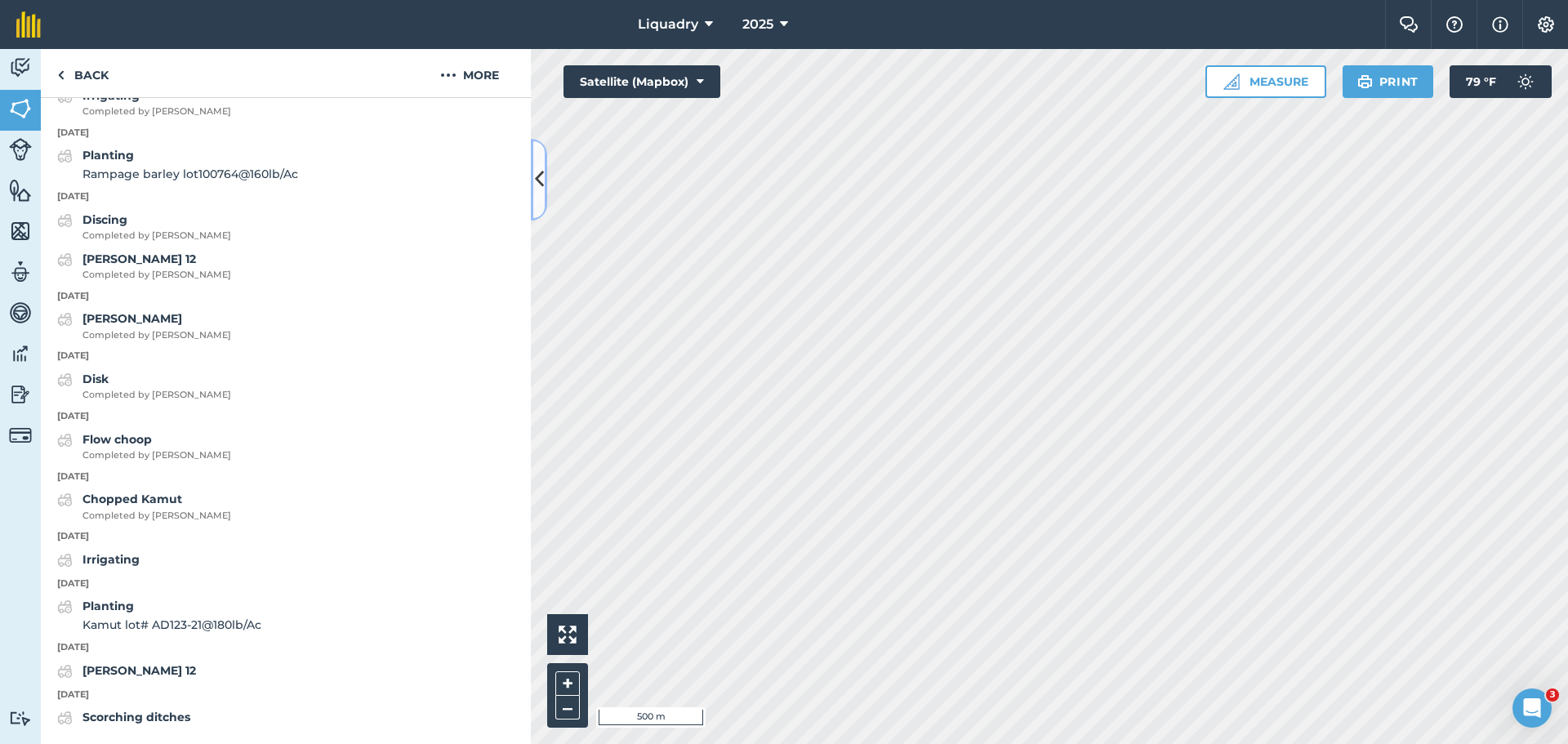
click at [536, 167] on icon at bounding box center [539, 179] width 9 height 28
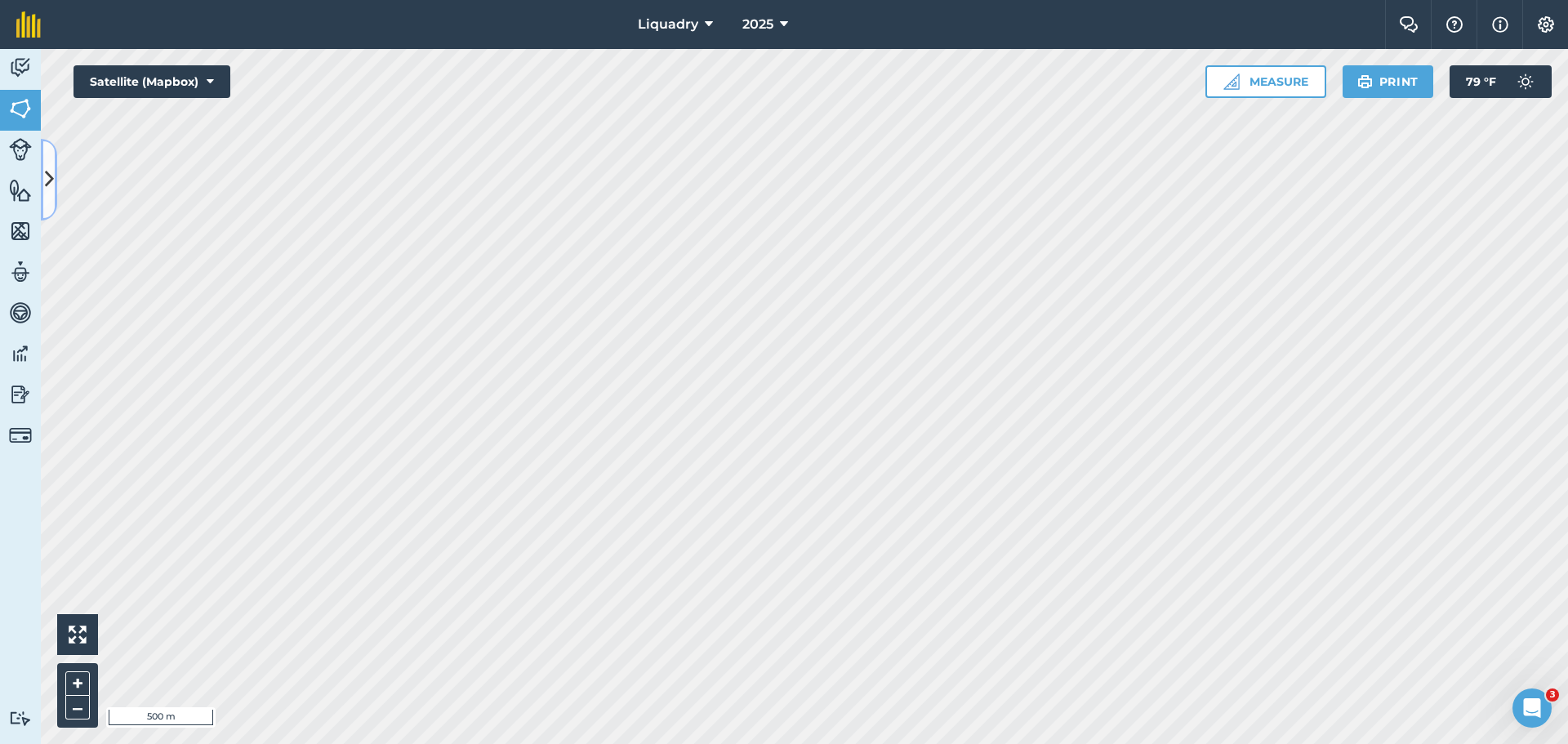
click at [47, 183] on icon at bounding box center [50, 179] width 9 height 28
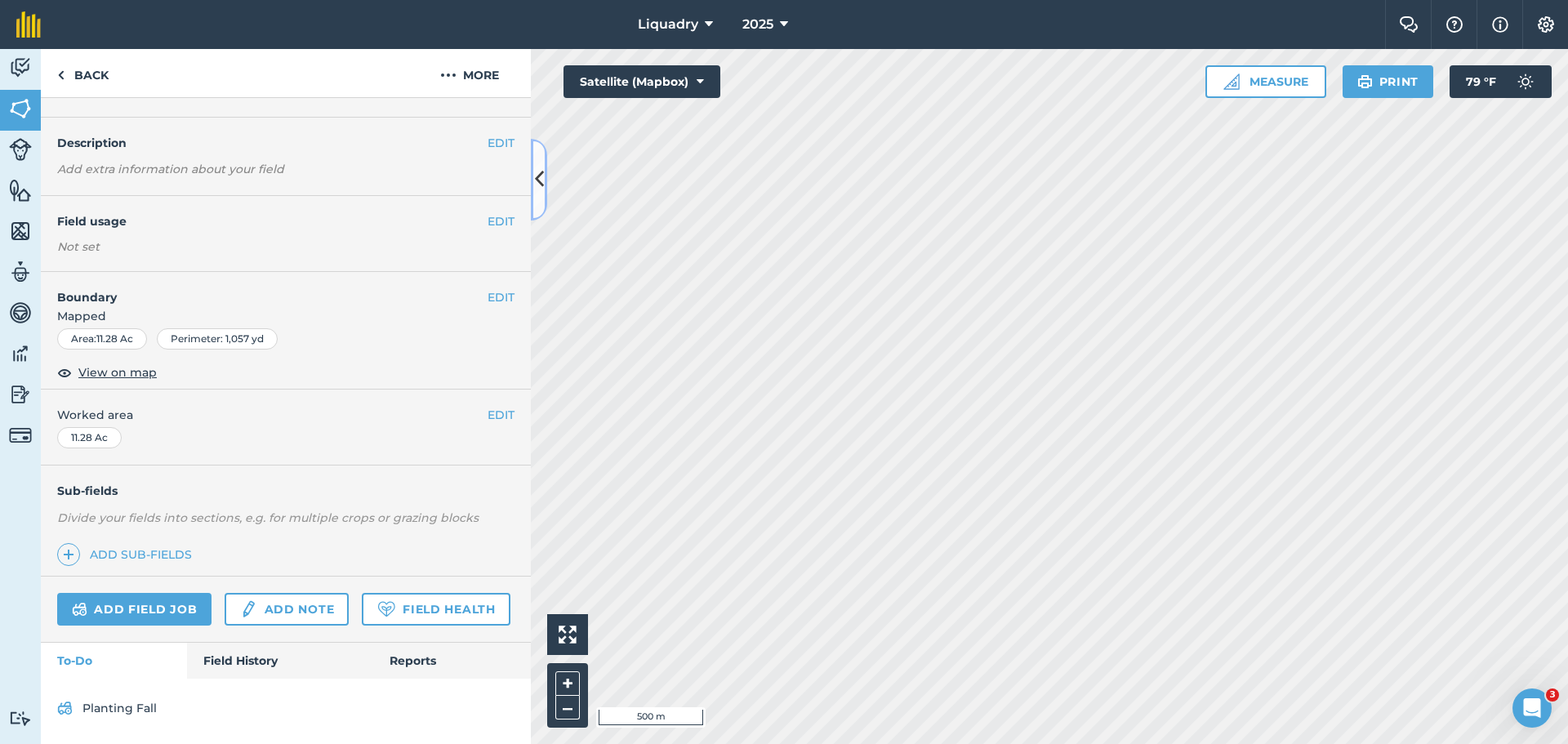
scroll to position [83, 0]
click at [269, 663] on link "Field History" at bounding box center [279, 661] width 185 height 36
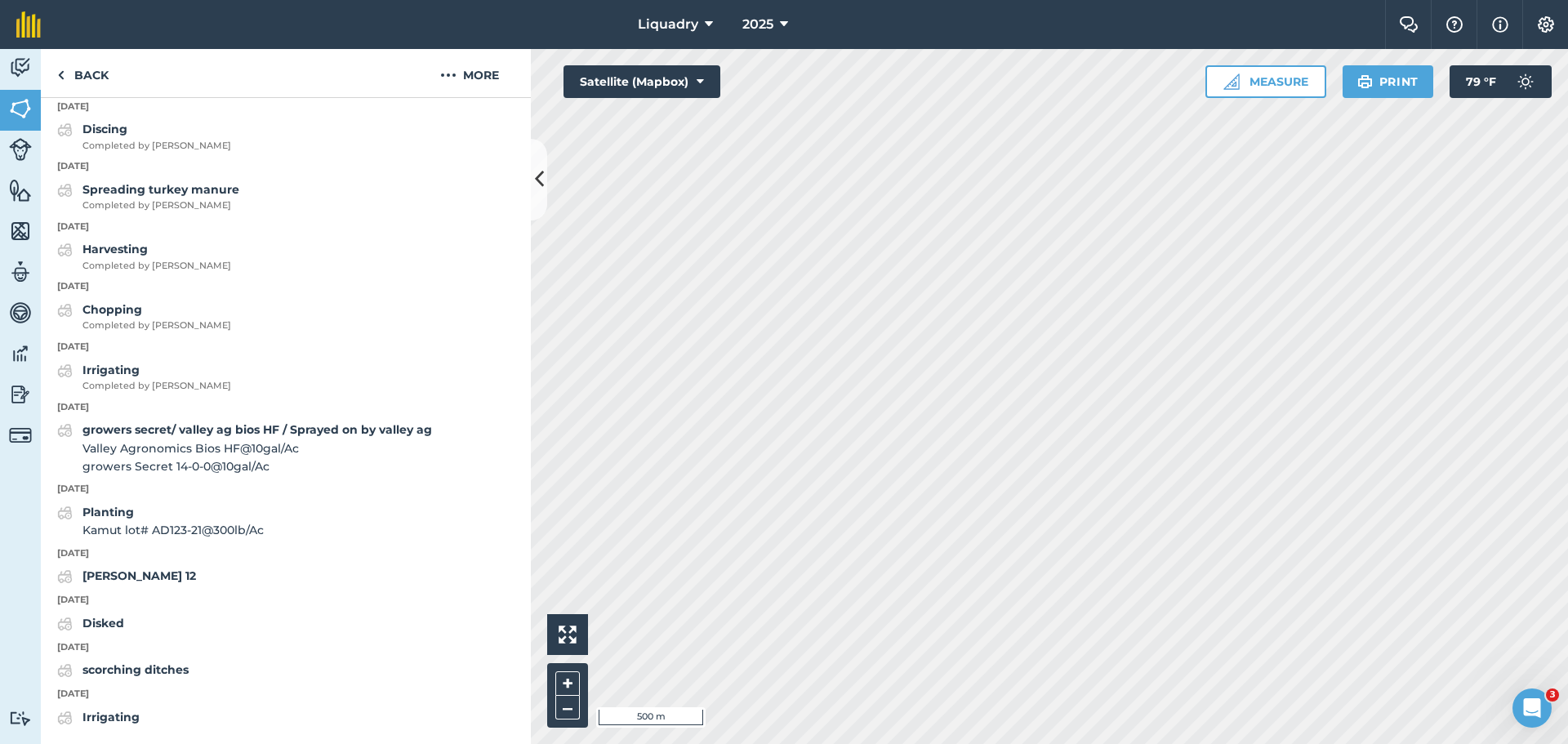
scroll to position [2475, 0]
click at [114, 517] on strong "Planting" at bounding box center [108, 512] width 51 height 15
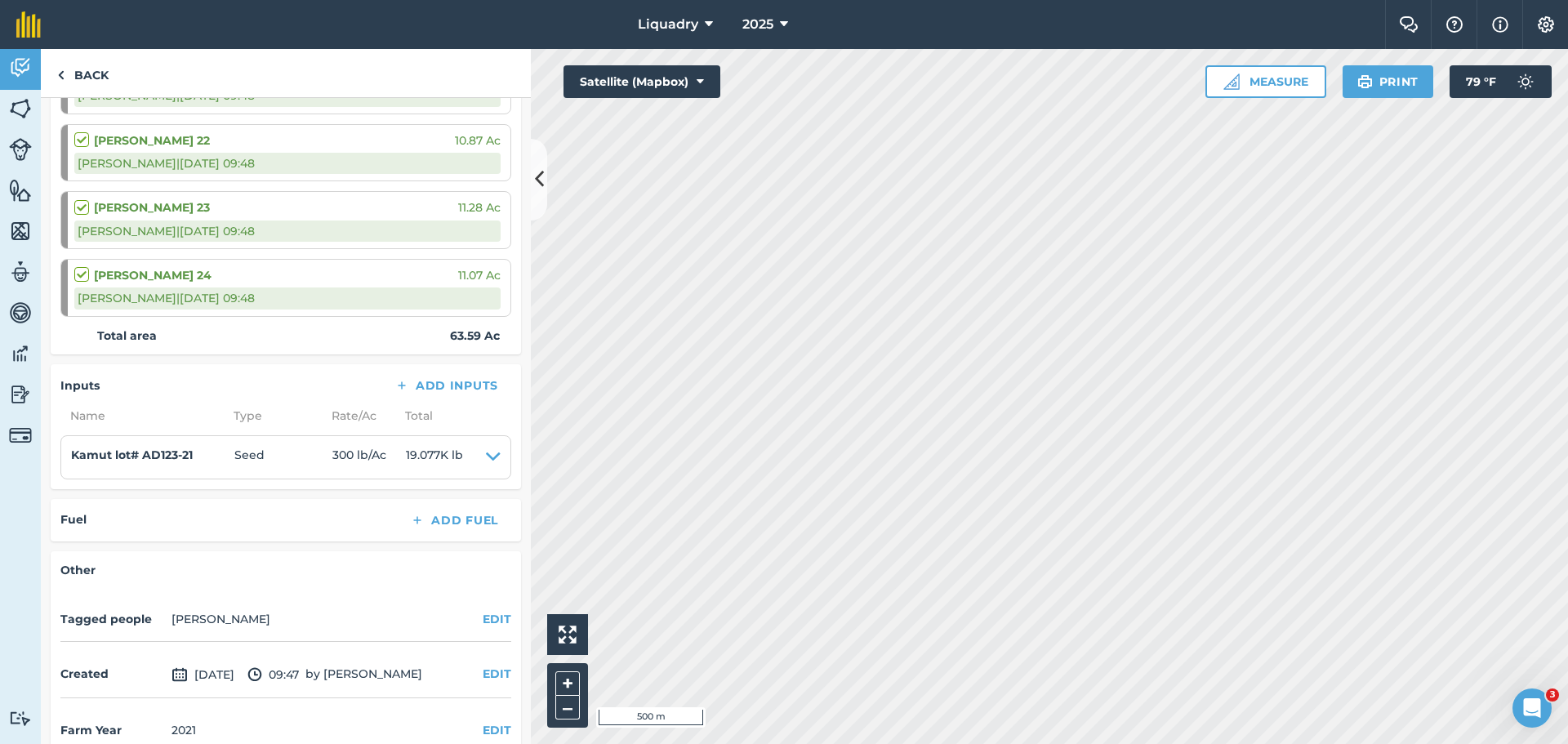
scroll to position [468, 0]
